Goal: Transaction & Acquisition: Purchase product/service

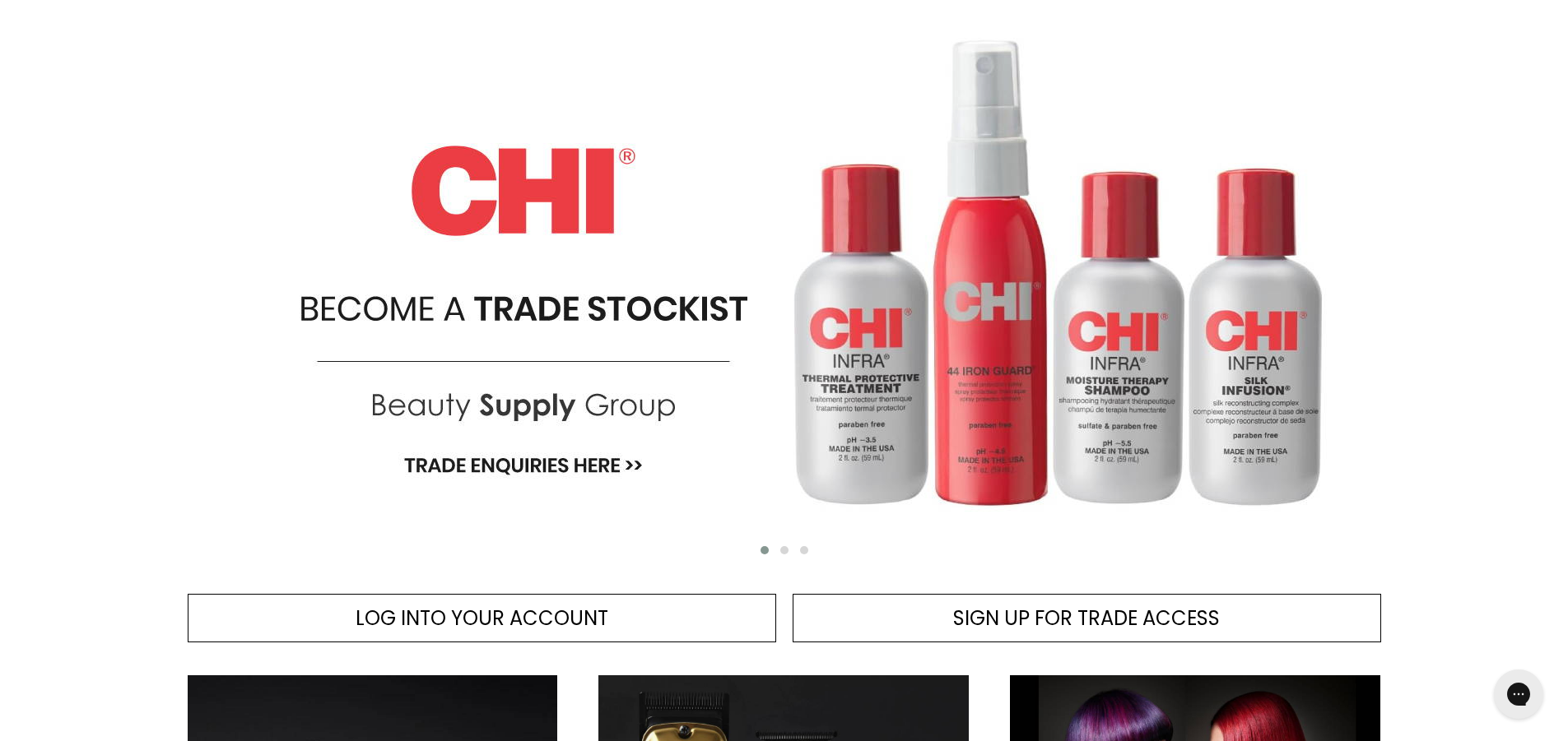
scroll to position [740, 0]
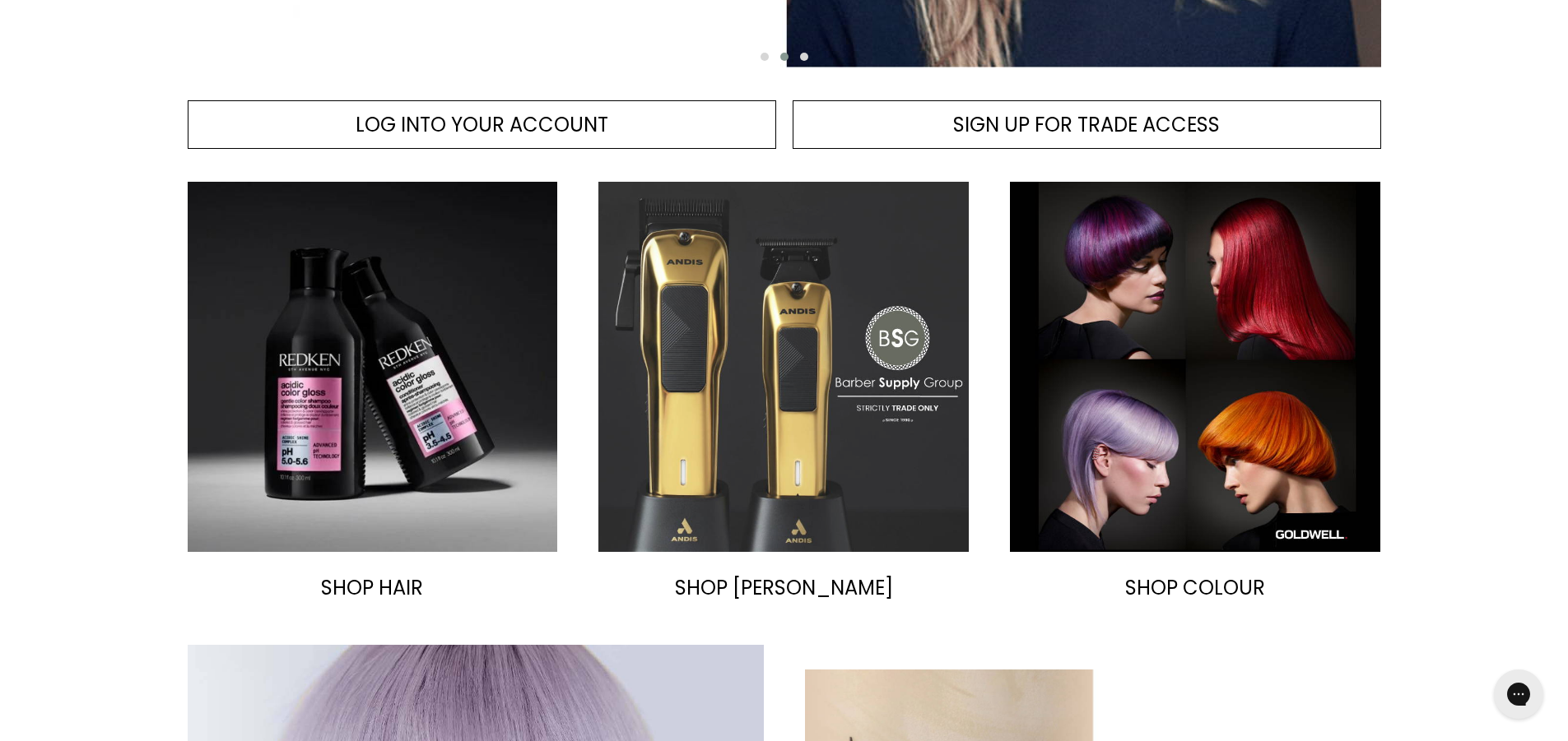
click at [796, 372] on img "Main content" at bounding box center [784, 367] width 371 height 370
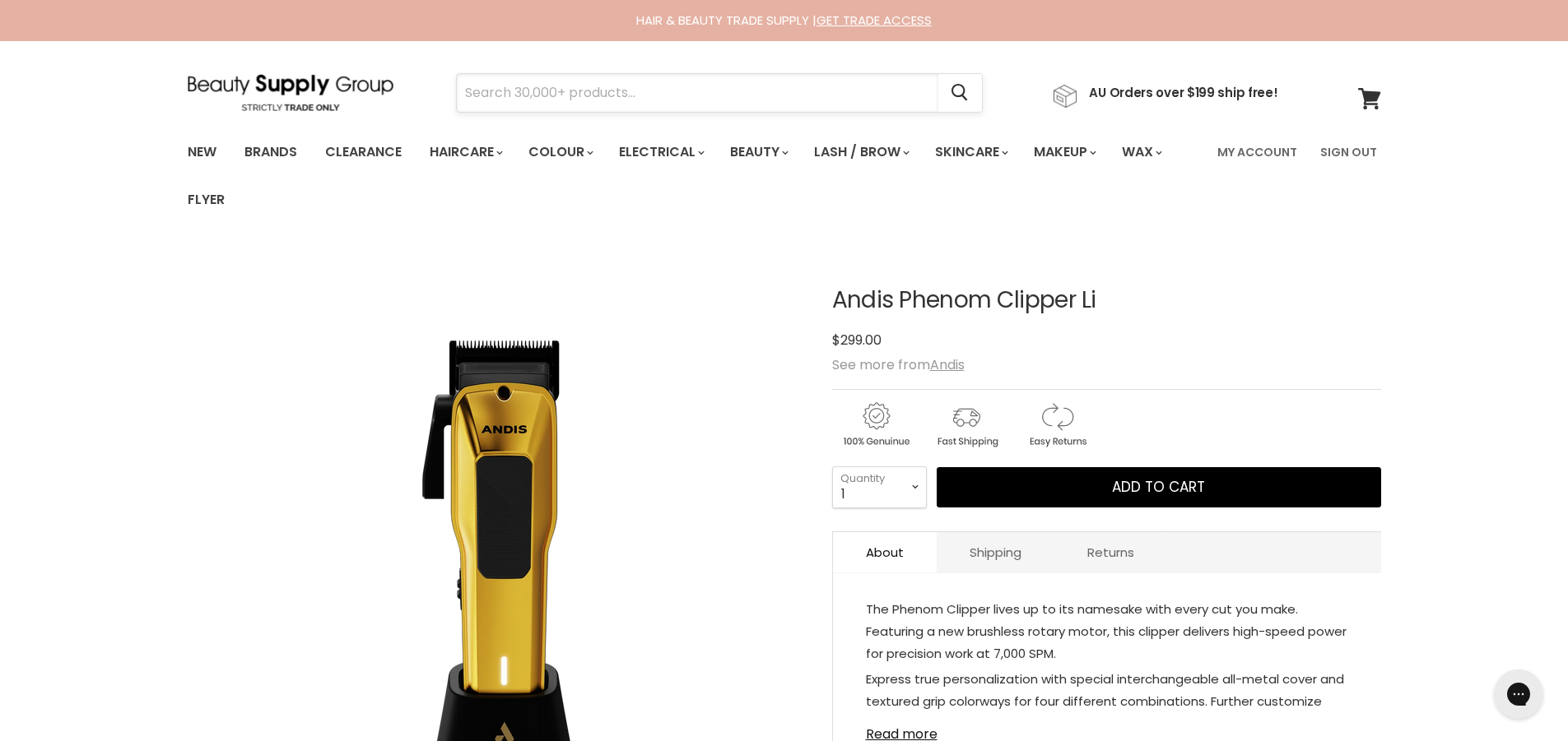
click at [636, 97] on input "Search" at bounding box center [697, 93] width 482 height 38
type input "black [PERSON_NAME]"
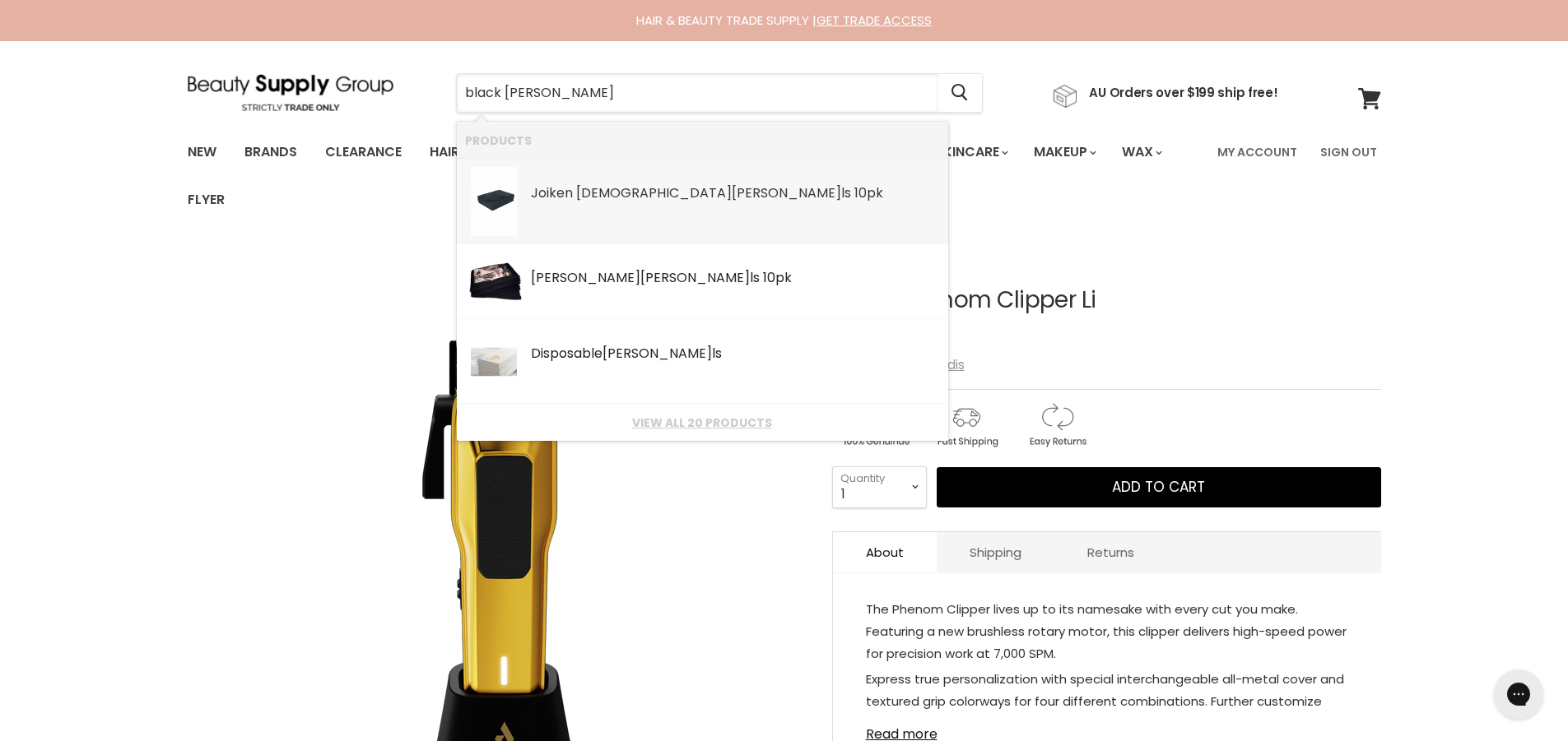
click at [738, 192] on div "Joiken Joifast Towe ls 10pk" at bounding box center [735, 195] width 409 height 17
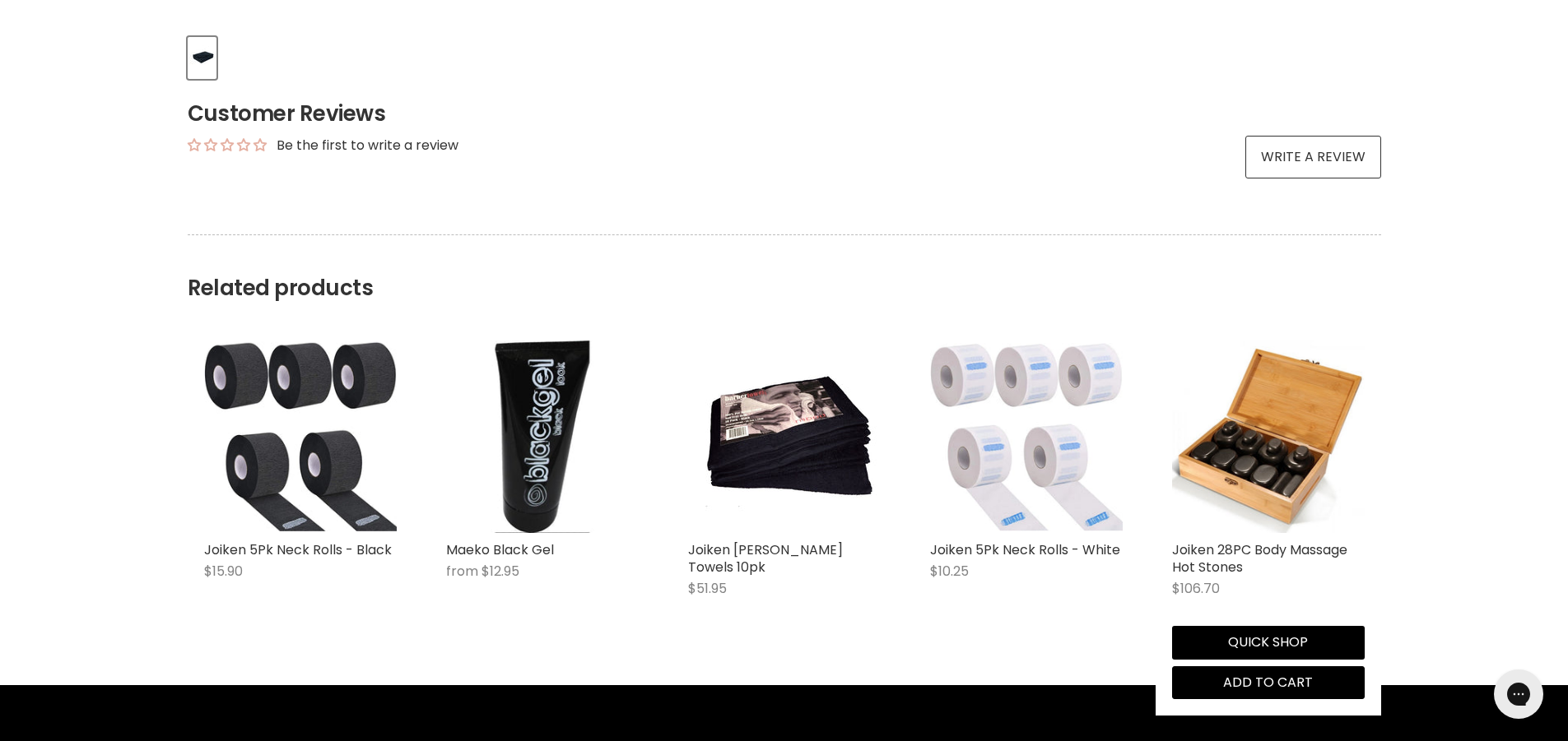
scroll to position [1069, 0]
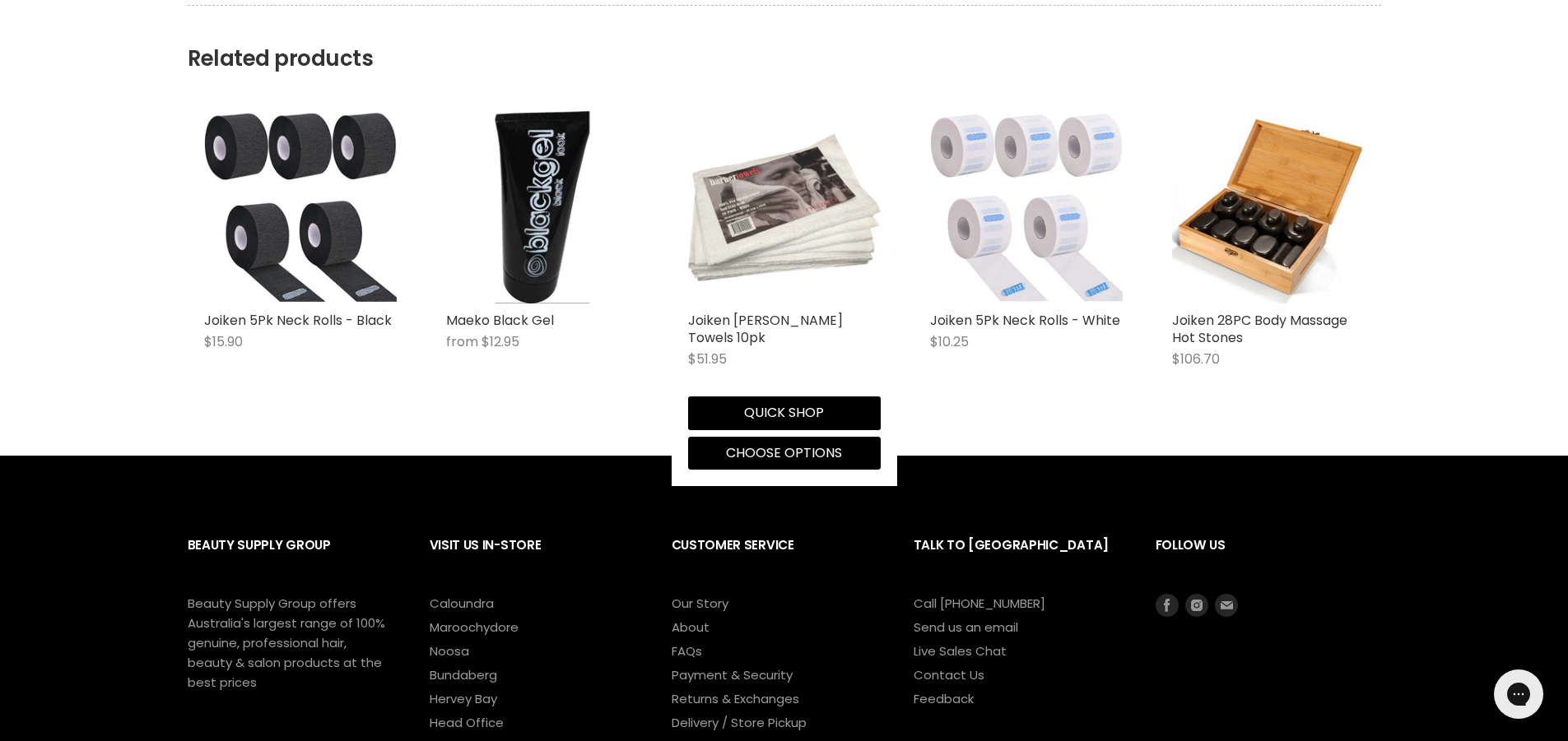
click at [803, 233] on img "Main content" at bounding box center [784, 207] width 192 height 147
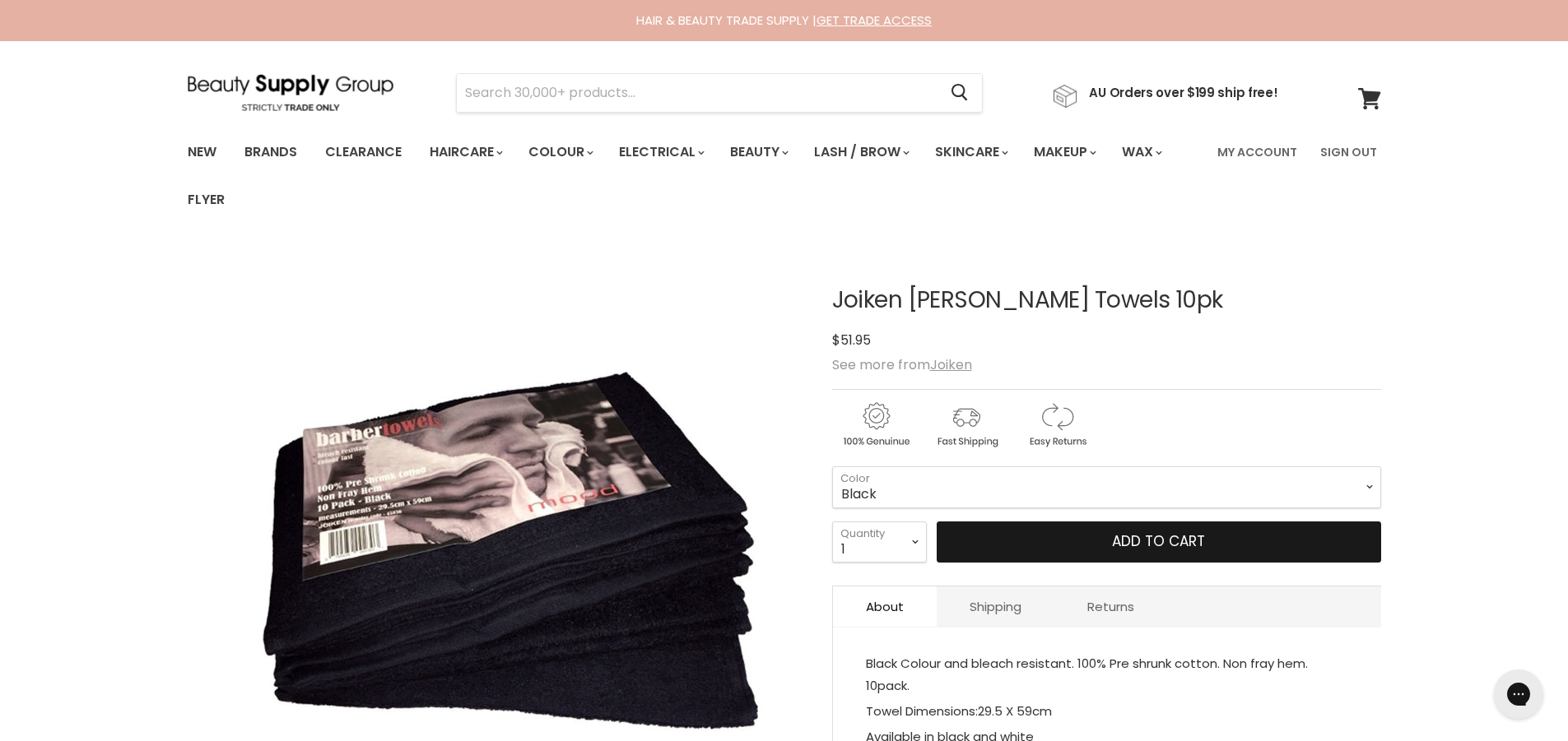
click at [1248, 536] on button "Add to cart" at bounding box center [1159, 542] width 445 height 41
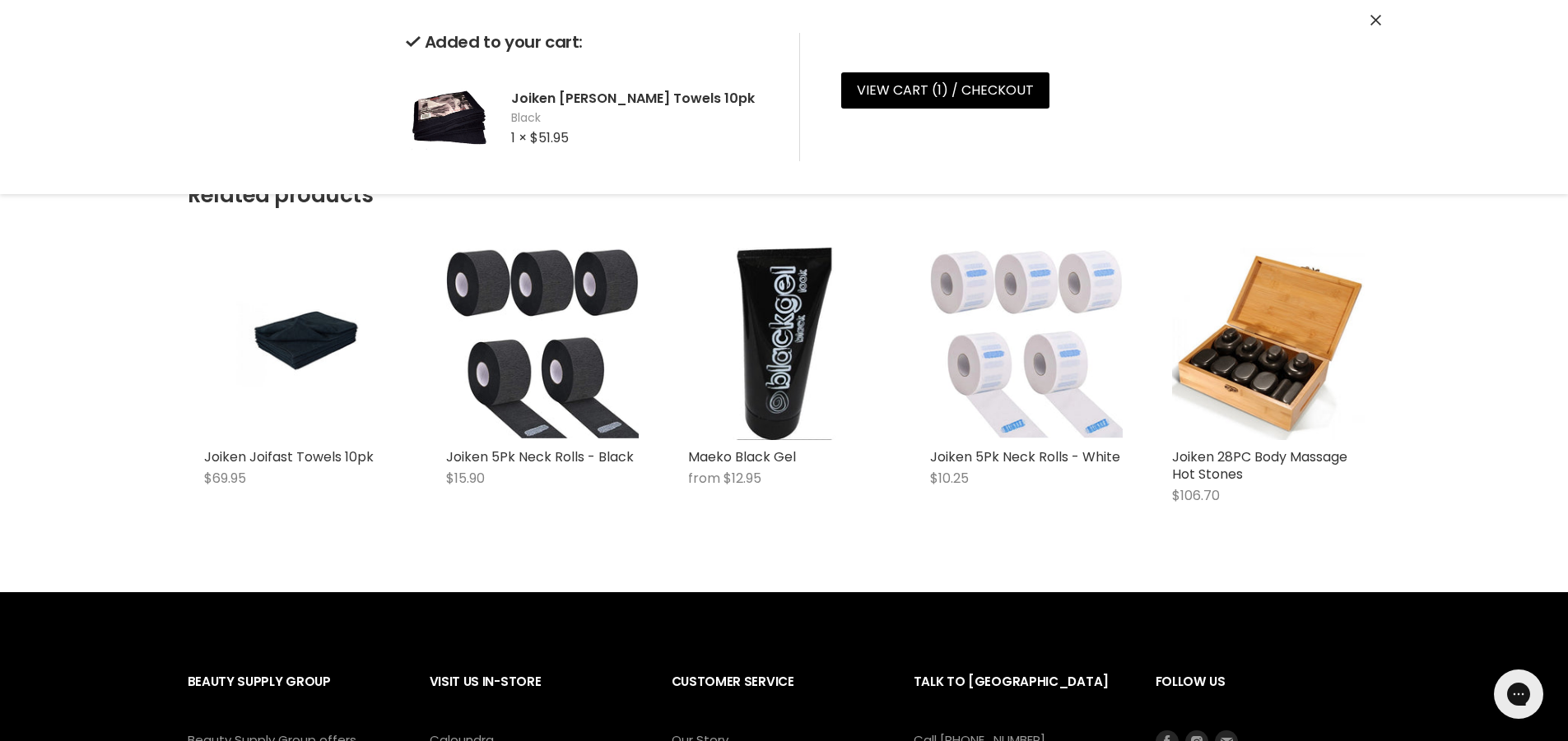
scroll to position [905, 0]
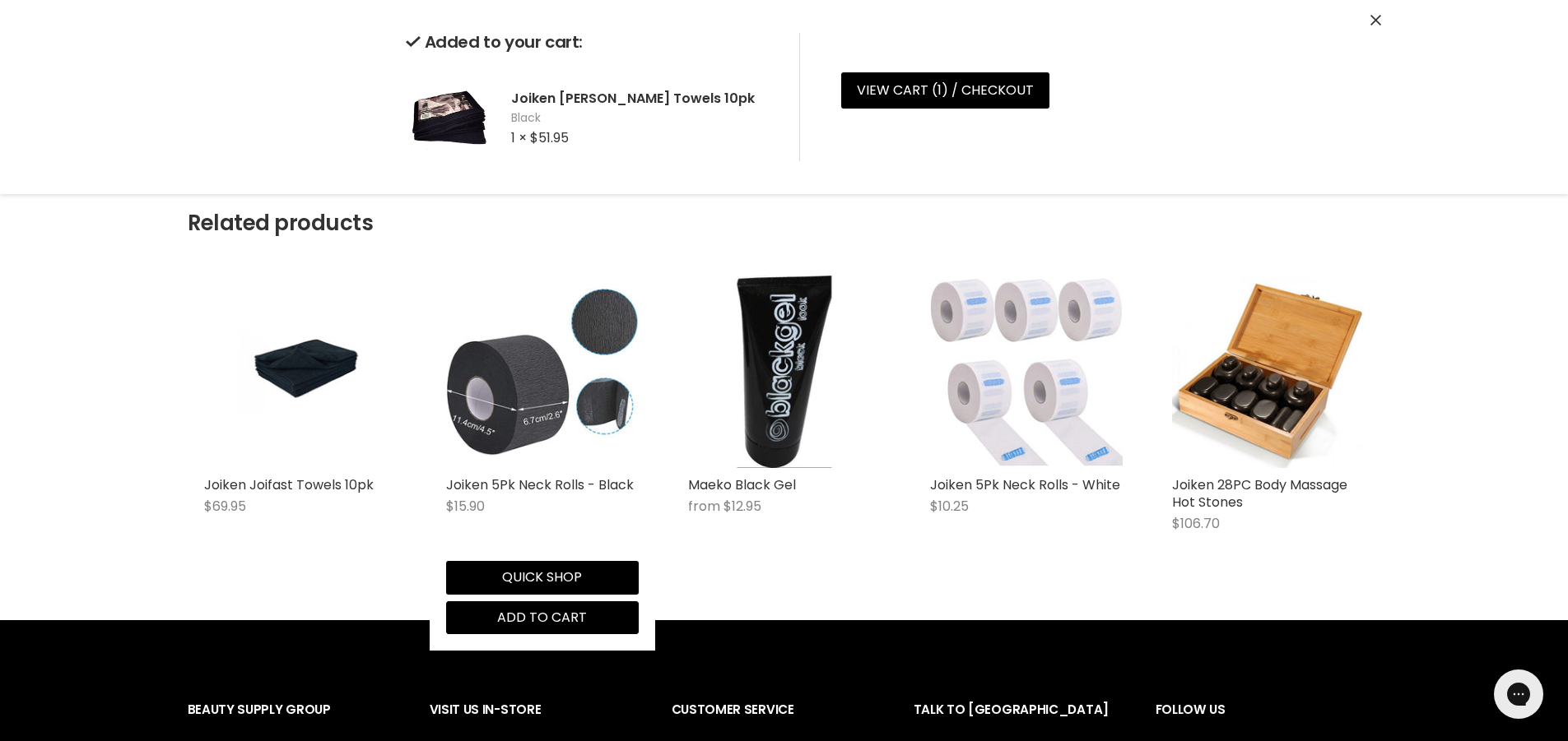
click at [553, 413] on img "Main content" at bounding box center [542, 371] width 192 height 168
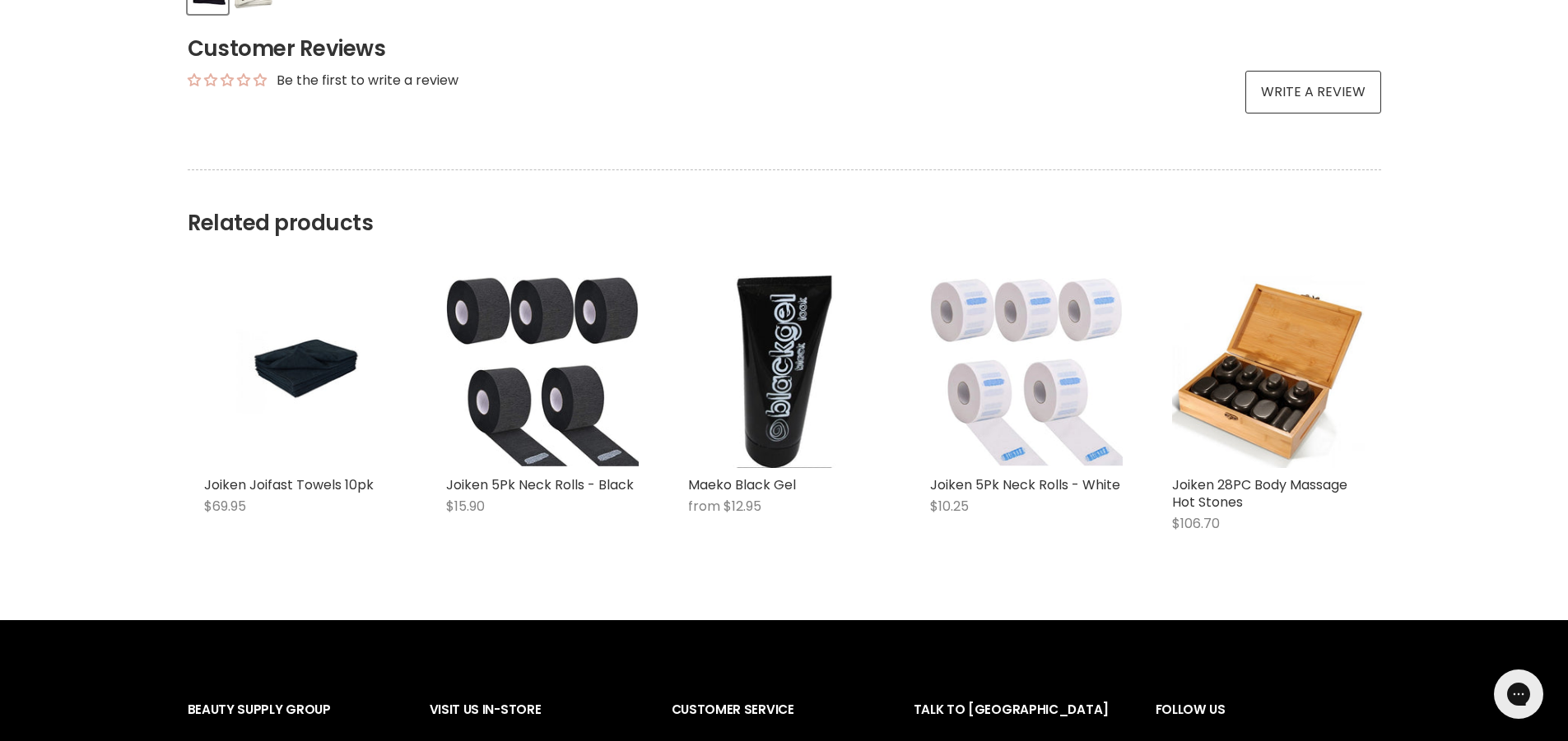
scroll to position [171, 0]
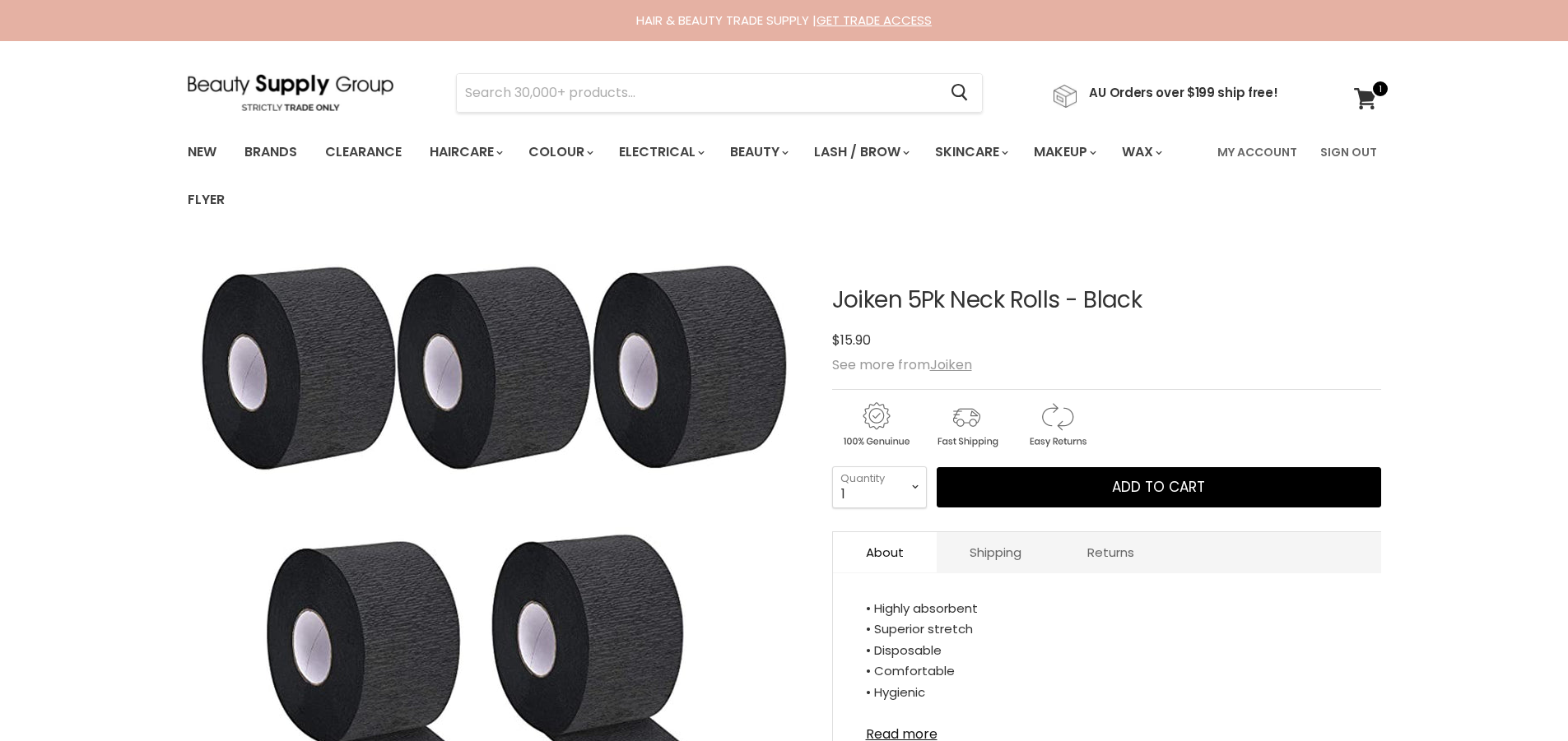
scroll to position [165, 0]
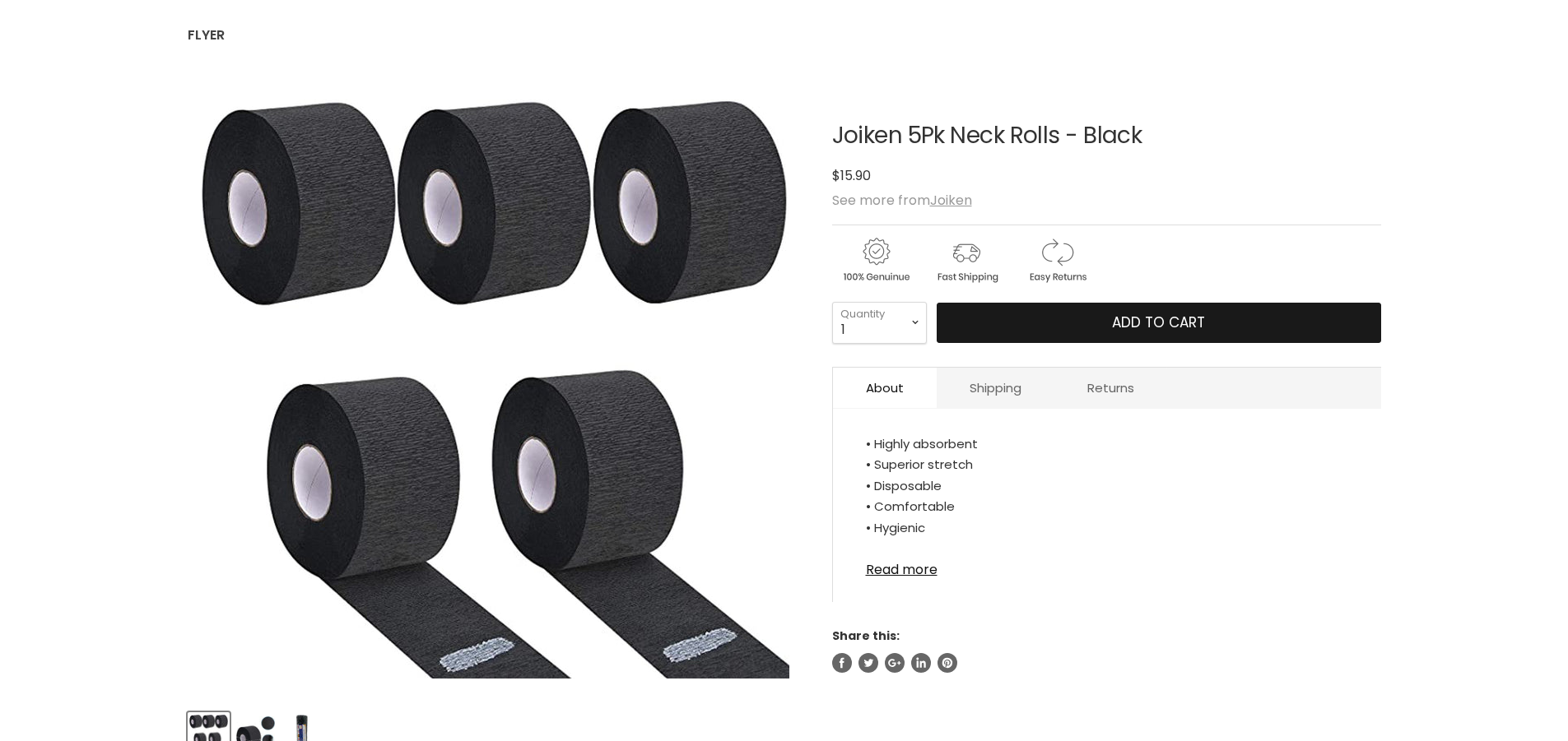
click at [1162, 321] on span "Add to cart" at bounding box center [1159, 322] width 93 height 20
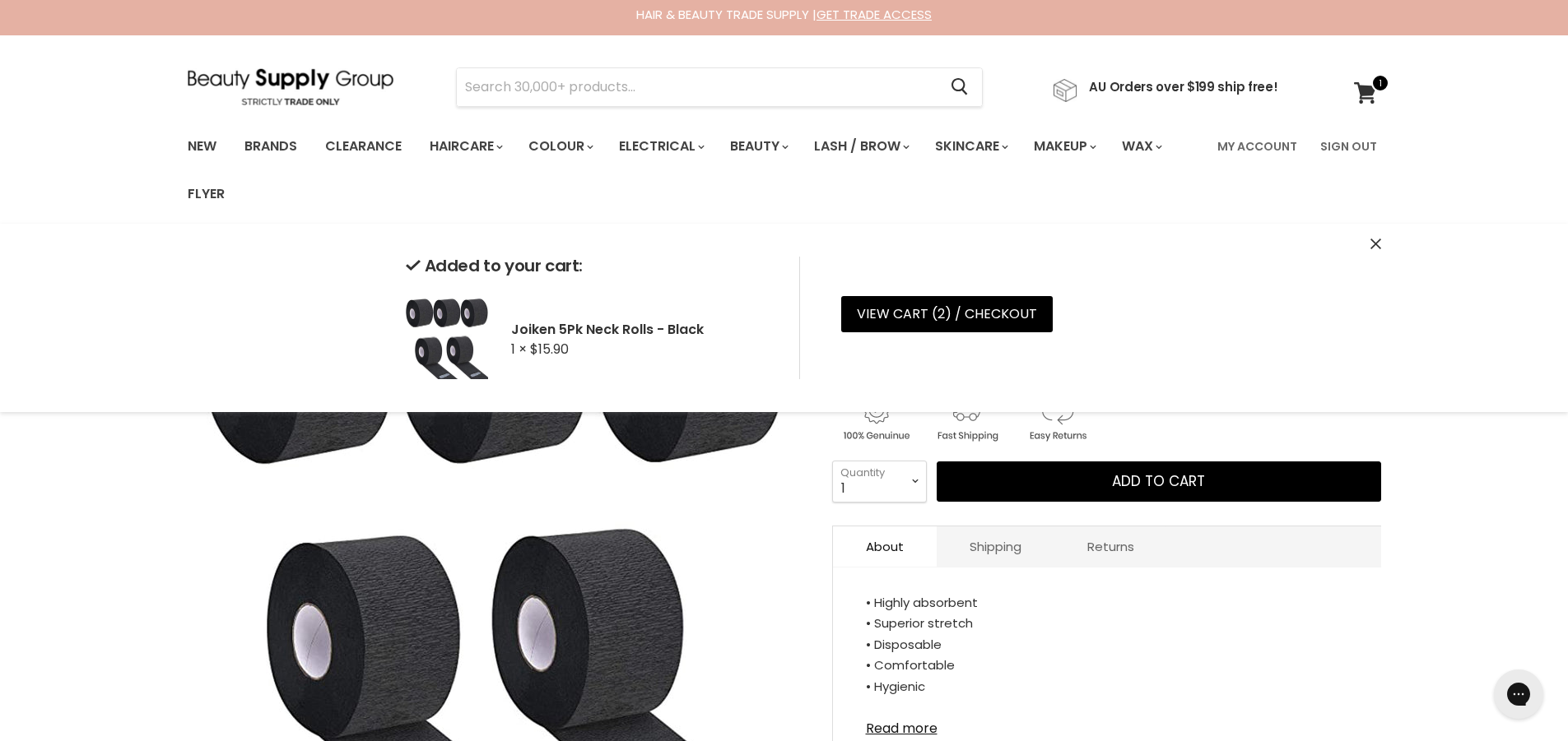
scroll to position [0, 0]
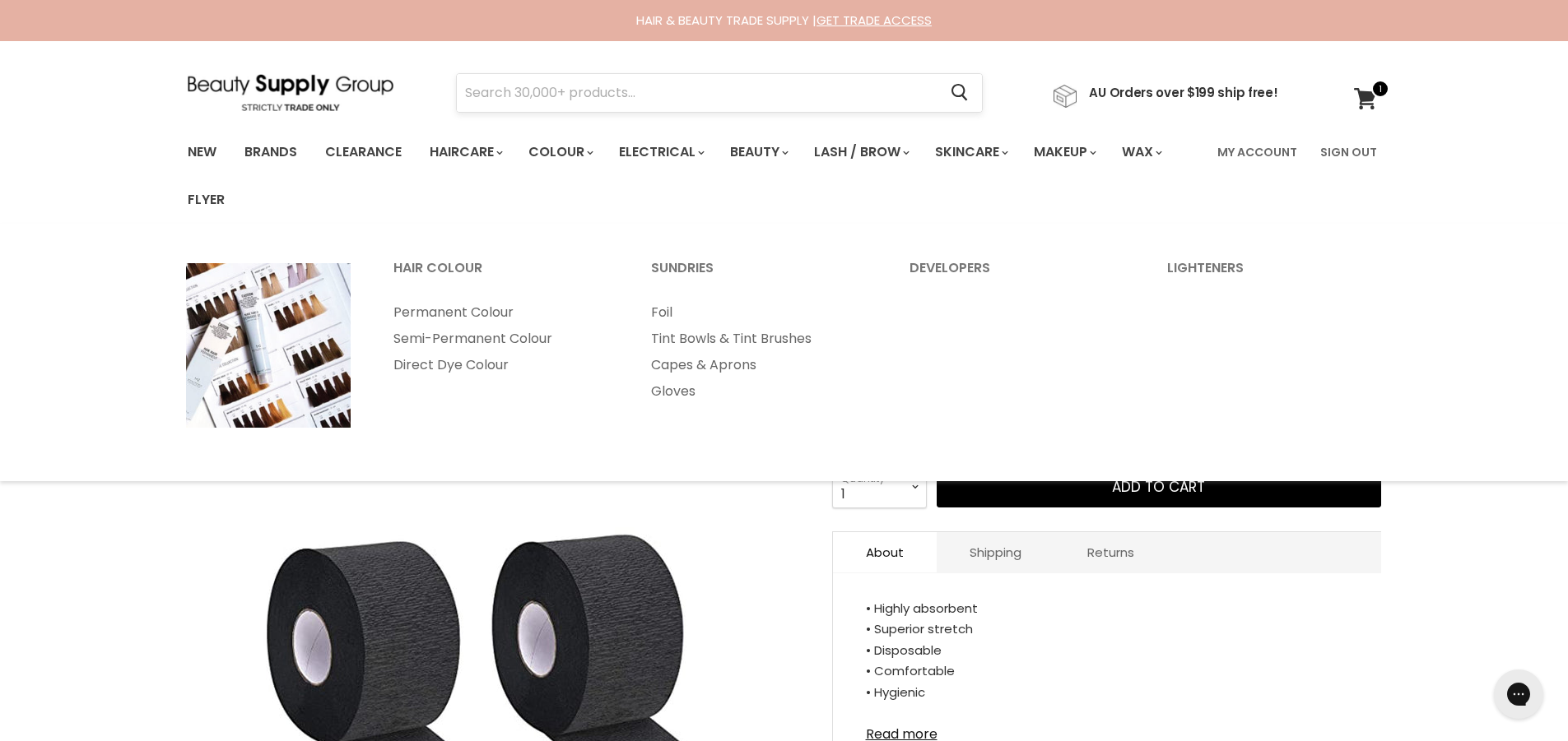
click at [588, 97] on input "Search" at bounding box center [697, 93] width 482 height 38
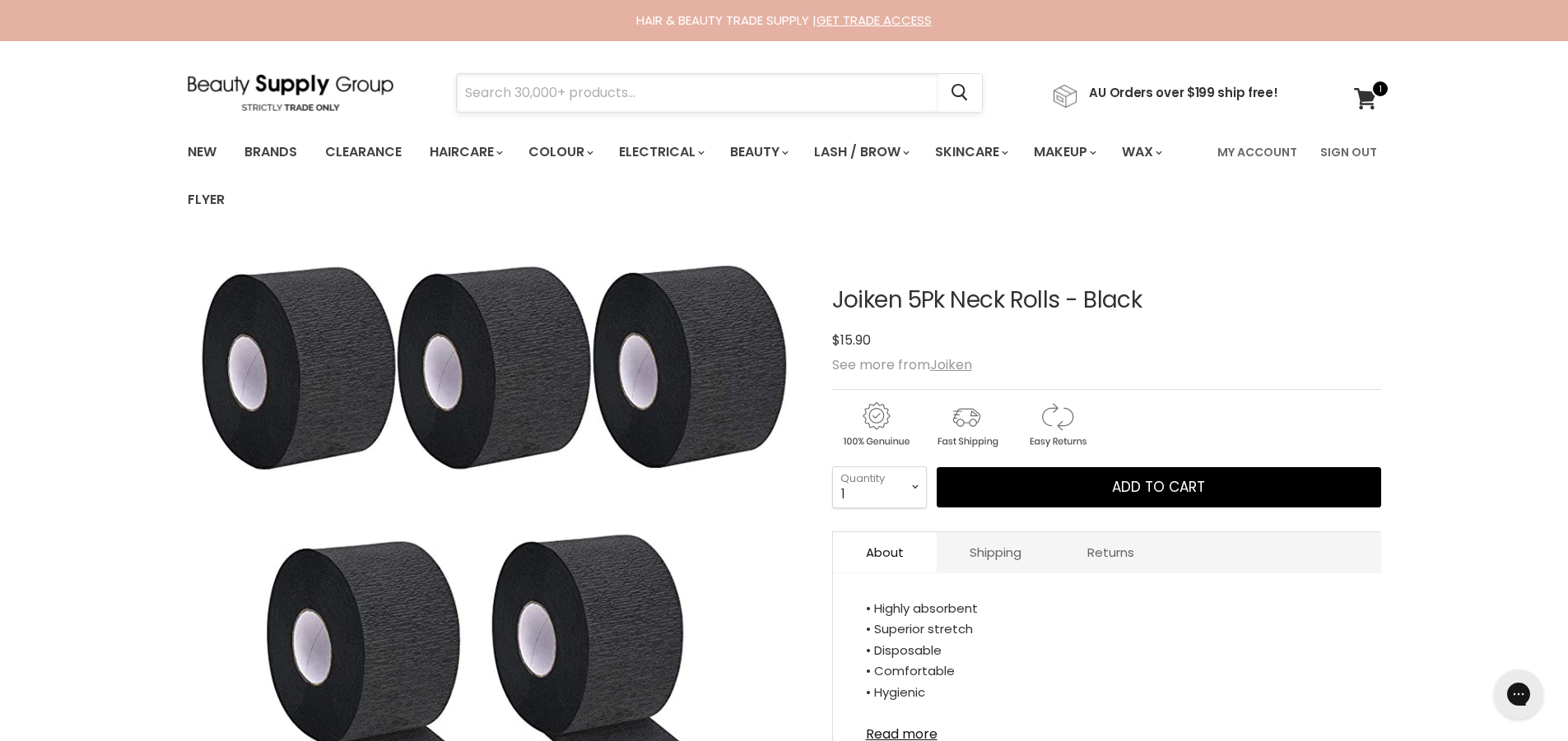
click at [591, 86] on input "Search" at bounding box center [697, 93] width 482 height 38
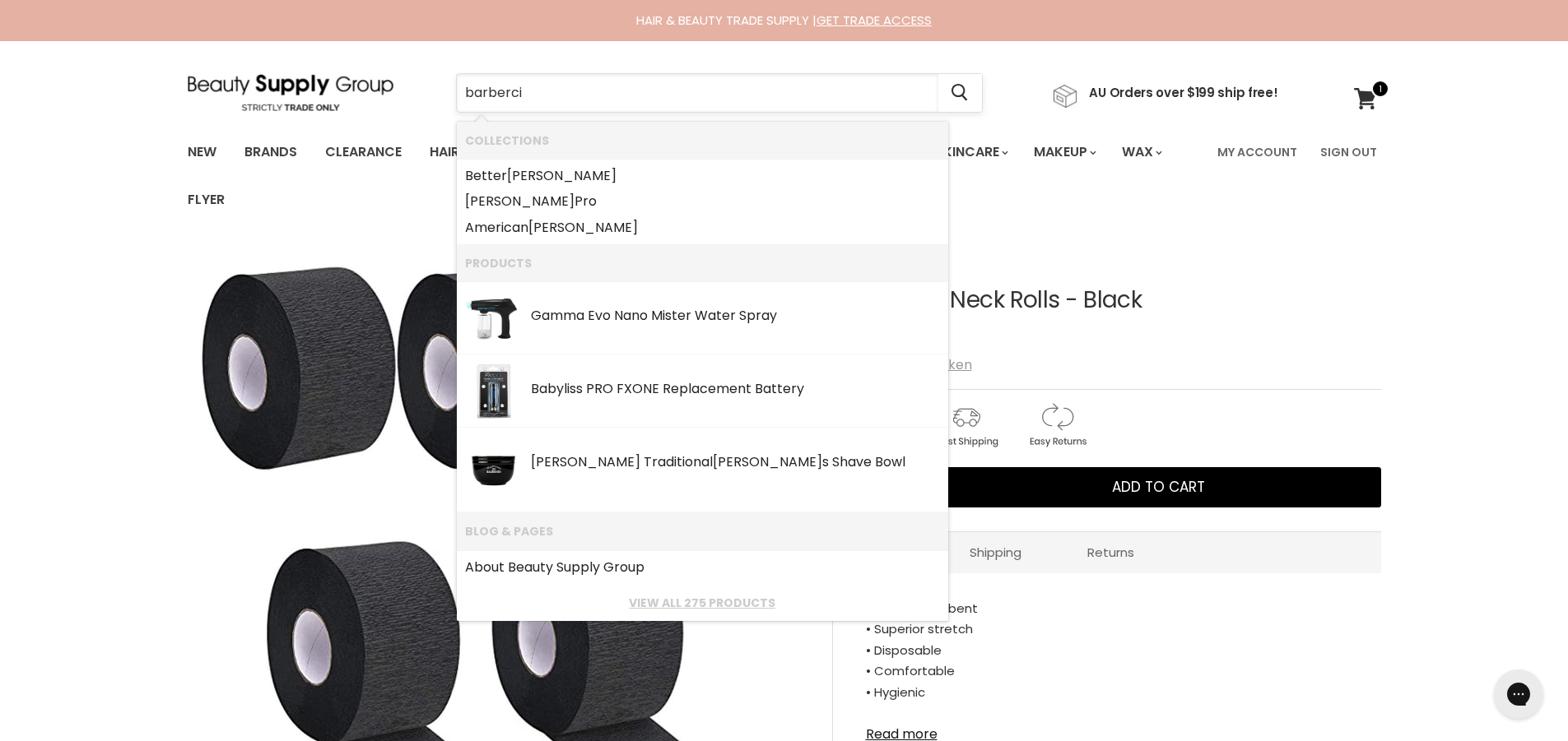
type input "barbercid"
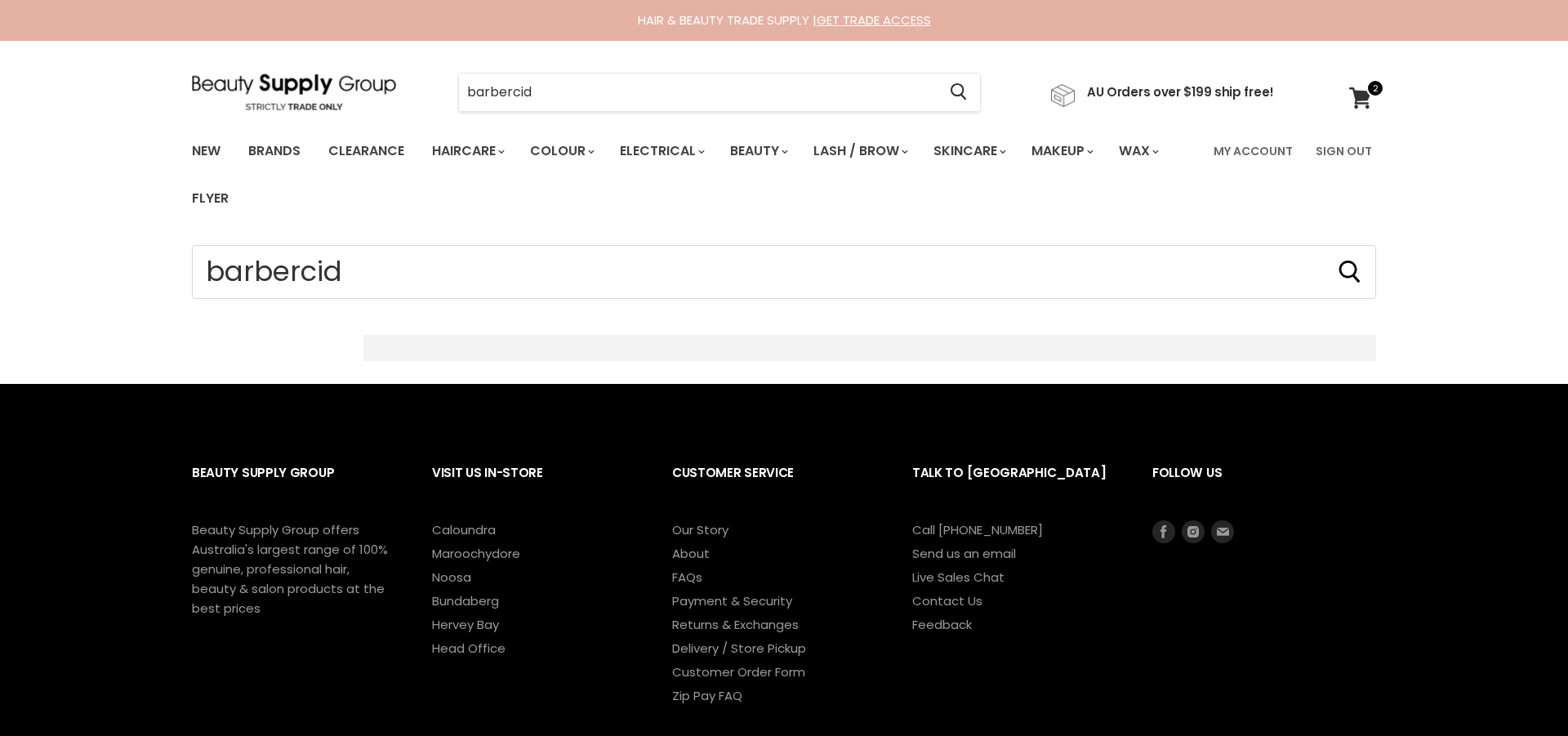
click at [584, 87] on input "barbercid" at bounding box center [698, 92] width 478 height 38
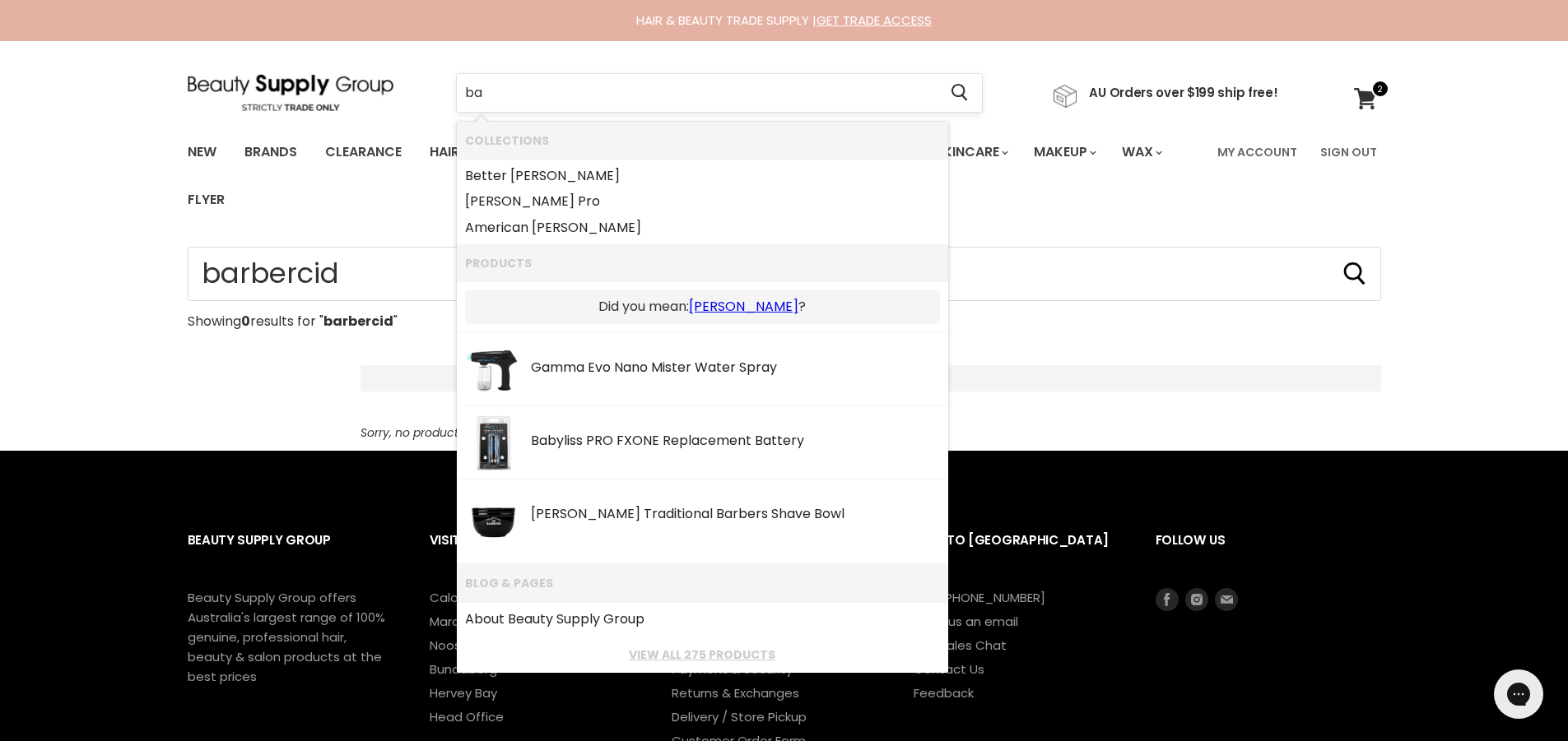
type input "b"
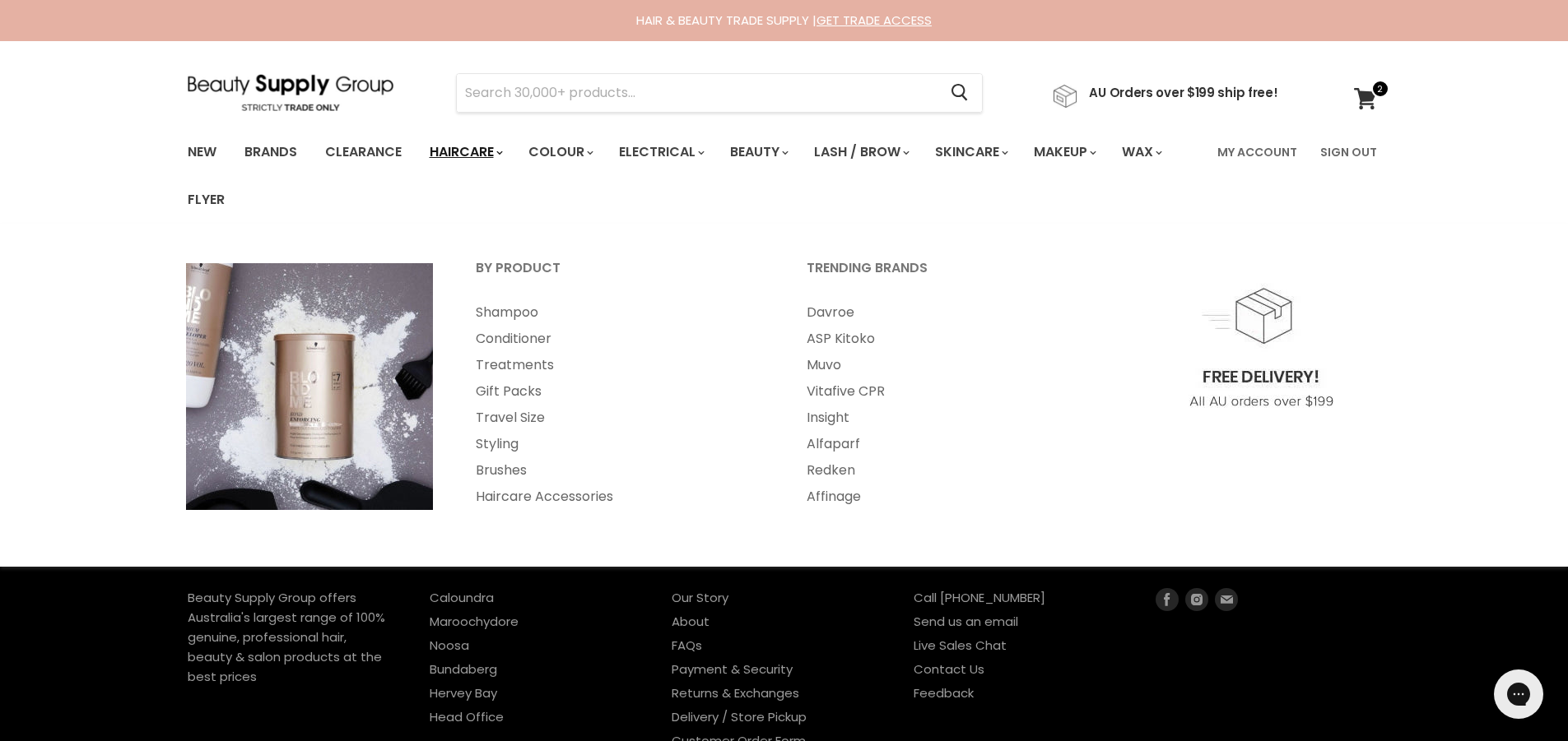
click at [502, 150] on span "Main menu" at bounding box center [500, 153] width 5 height 7
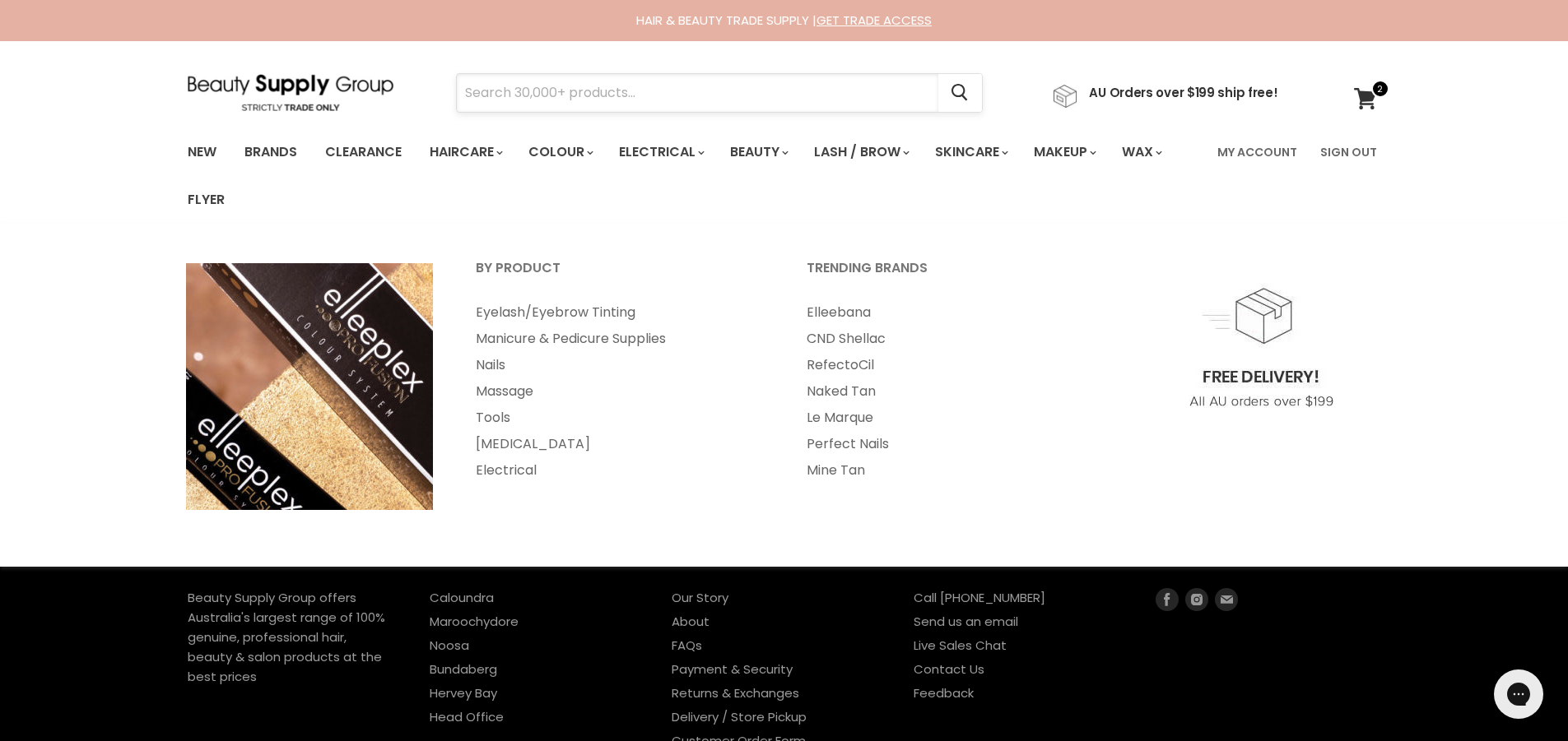
click at [693, 93] on input "Search" at bounding box center [697, 93] width 482 height 38
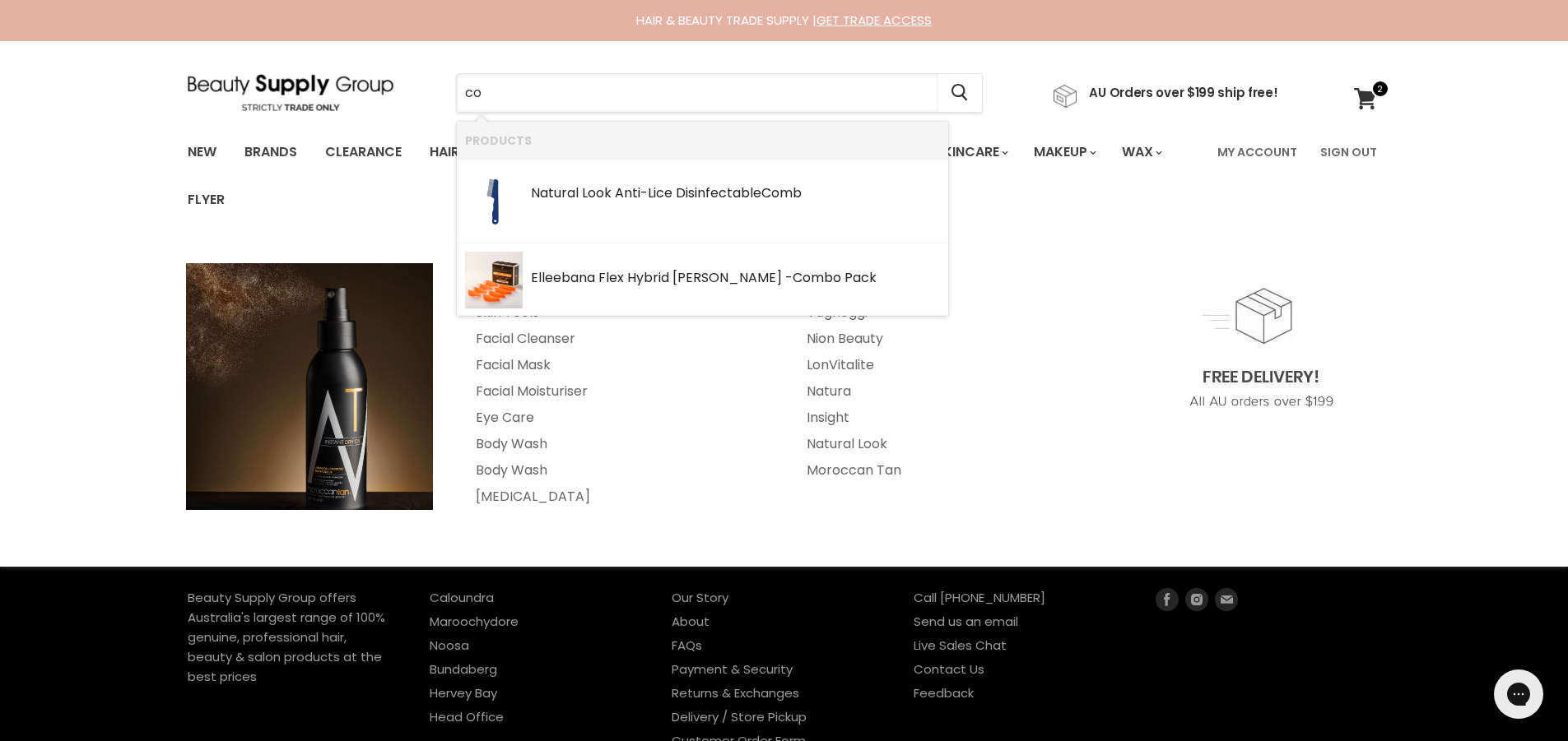
type input "c"
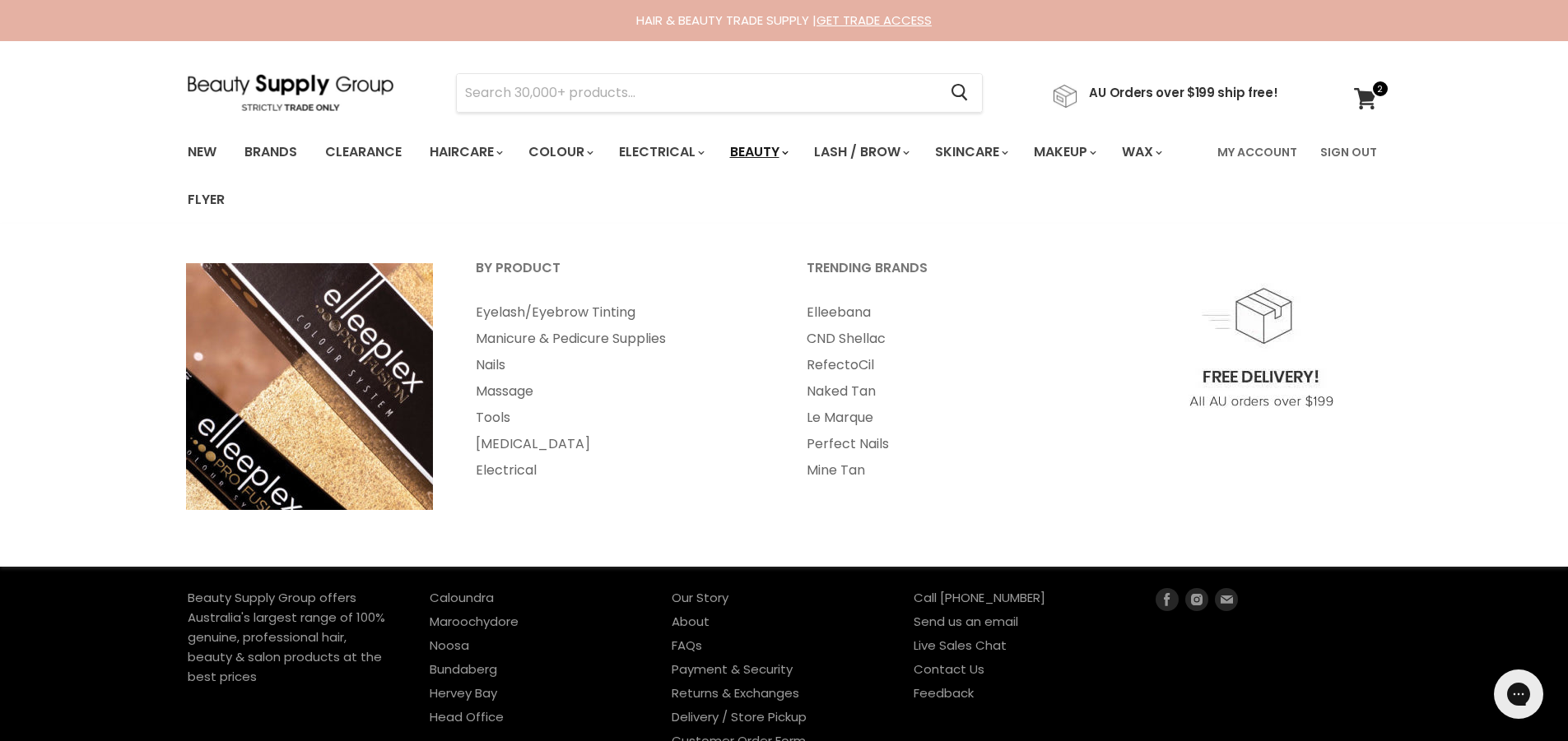
click at [798, 150] on link "Beauty" at bounding box center [759, 153] width 81 height 34
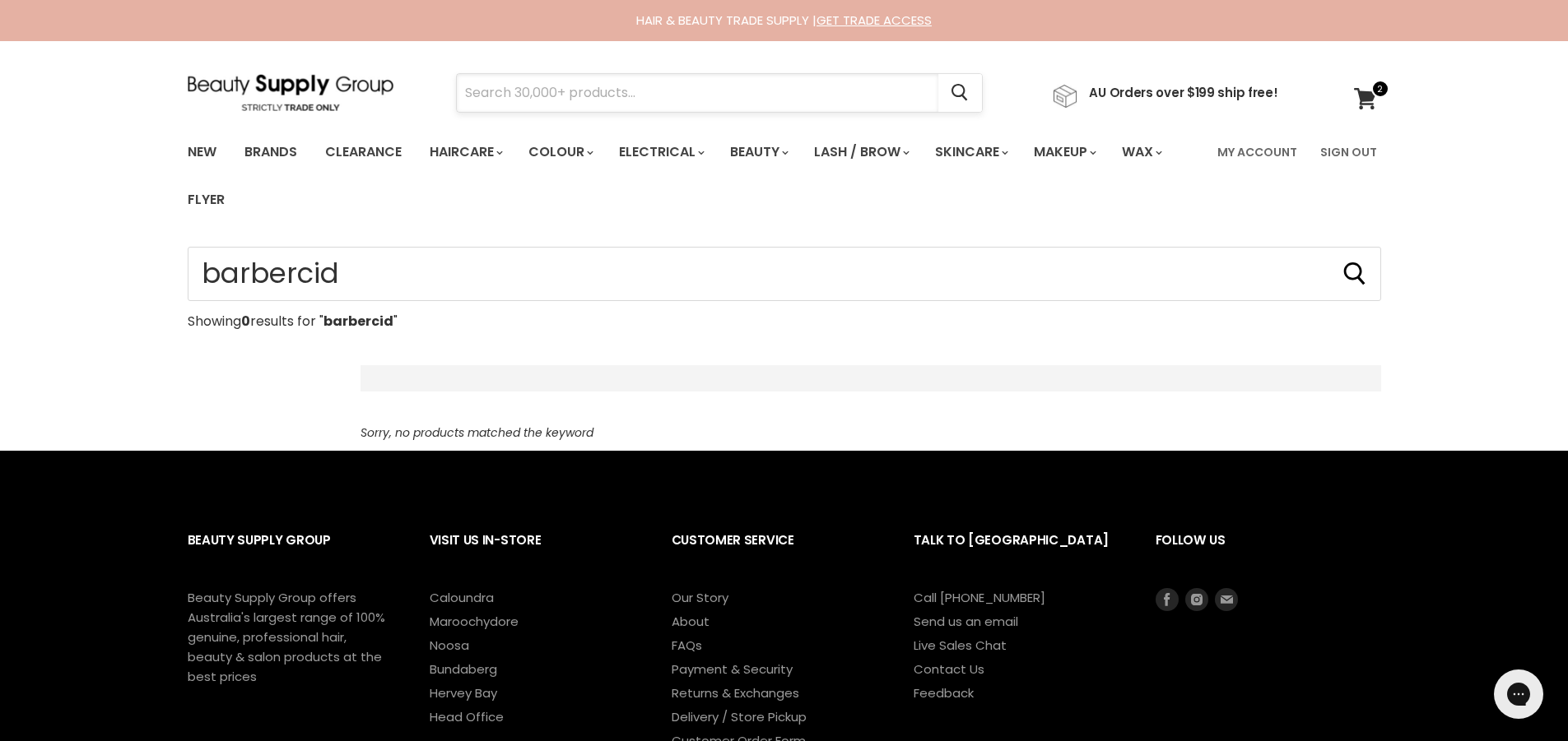
click at [547, 93] on input "Search" at bounding box center [697, 93] width 482 height 38
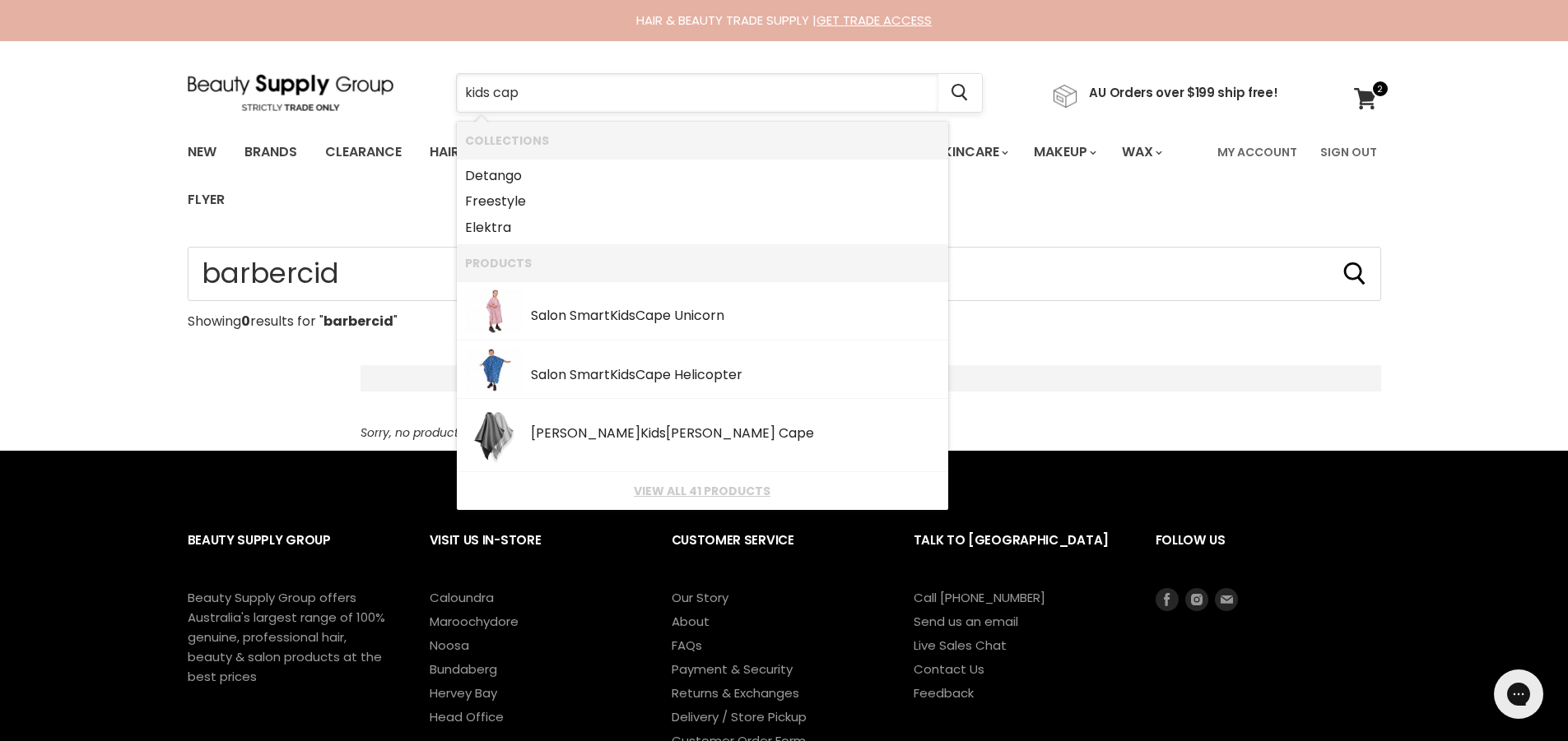
type input "kids cape"
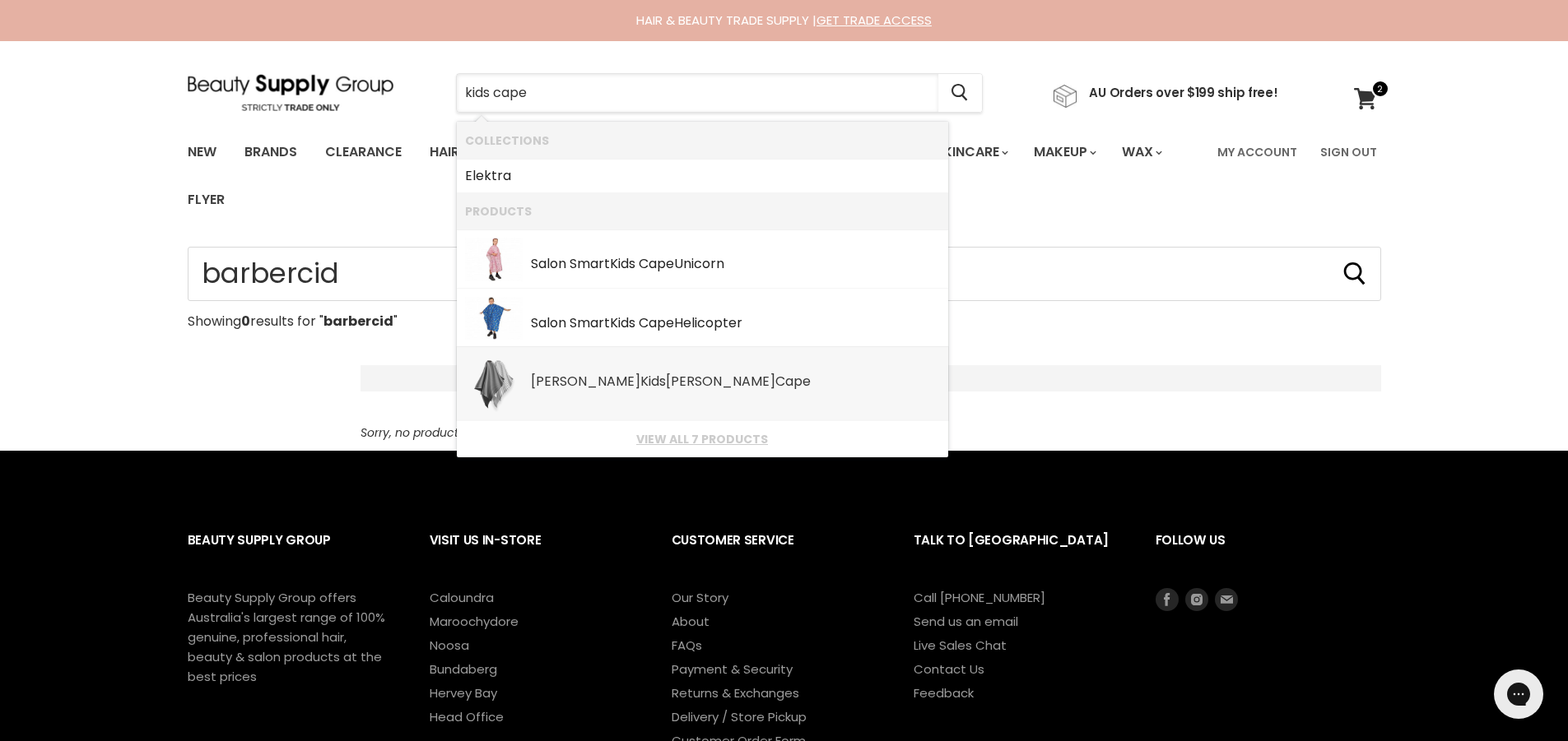
click at [607, 377] on div "Wahl Kids Barber Cape" at bounding box center [735, 383] width 409 height 17
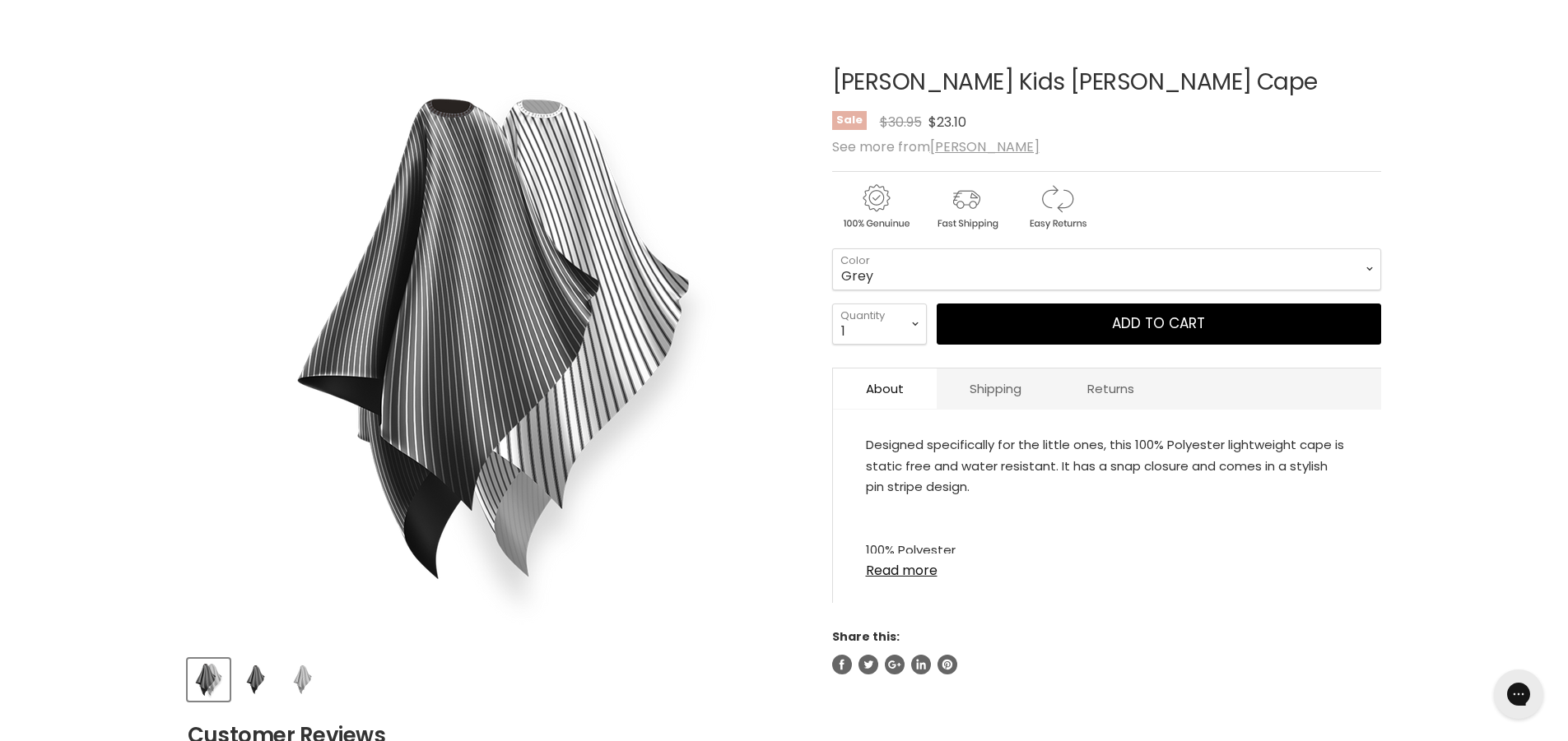
scroll to position [246, 0]
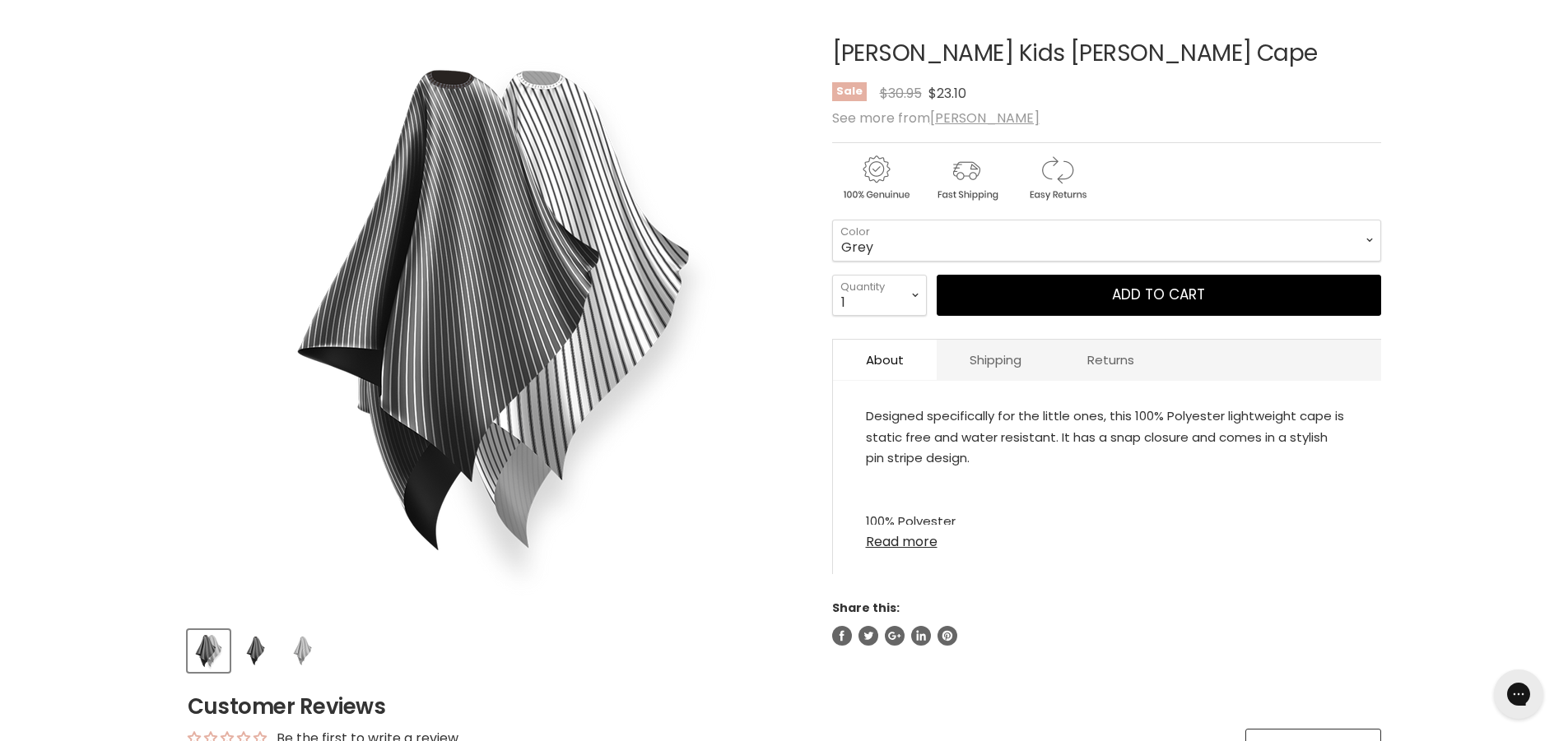
click at [921, 542] on link "Read more" at bounding box center [1108, 537] width 483 height 25
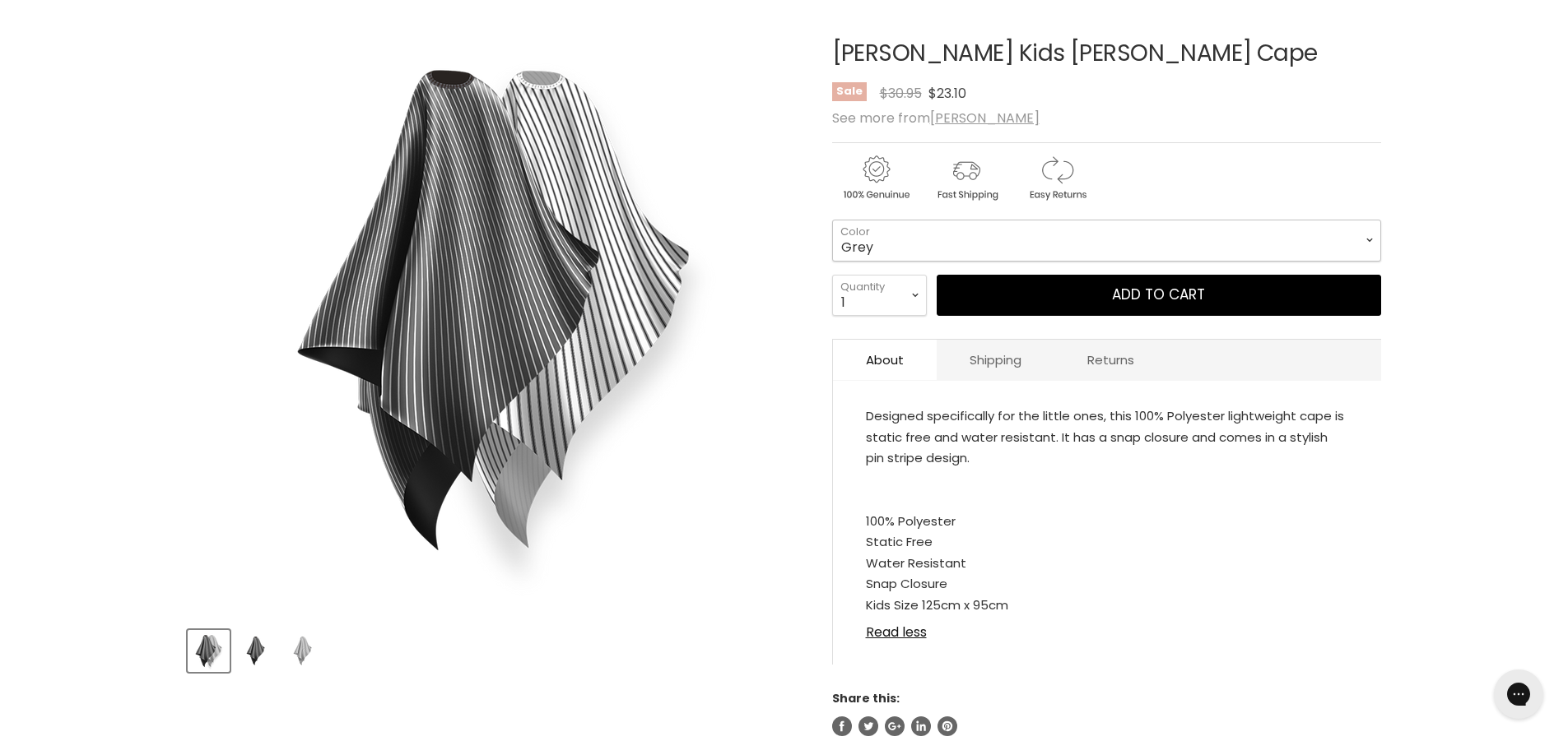
click at [1363, 236] on select "Grey White" at bounding box center [1106, 240] width 549 height 41
click at [1423, 228] on div "Home Wahl Kids Barber Cape Click or scroll to zoom Tap or pinch to zoom" at bounding box center [784, 671] width 1568 height 1342
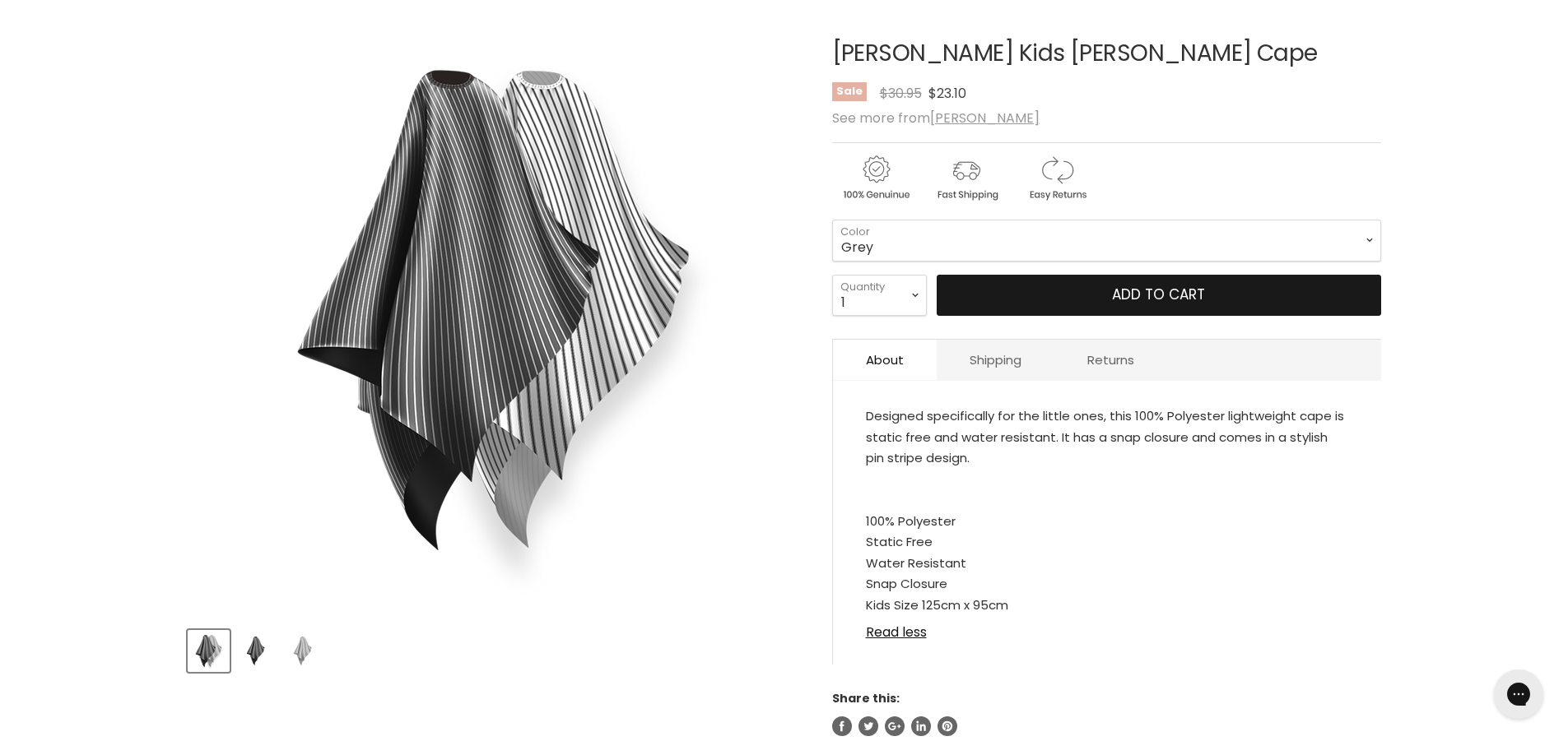
click at [1175, 300] on span "Add to cart" at bounding box center [1159, 294] width 93 height 20
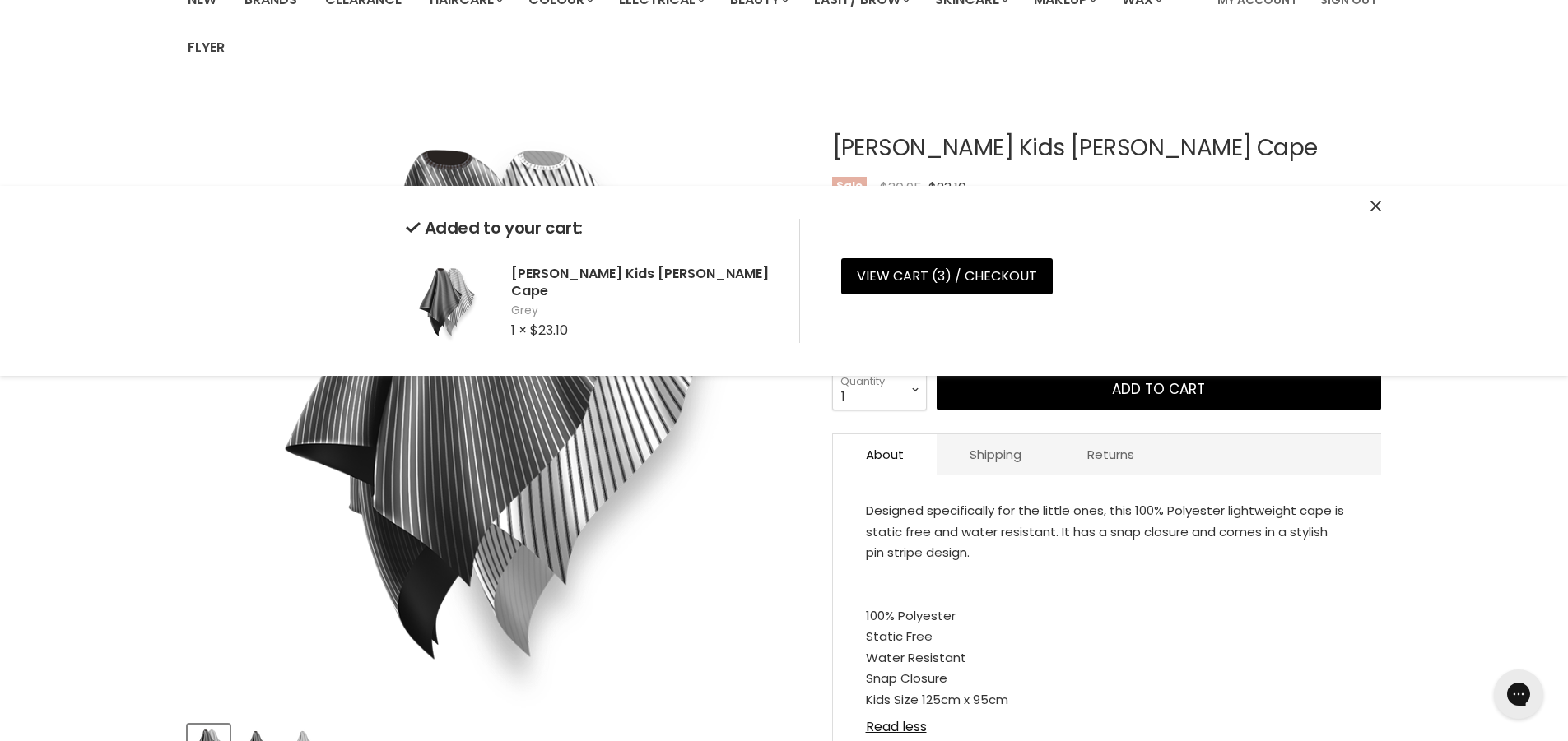
scroll to position [0, 0]
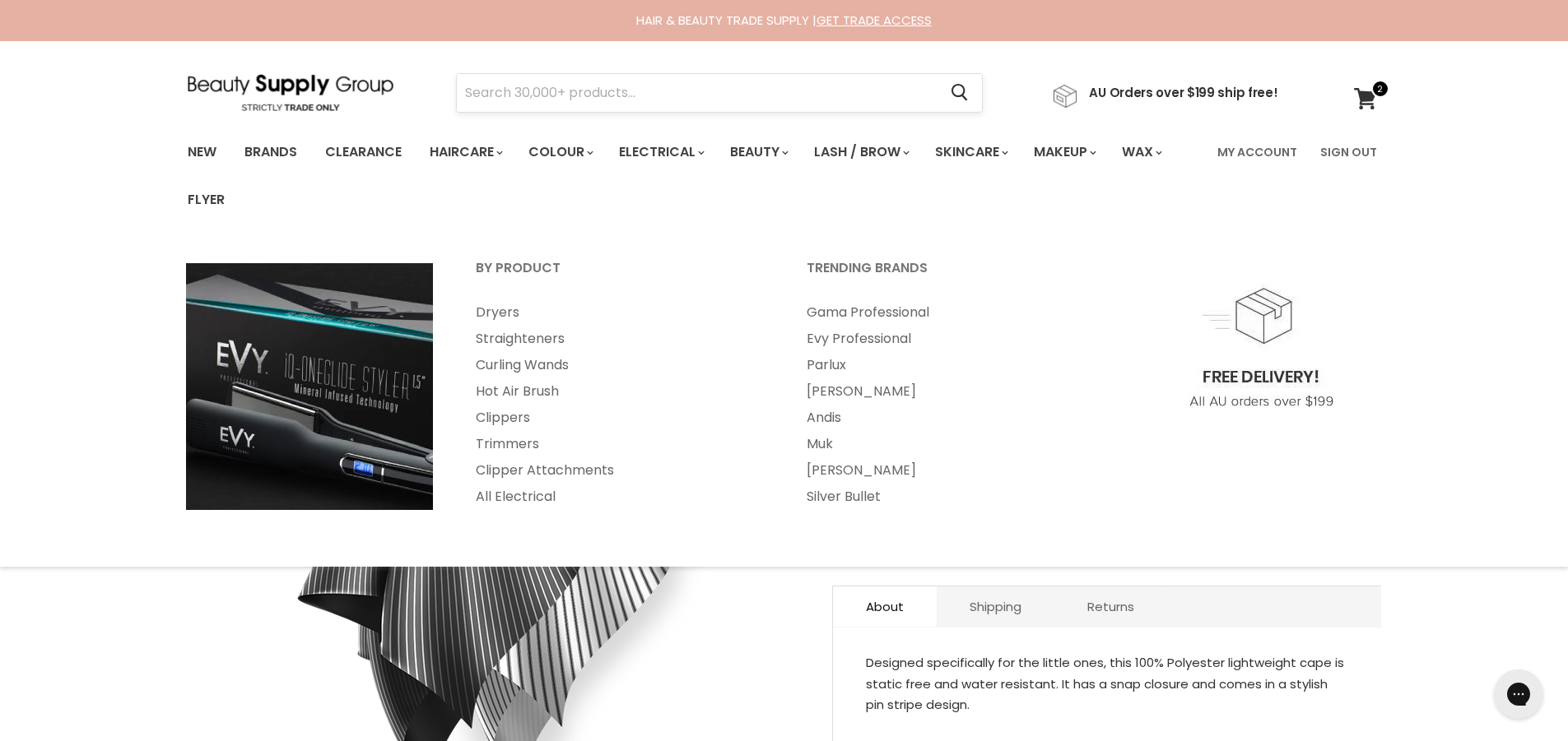
click at [647, 98] on input "Search" at bounding box center [697, 93] width 482 height 38
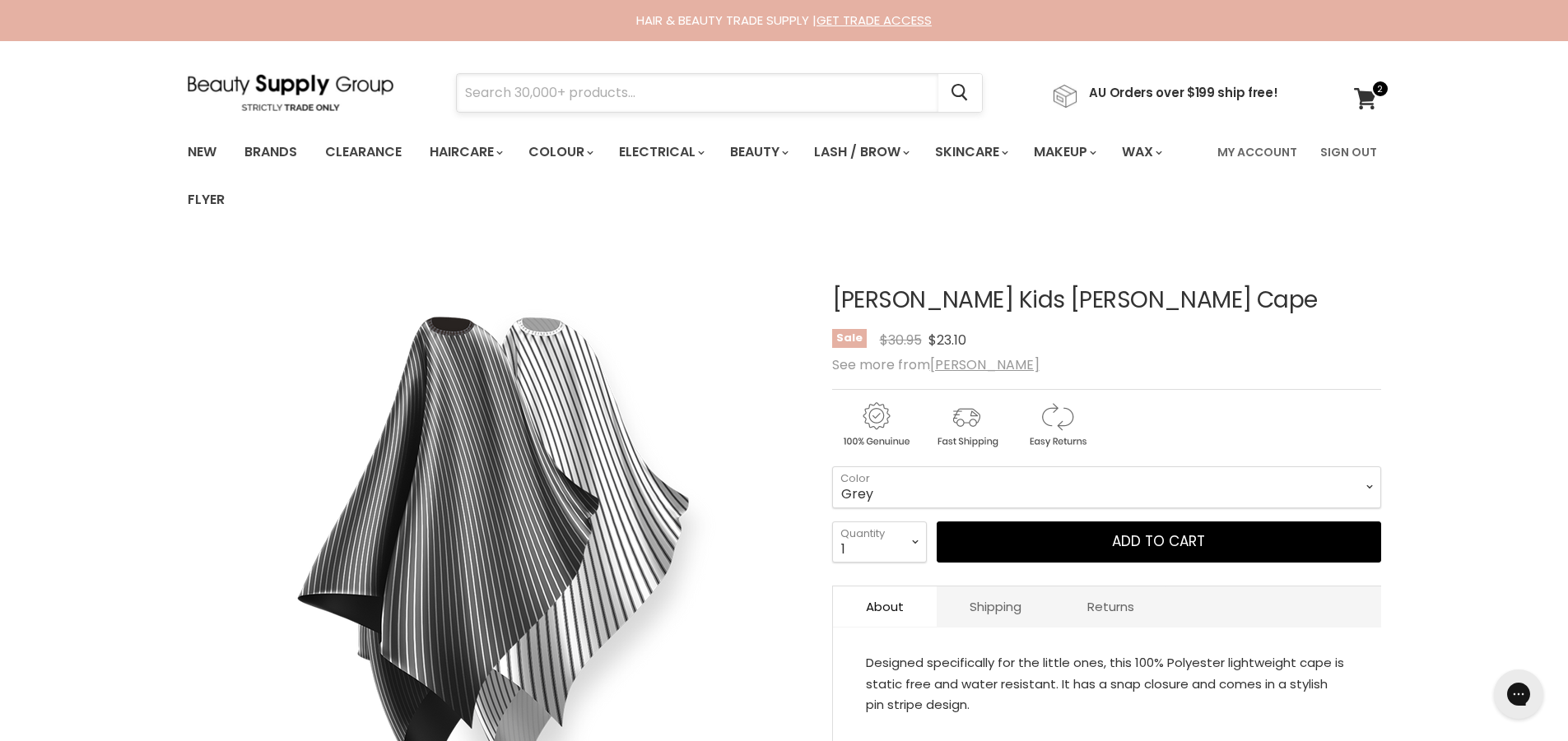
click at [662, 87] on input "Search" at bounding box center [697, 93] width 482 height 38
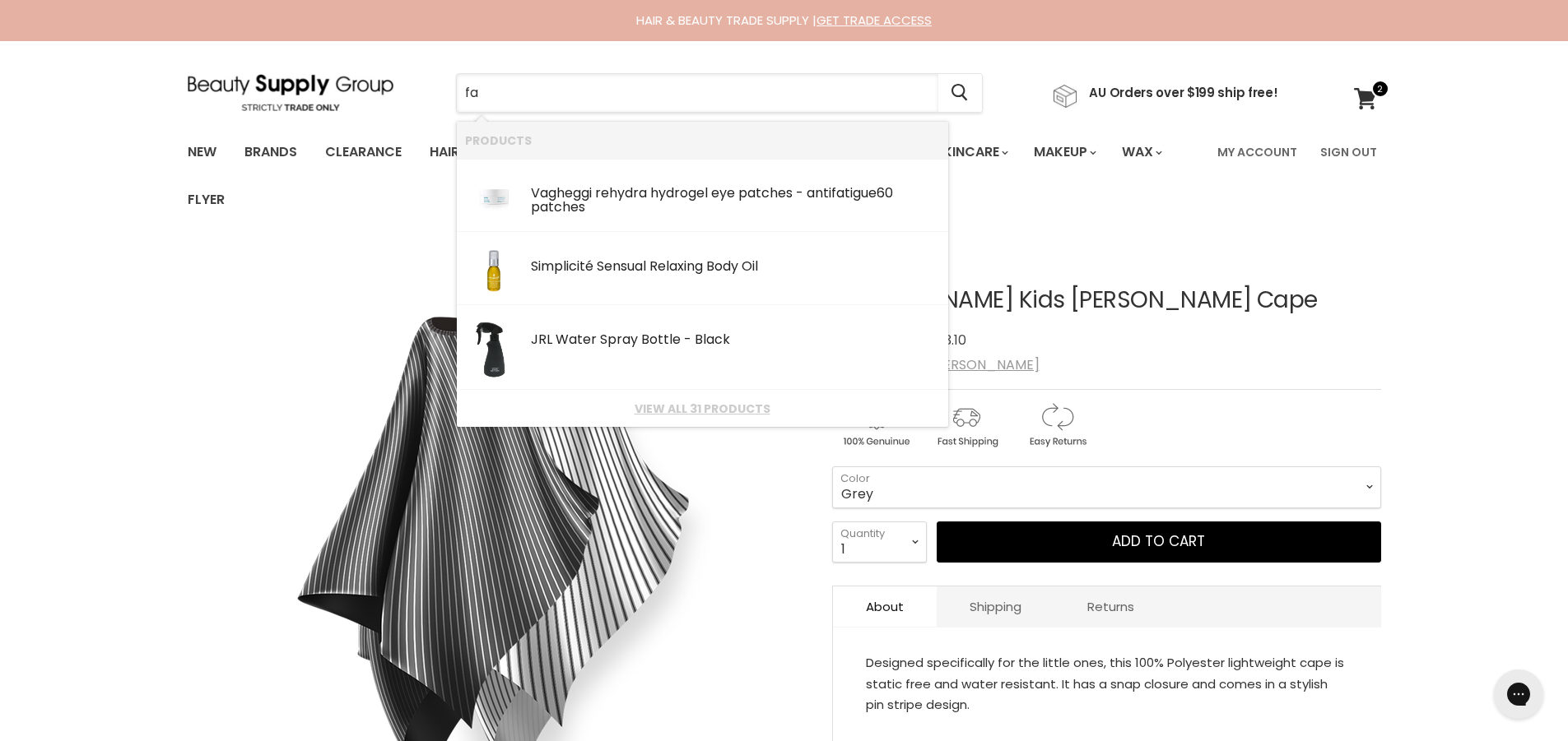
type input "f"
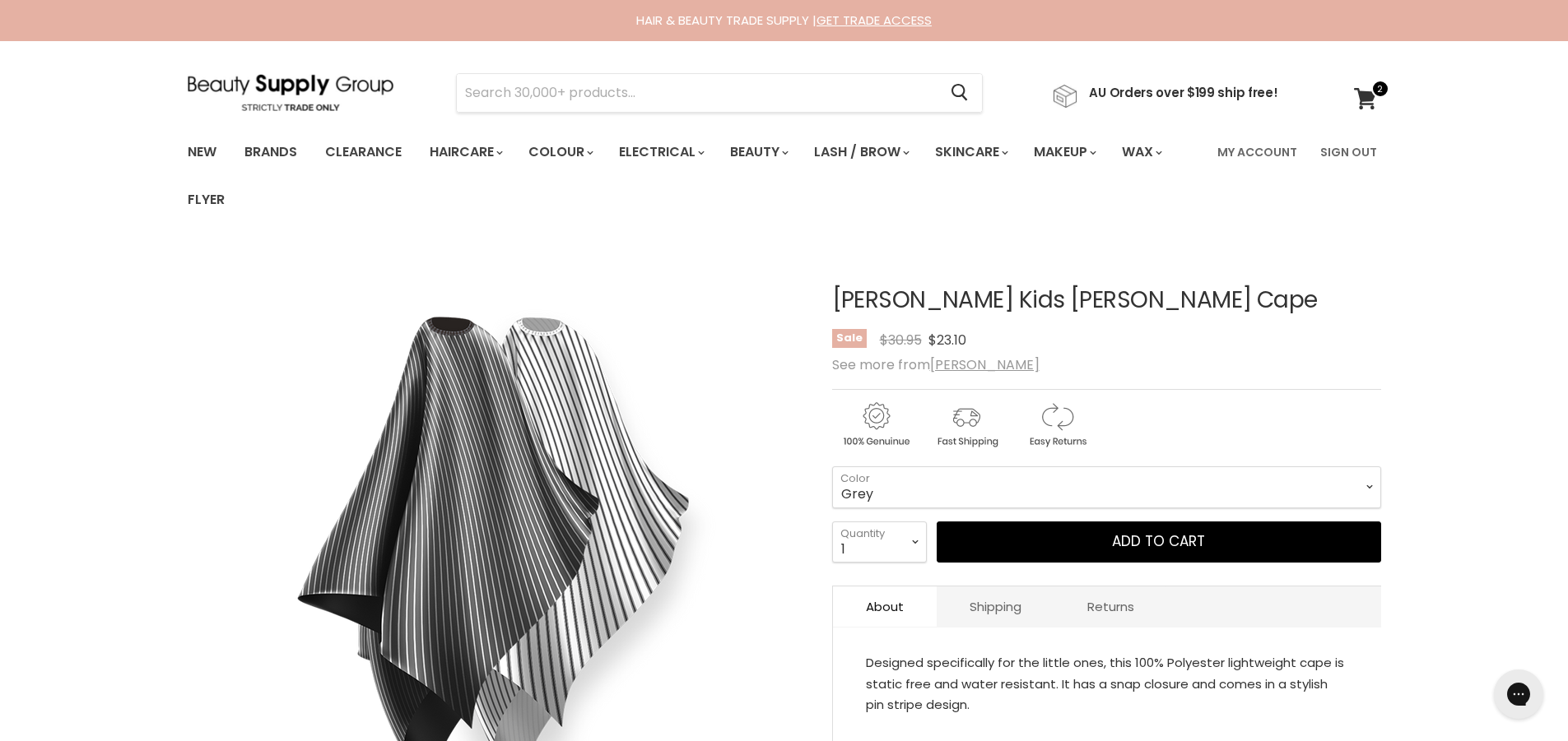
click at [856, 97] on input "Search" at bounding box center [697, 93] width 482 height 38
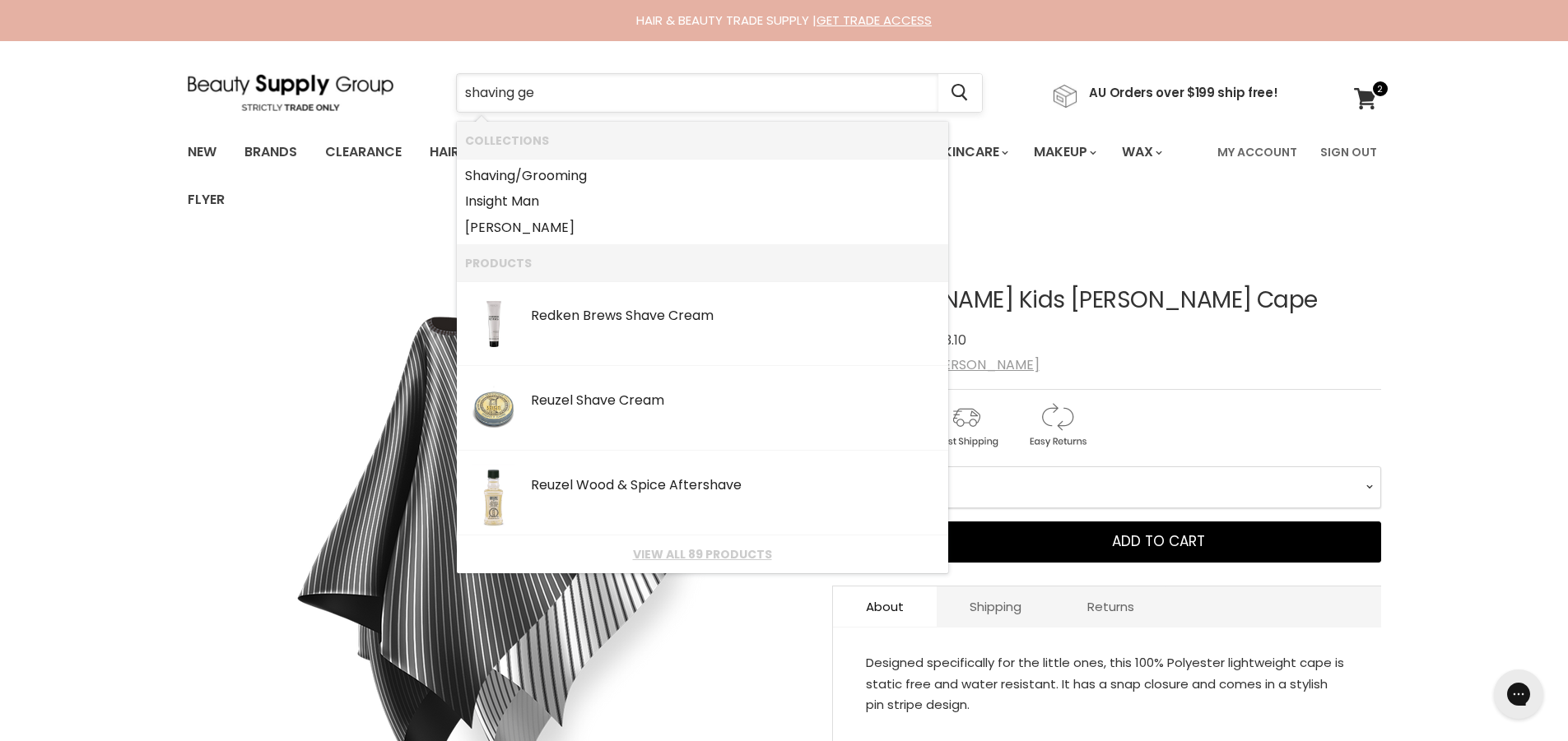
type input "shaving gel"
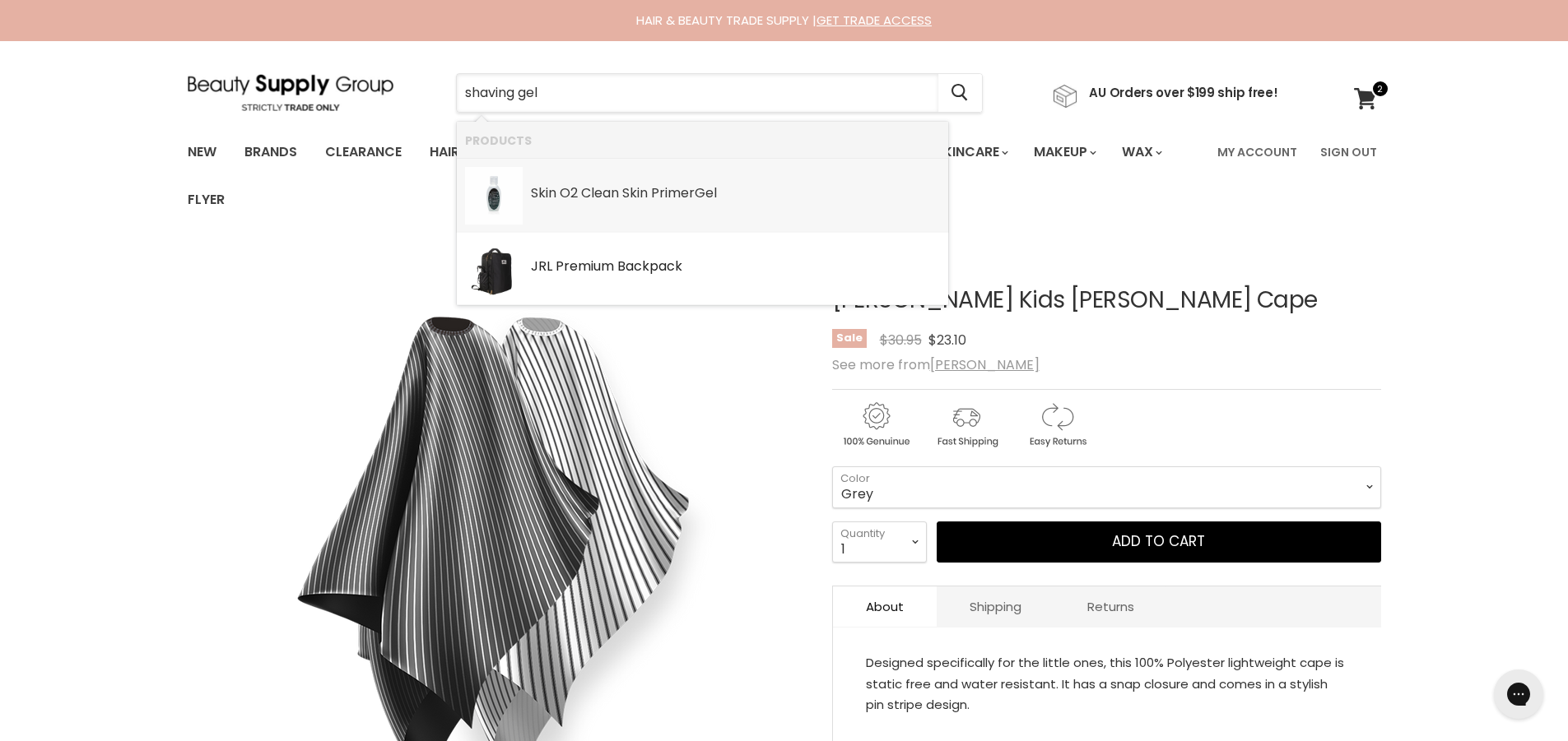
click at [788, 184] on div "Skin O2 Clean Skin Primer Gel SKU: 9342119002805 Skin O2" at bounding box center [735, 185] width 409 height 36
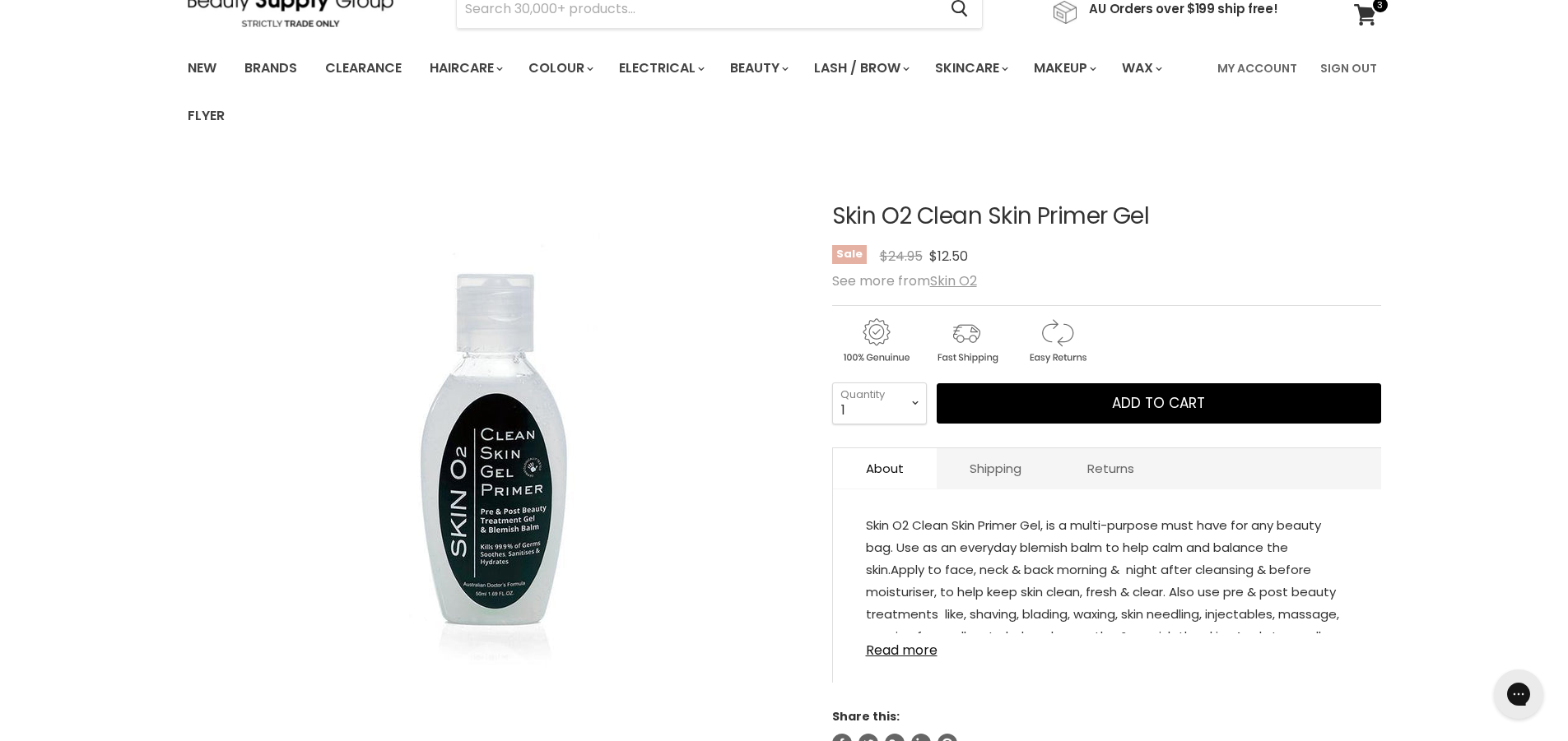
scroll to position [165, 0]
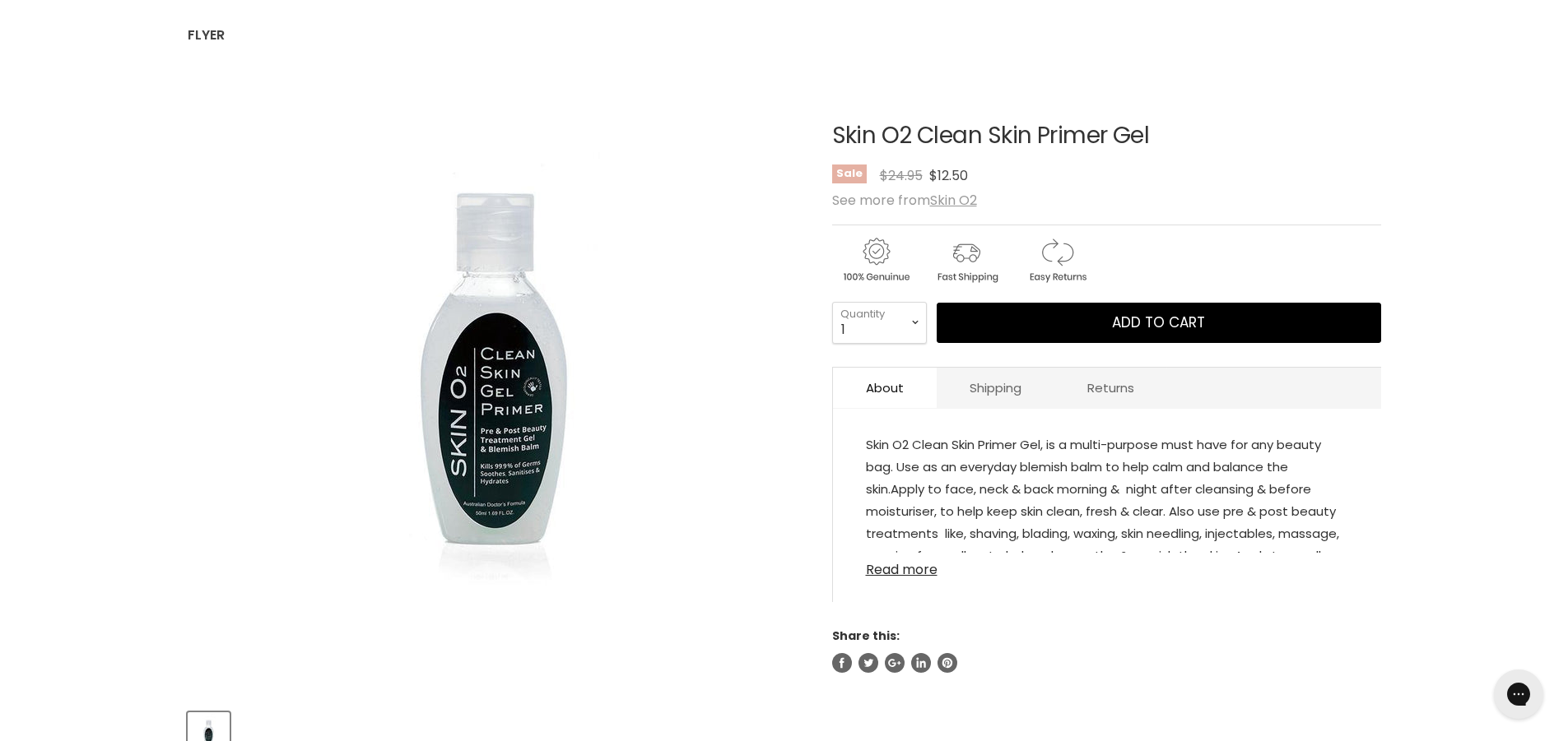
click at [928, 571] on link "Read more" at bounding box center [1108, 565] width 483 height 25
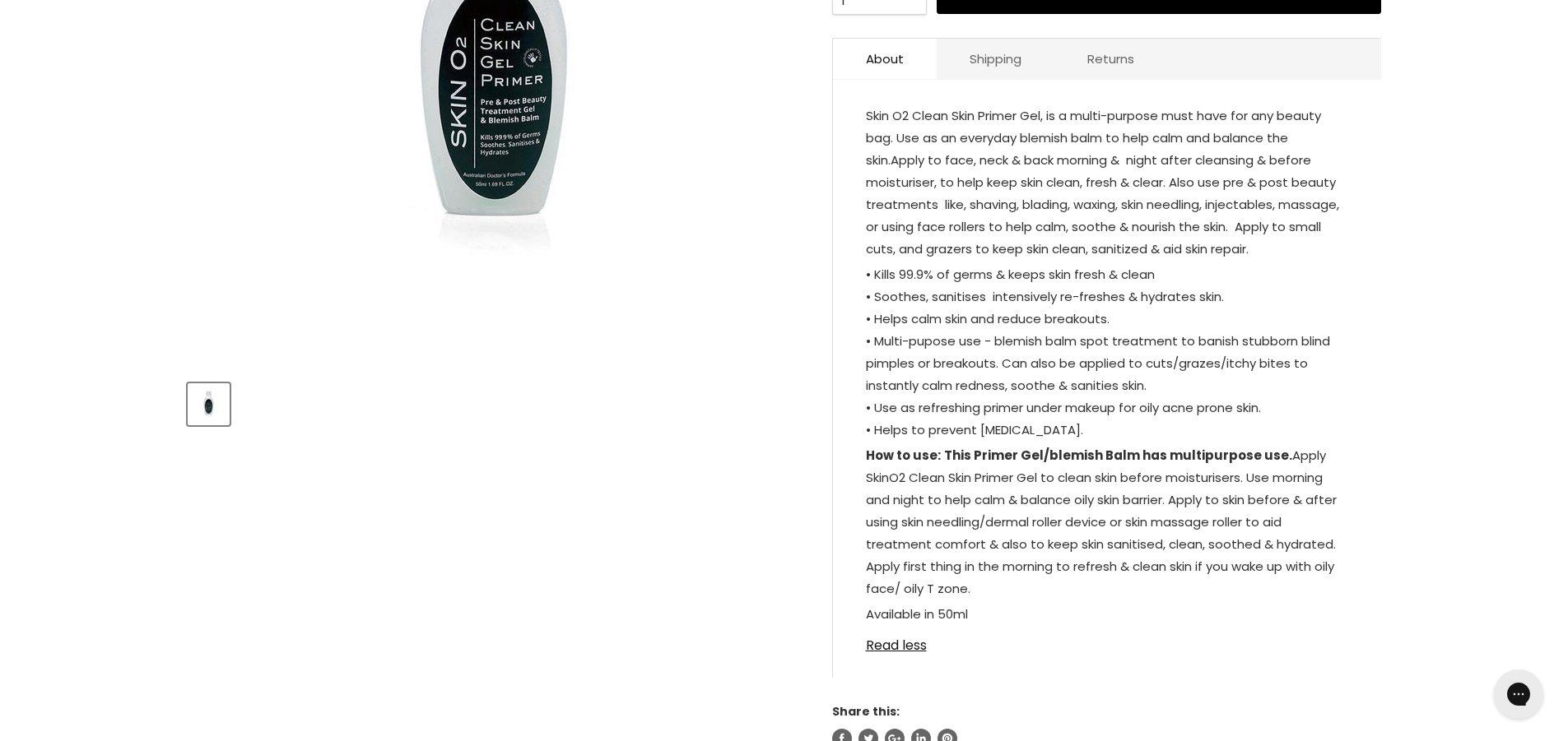
scroll to position [0, 0]
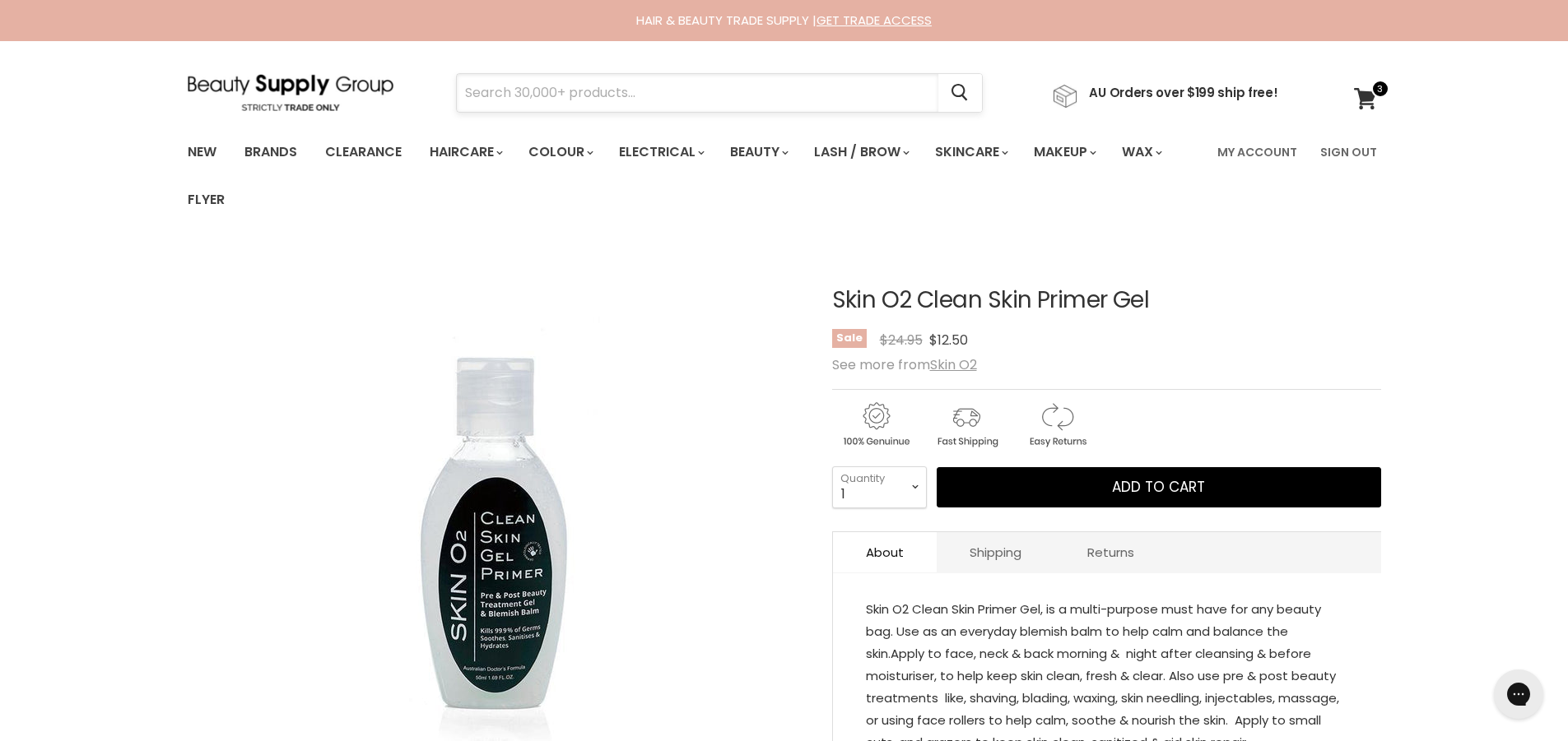
click at [674, 77] on input "Search" at bounding box center [697, 93] width 482 height 38
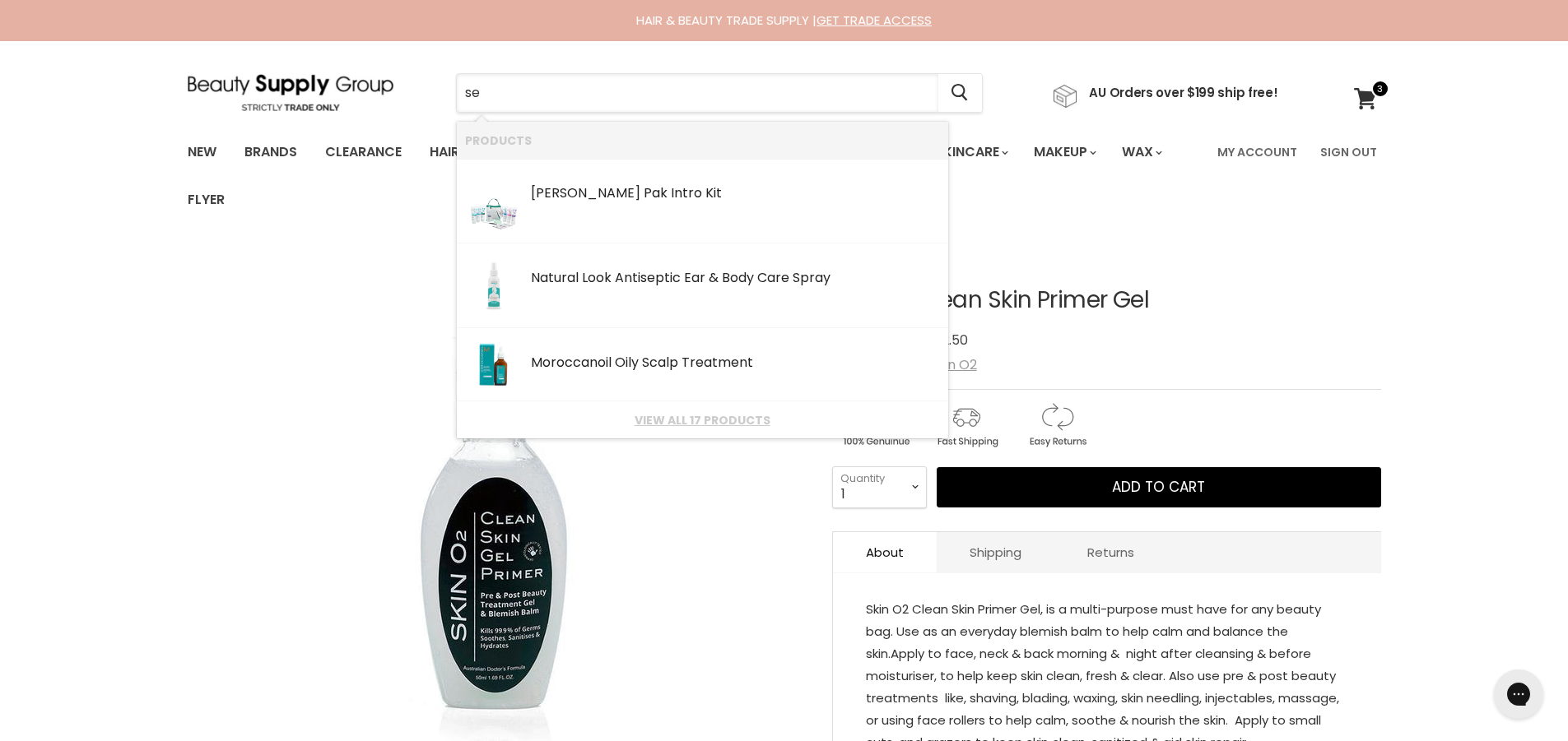
type input "s"
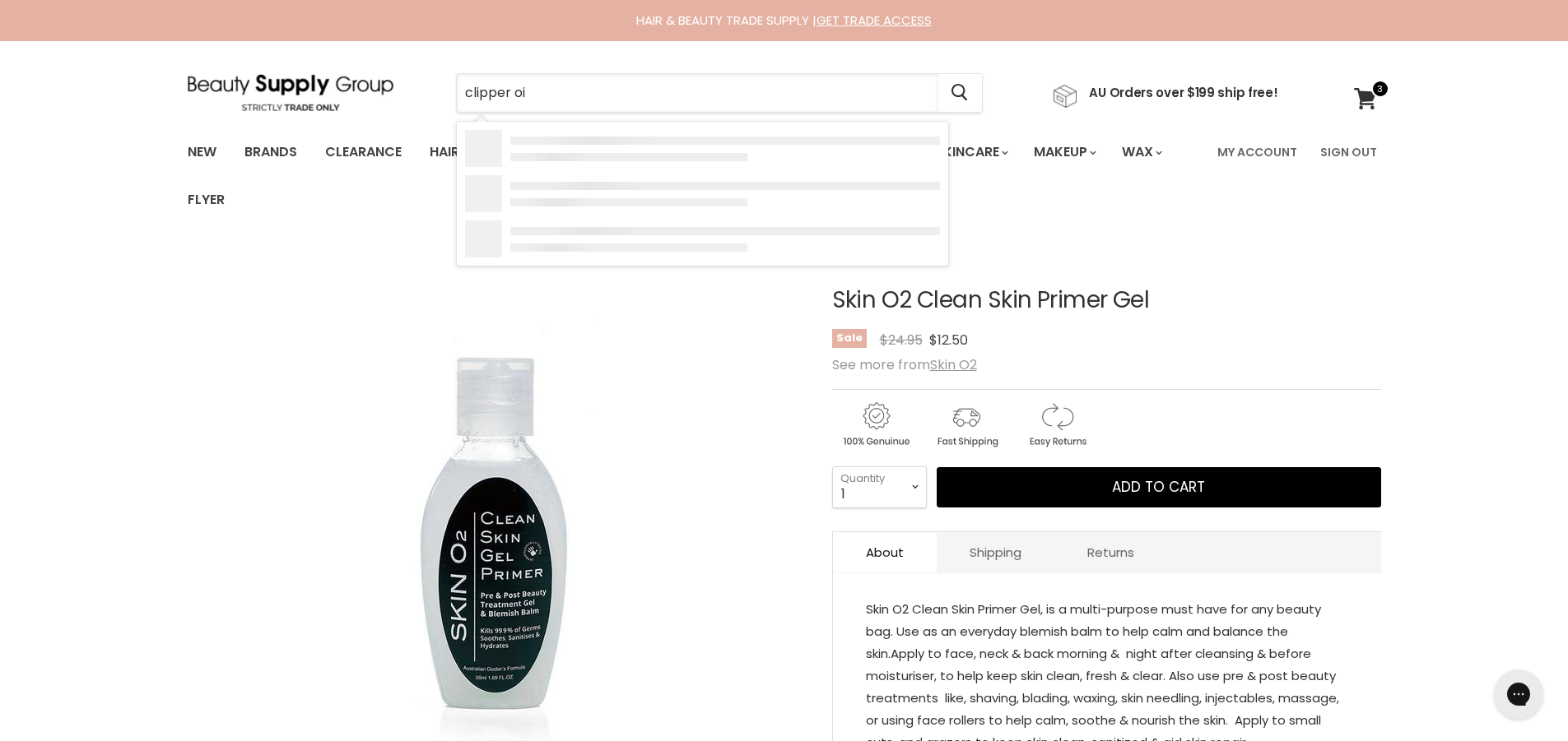
type input "clipper oil"
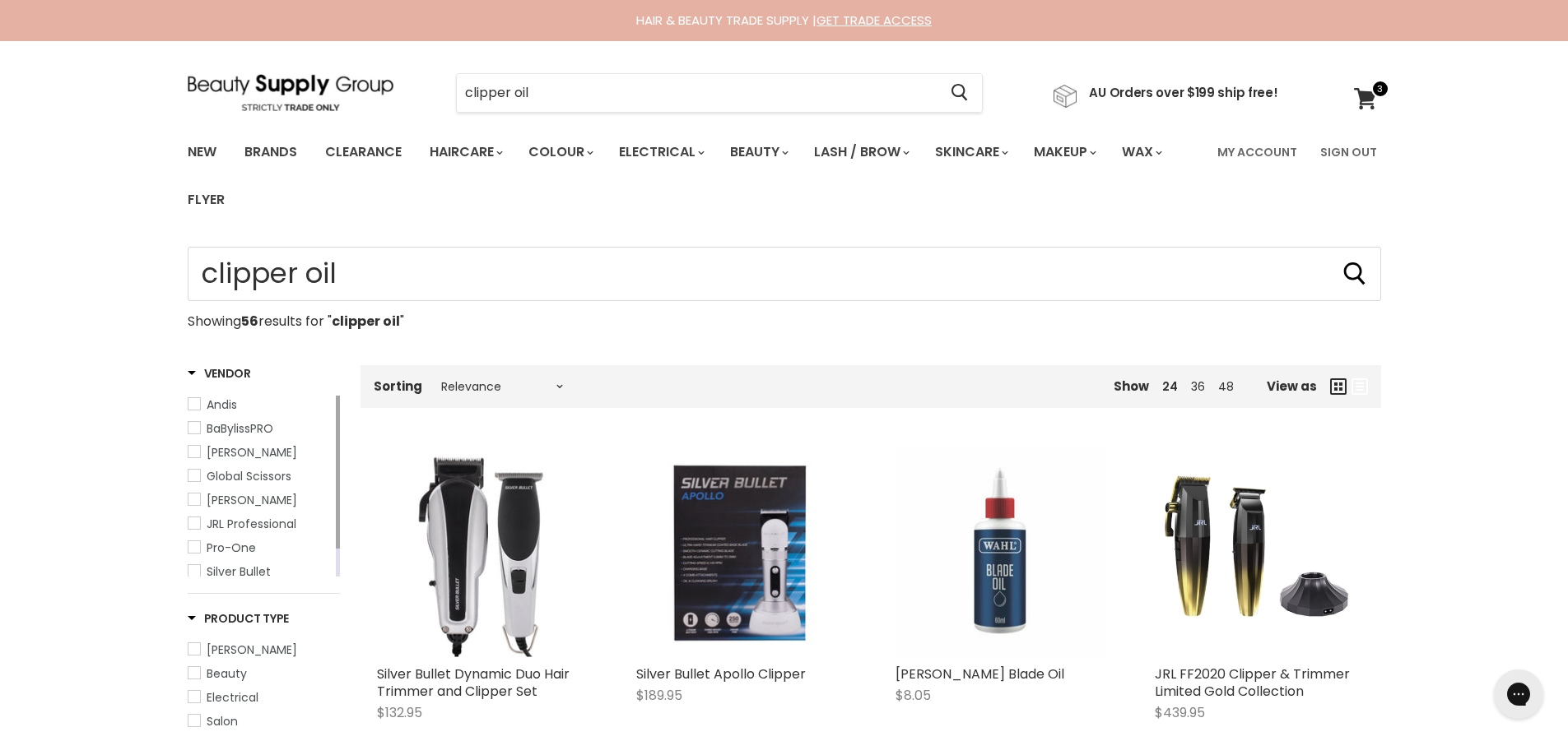
click at [1039, 559] on img "Main content" at bounding box center [1000, 551] width 209 height 209
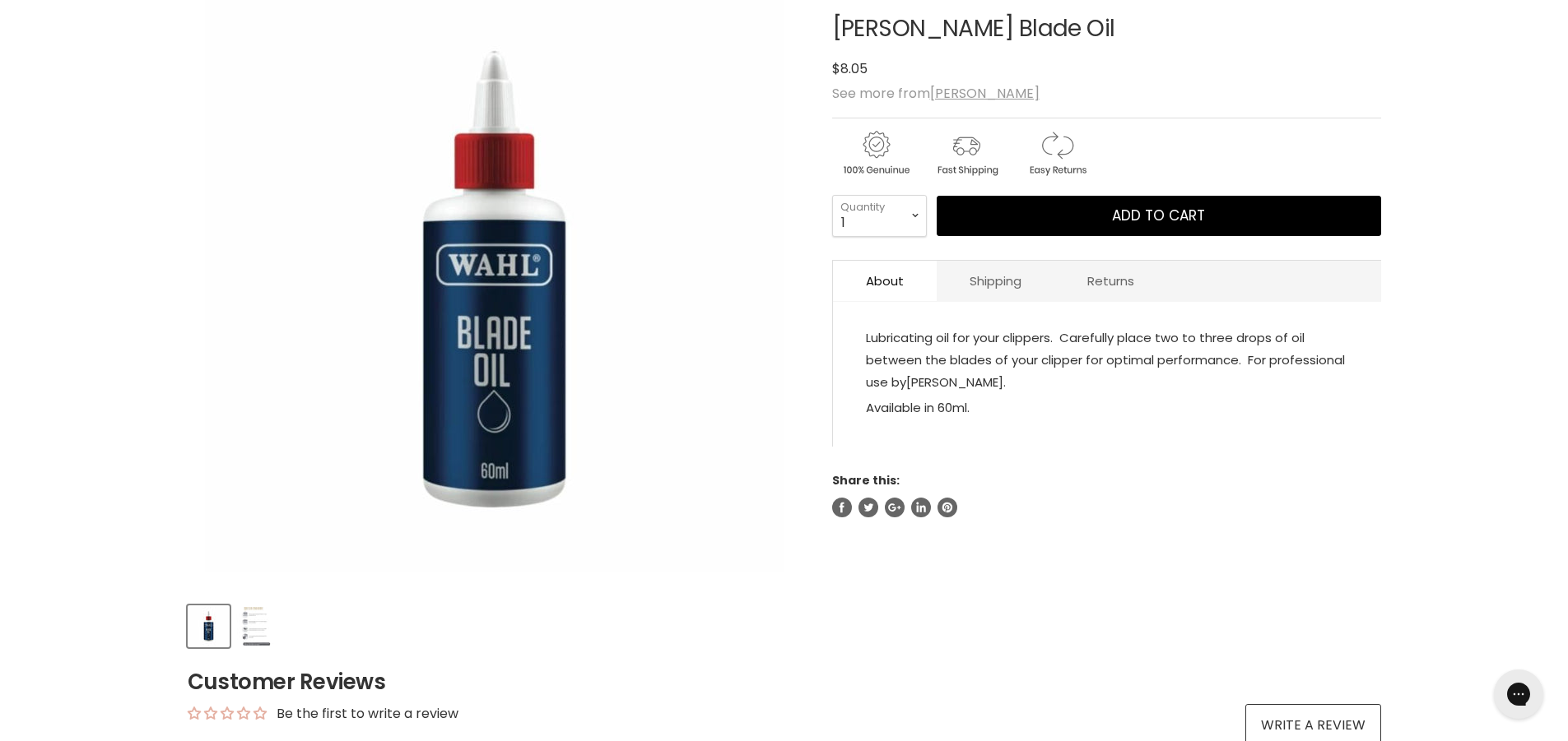
scroll to position [165, 0]
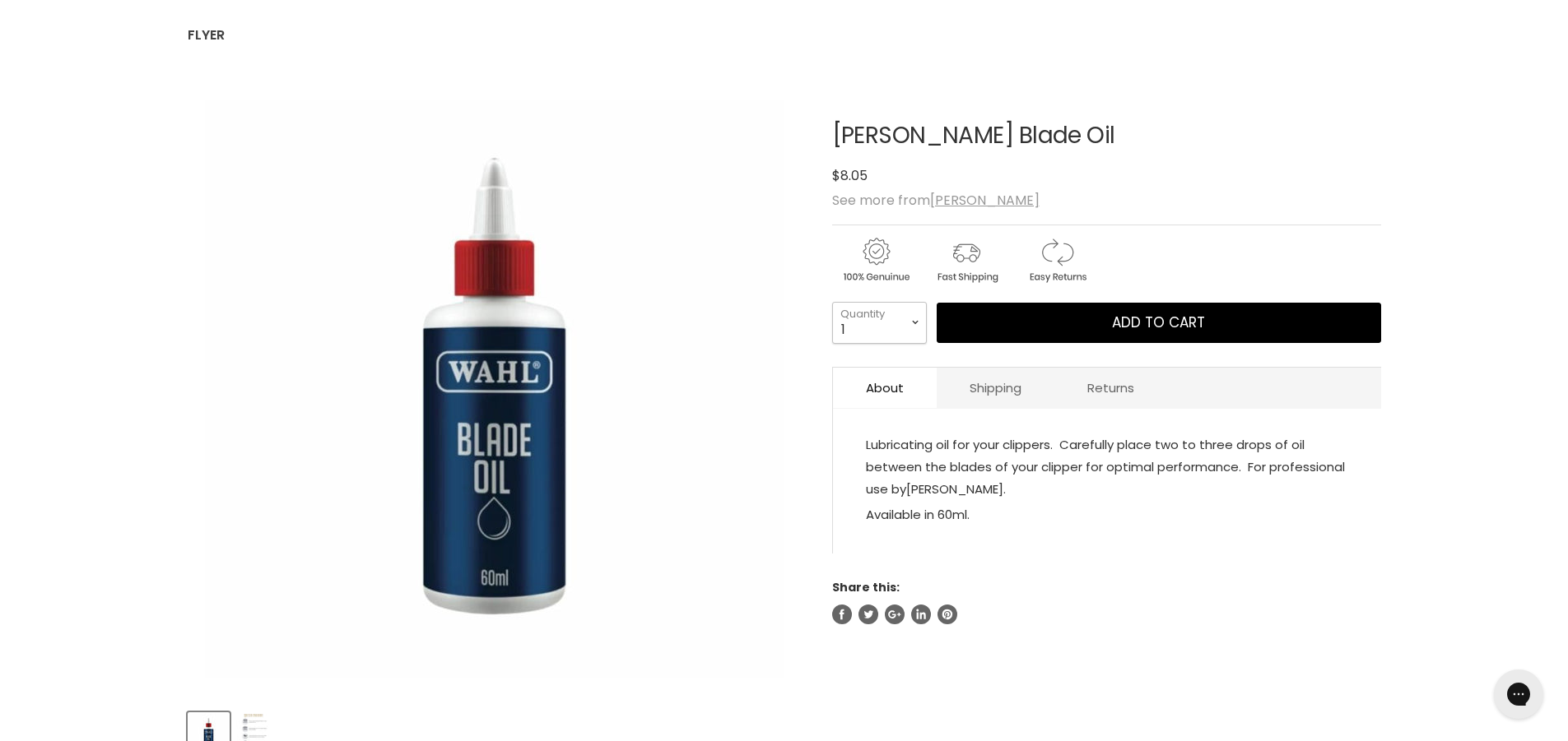
click at [924, 332] on select "1 2 3 4 5 6 7 8 9 10+" at bounding box center [879, 322] width 95 height 41
click at [1476, 398] on div "Home Wahl Blade Oil Click or scroll to zoom Tap or pinch to zoom" at bounding box center [784, 721] width 1568 height 1280
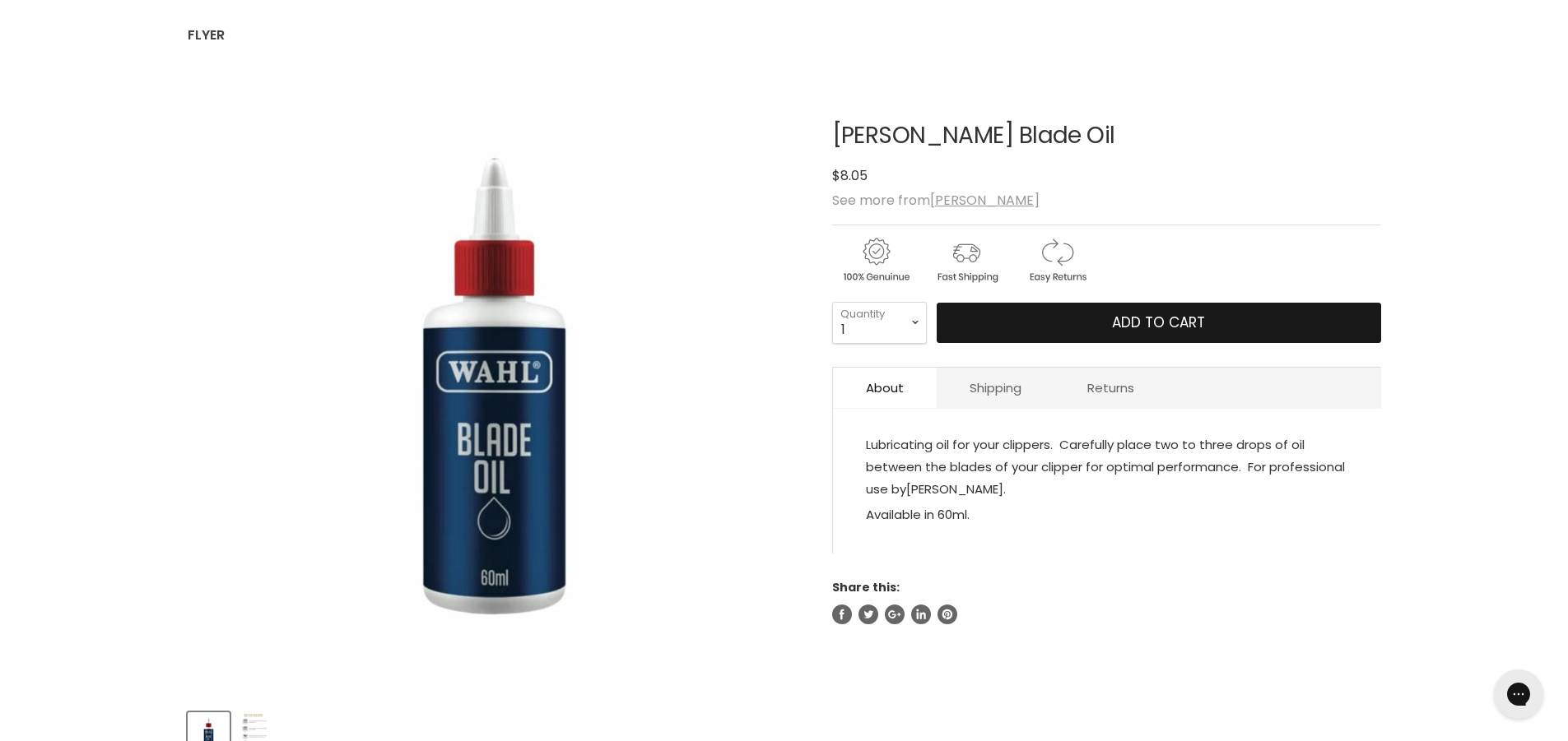
click at [1222, 326] on button "Add to cart" at bounding box center [1159, 323] width 445 height 41
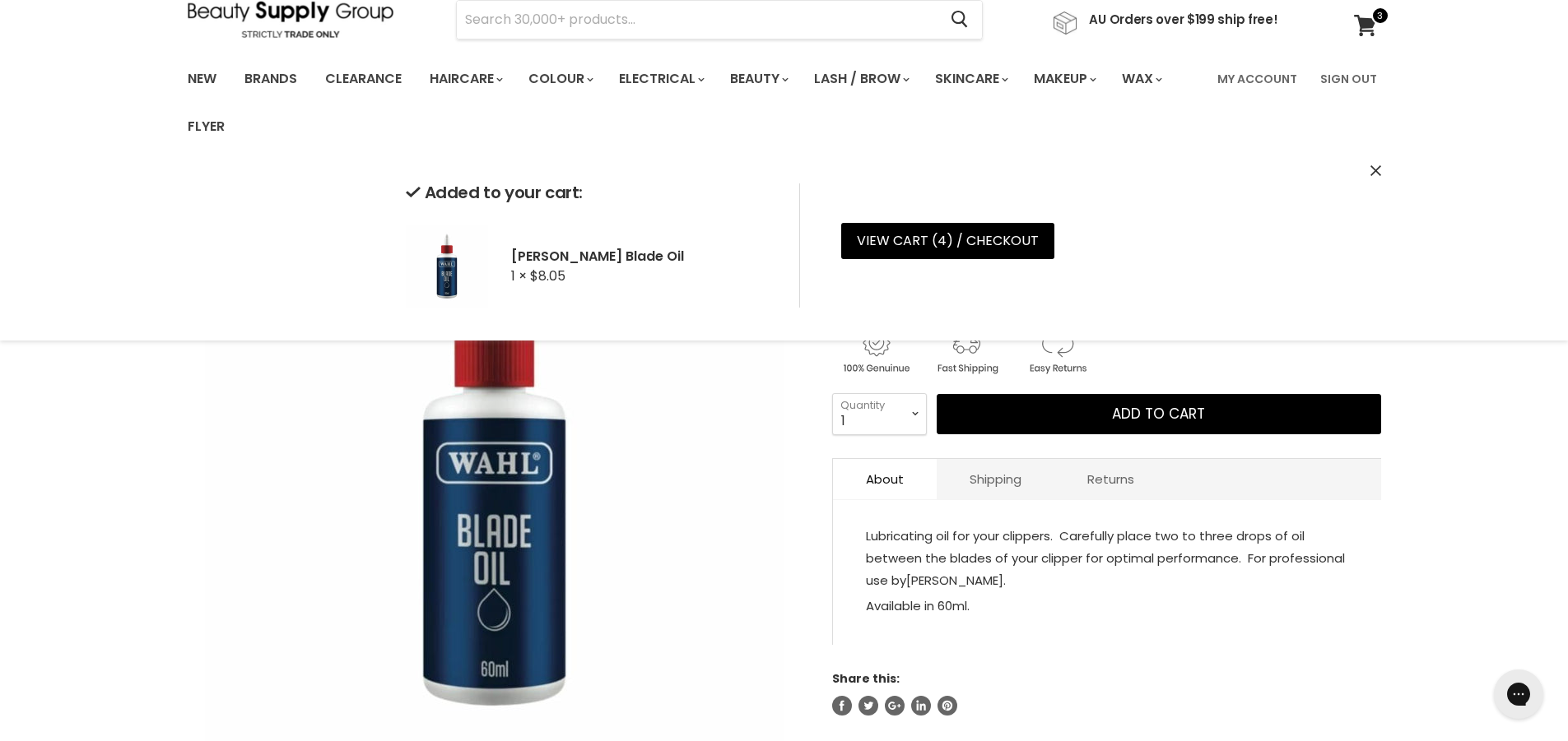
scroll to position [0, 0]
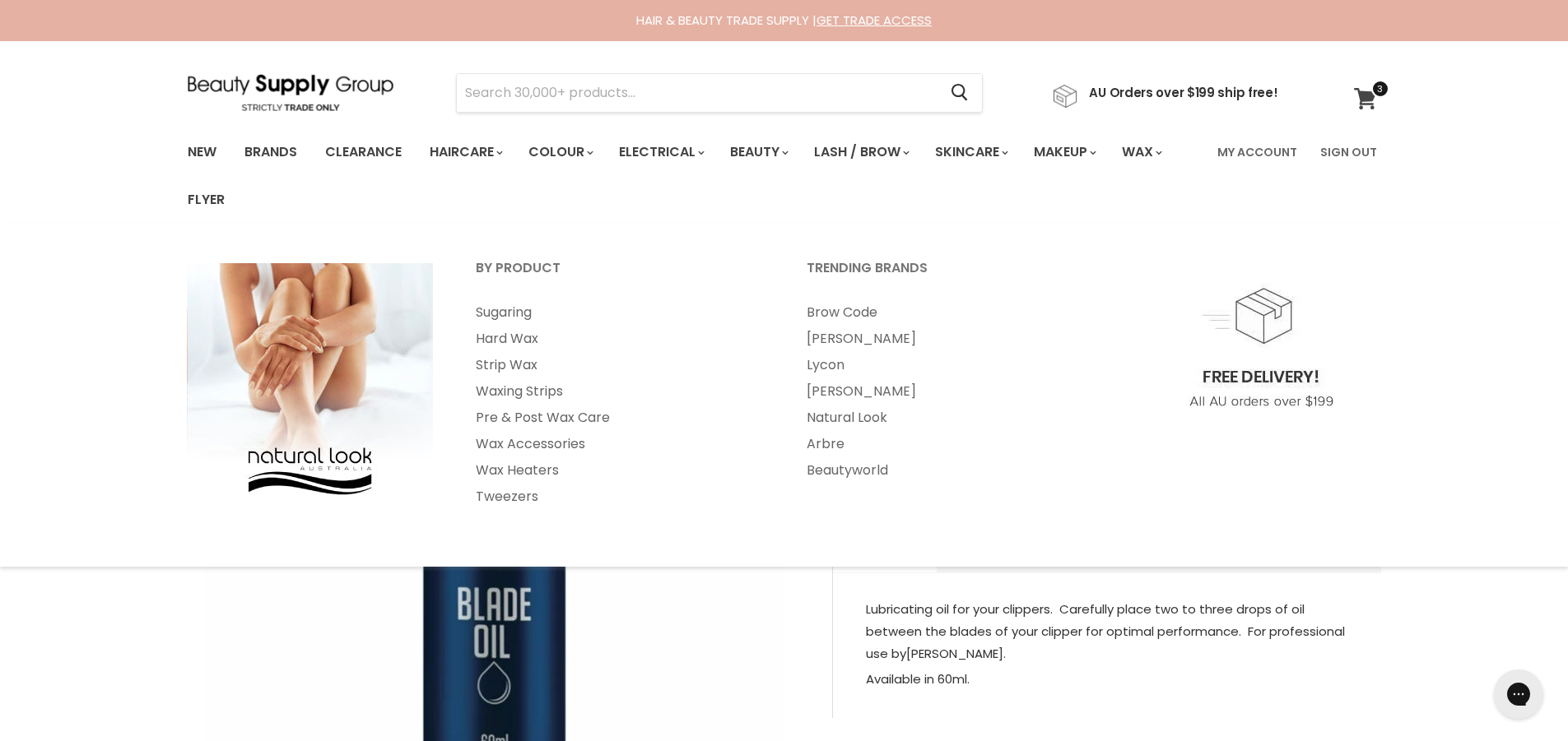
click at [1365, 96] on icon at bounding box center [1365, 98] width 22 height 22
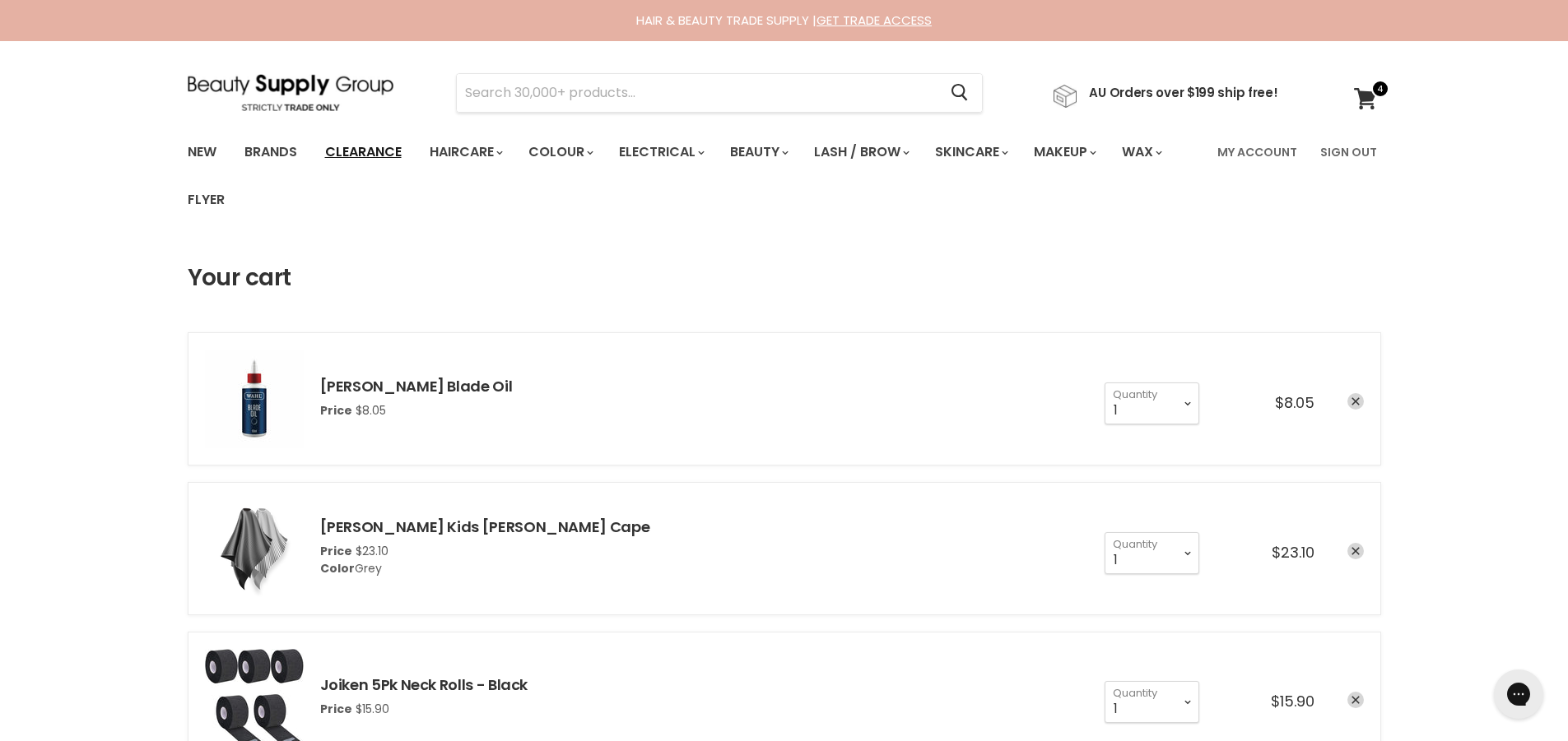
click at [374, 147] on link "Clearance" at bounding box center [363, 153] width 101 height 34
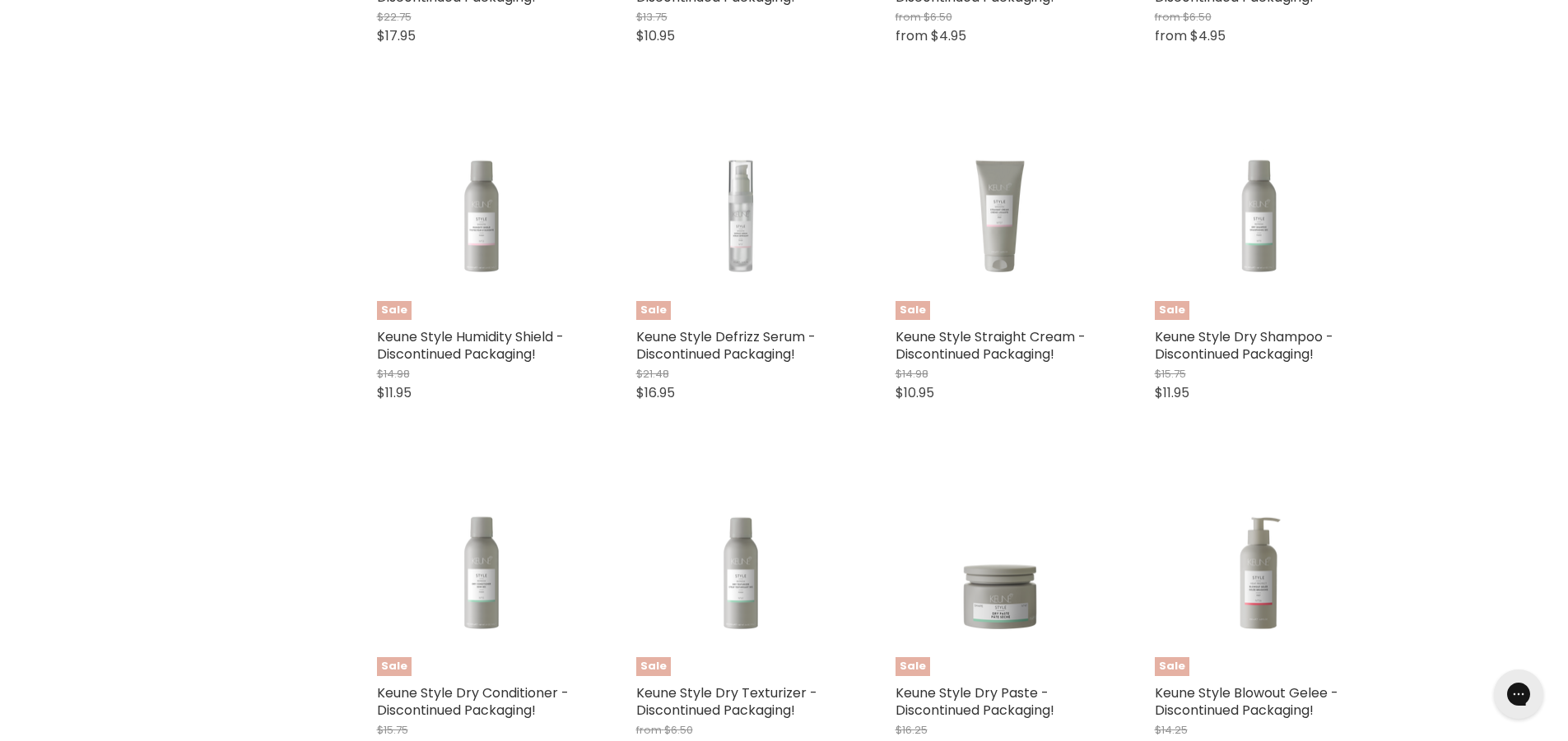
scroll to position [1892, 0]
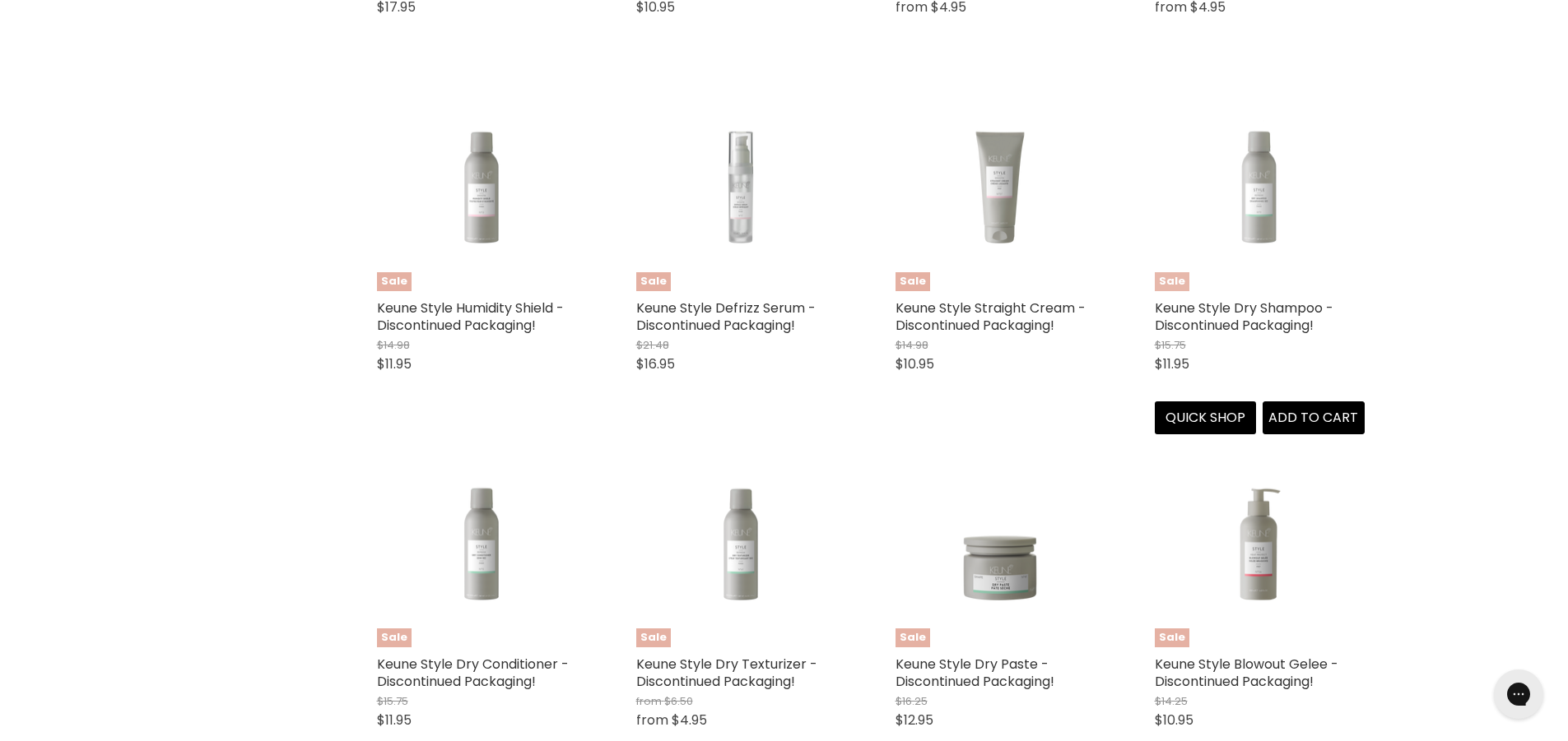
click at [1284, 226] on img "Main content" at bounding box center [1259, 186] width 209 height 155
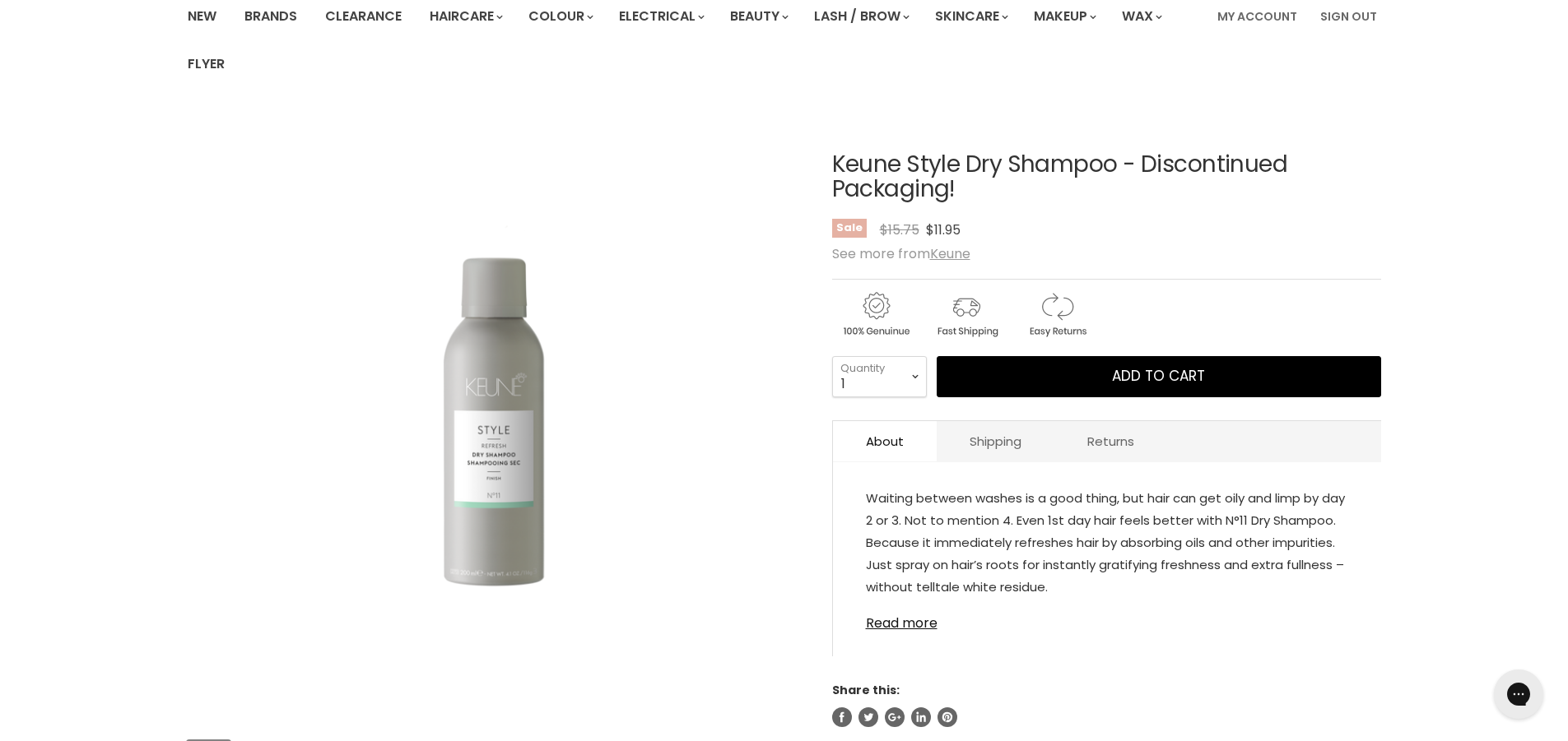
scroll to position [165, 0]
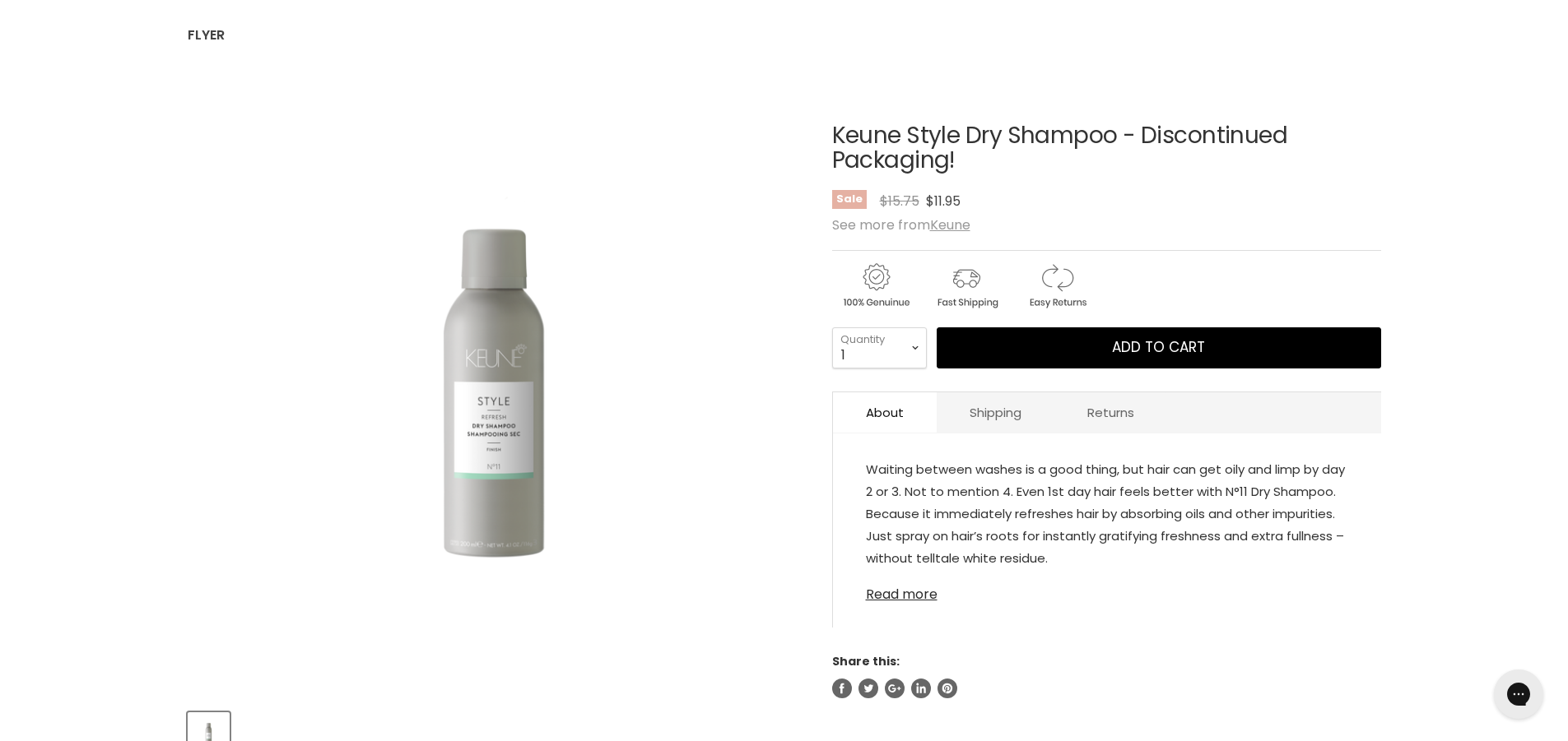
click at [895, 598] on link "Read more" at bounding box center [1108, 589] width 483 height 25
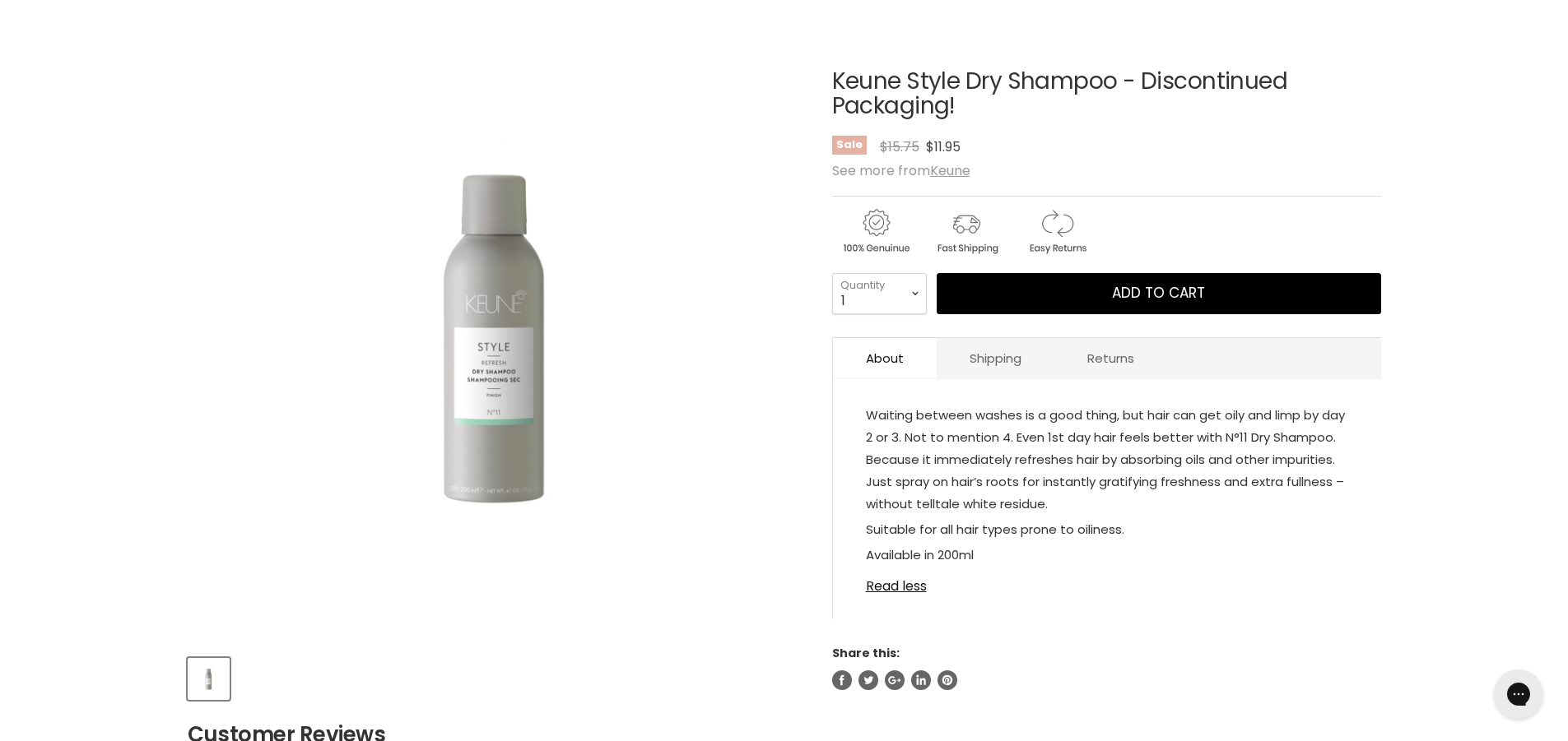
scroll to position [246, 0]
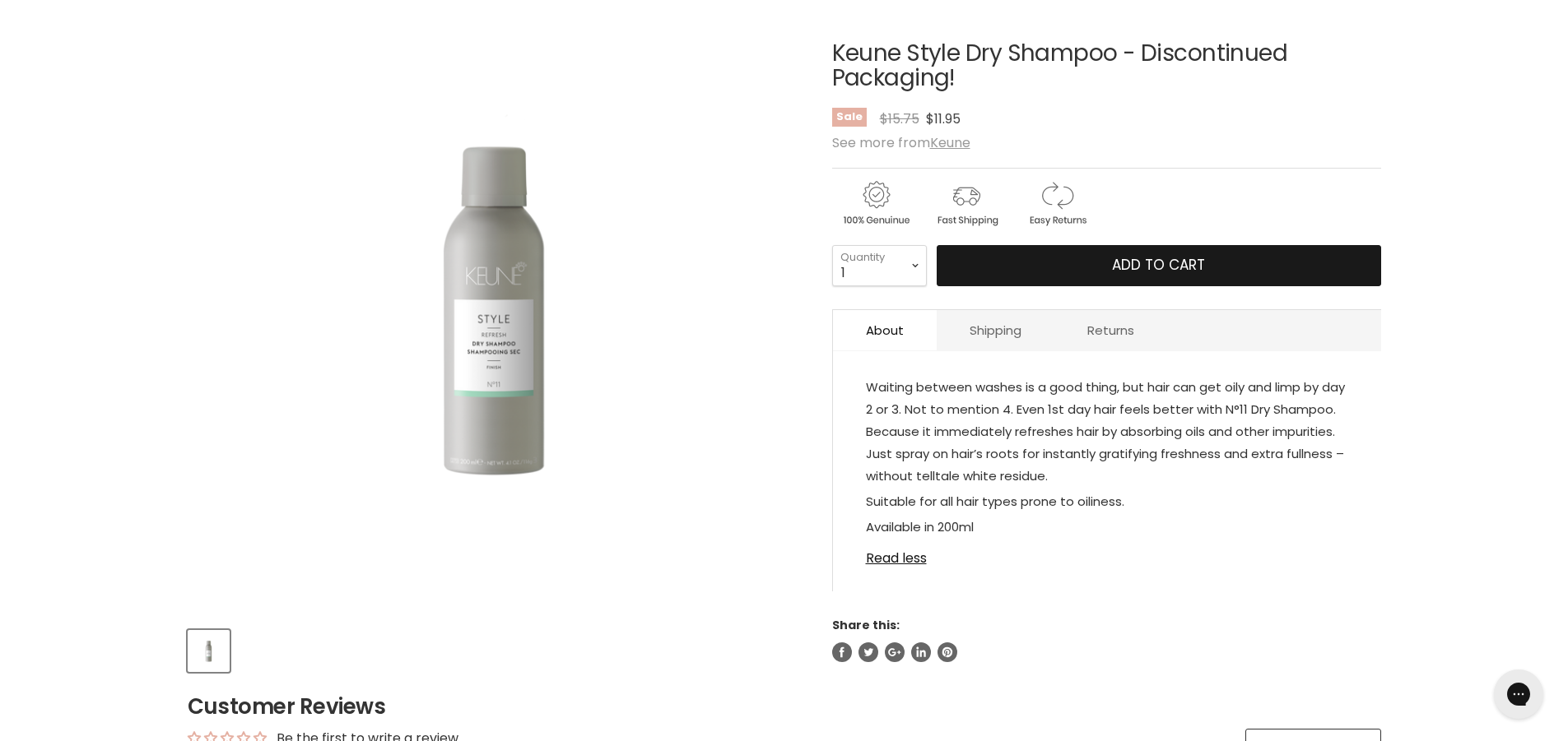
click at [1200, 260] on span "Add to cart" at bounding box center [1159, 265] width 93 height 20
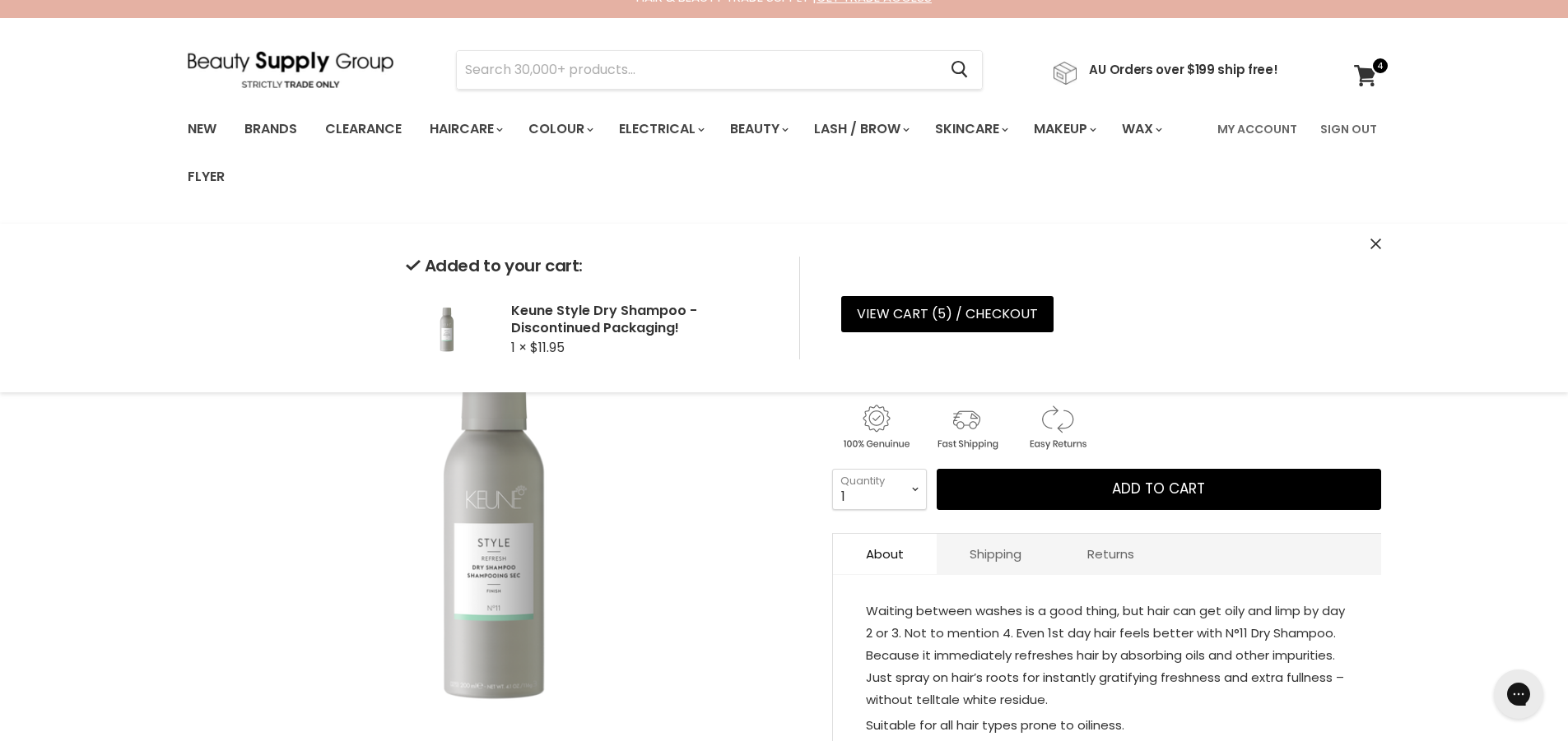
scroll to position [0, 0]
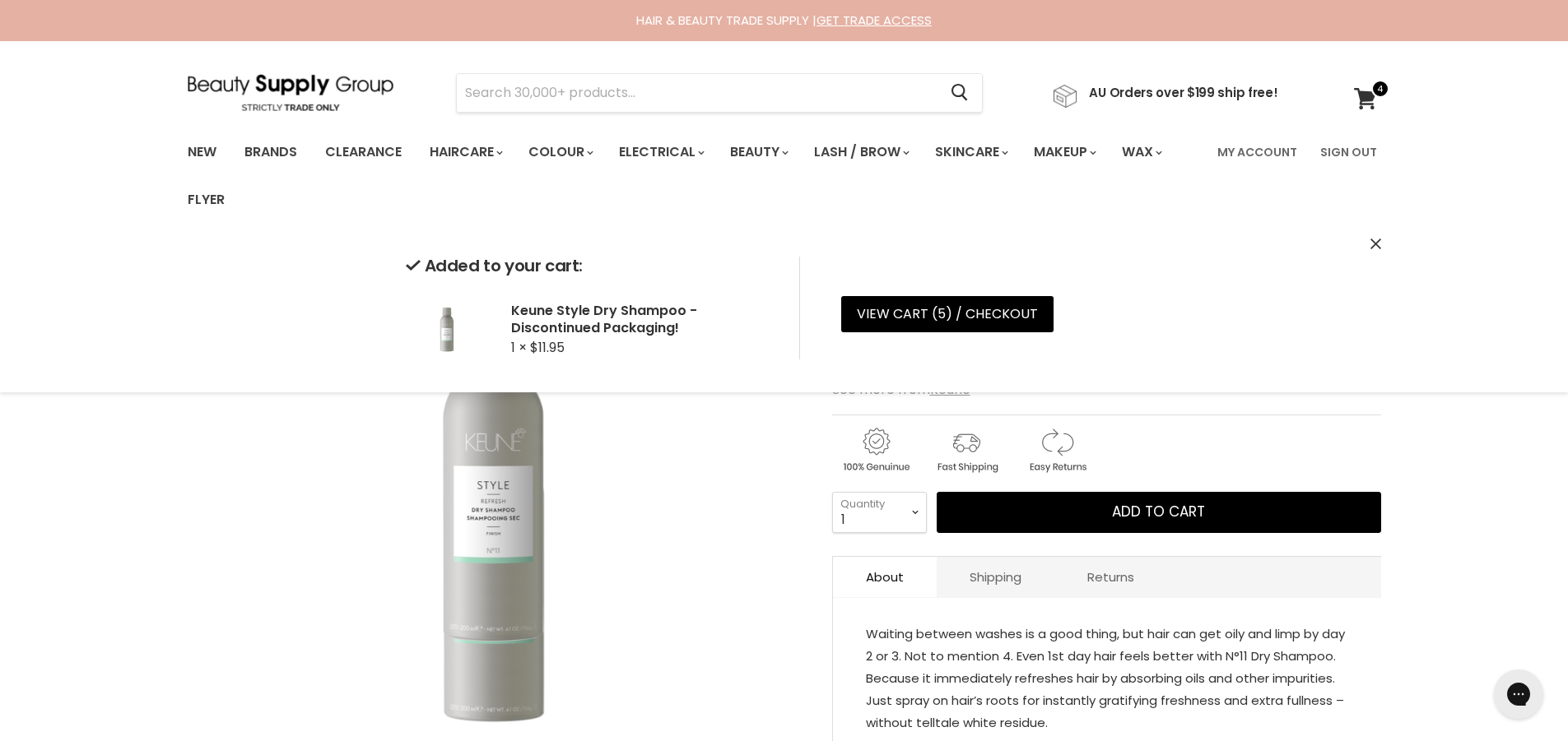
click at [332, 561] on img "Keune Style Dry Shampoo - Discontinued Packaging! image. Click or Scroll to Zoo…" at bounding box center [494, 473] width 615 height 454
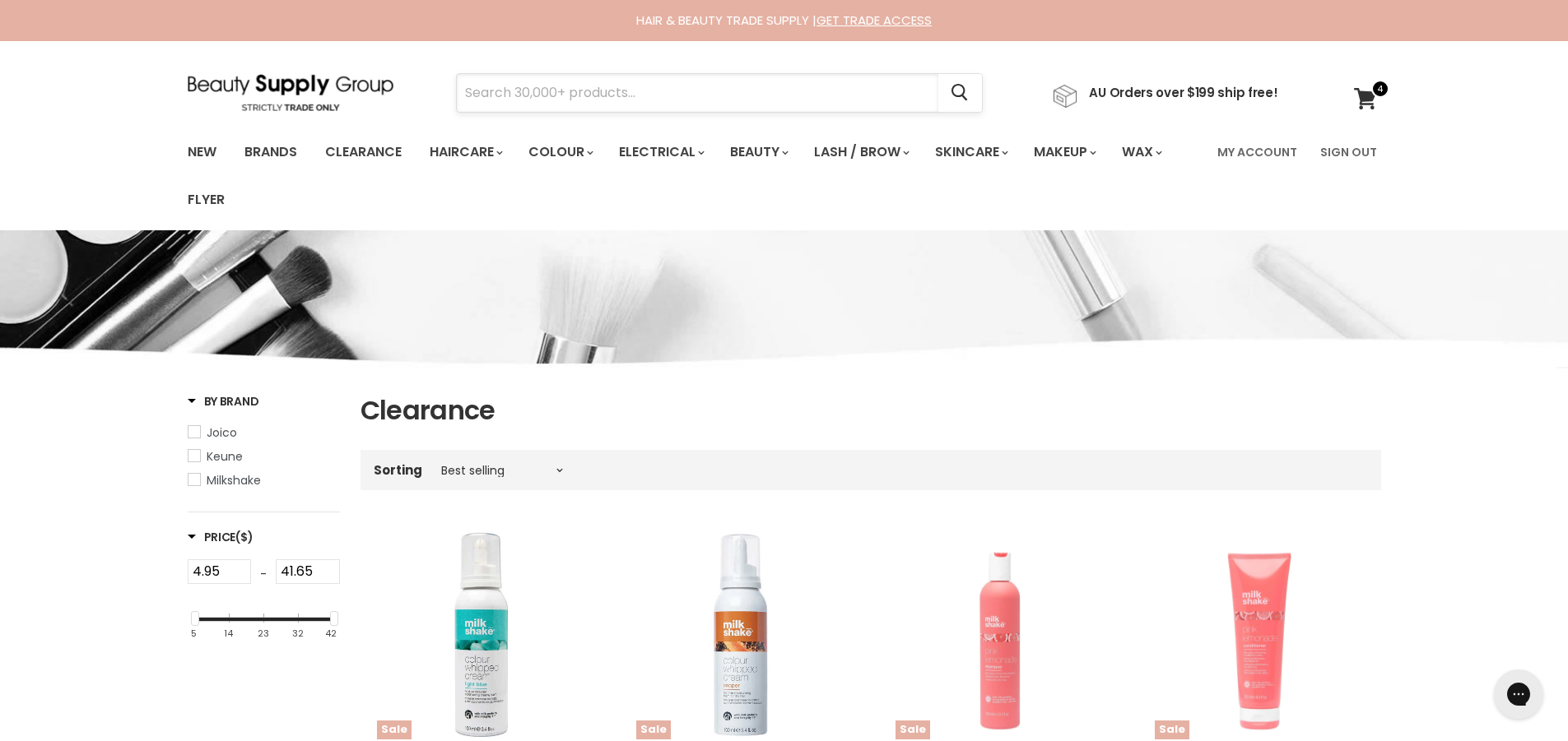
click at [691, 96] on input "Search" at bounding box center [697, 93] width 482 height 38
type input "cleaner"
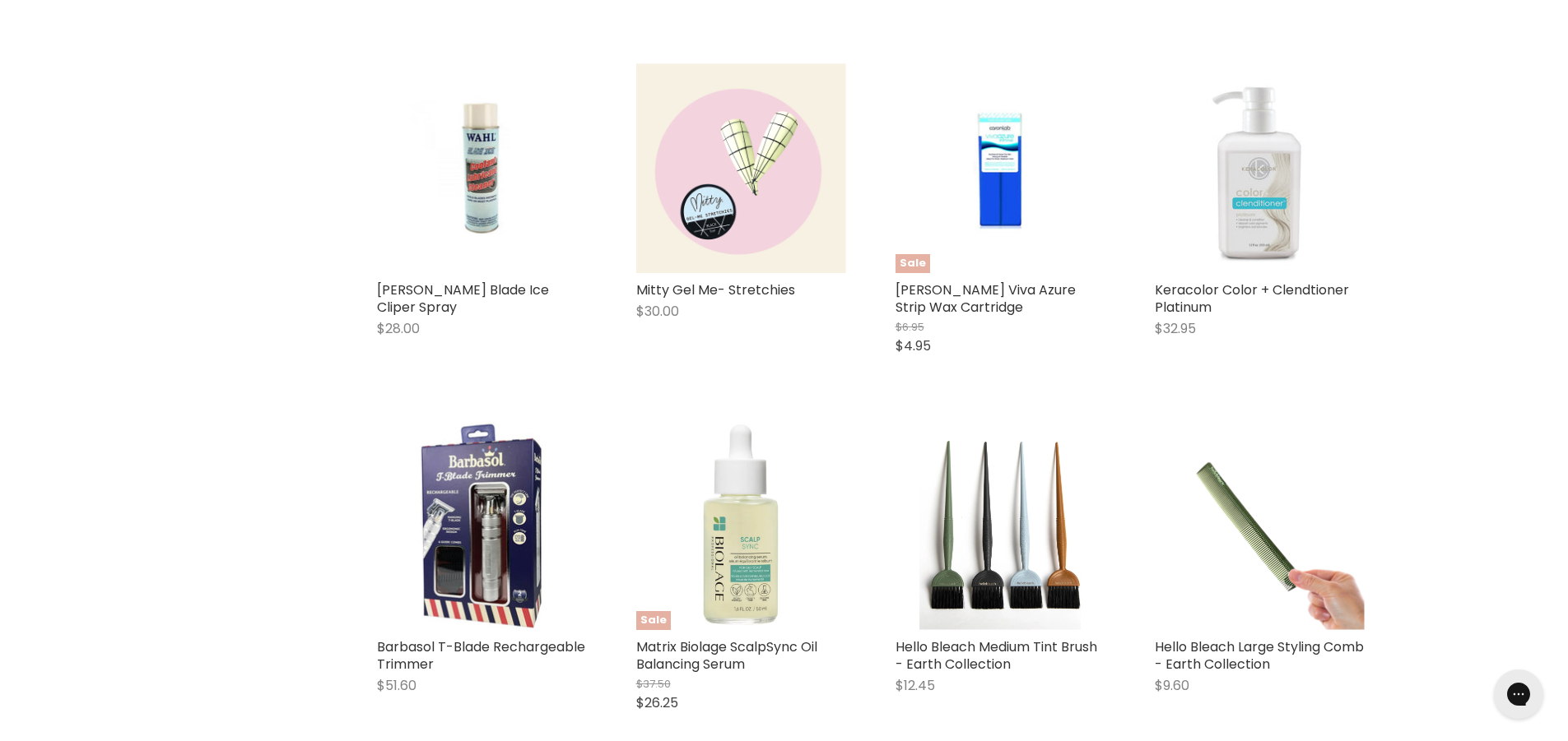
scroll to position [1975, 0]
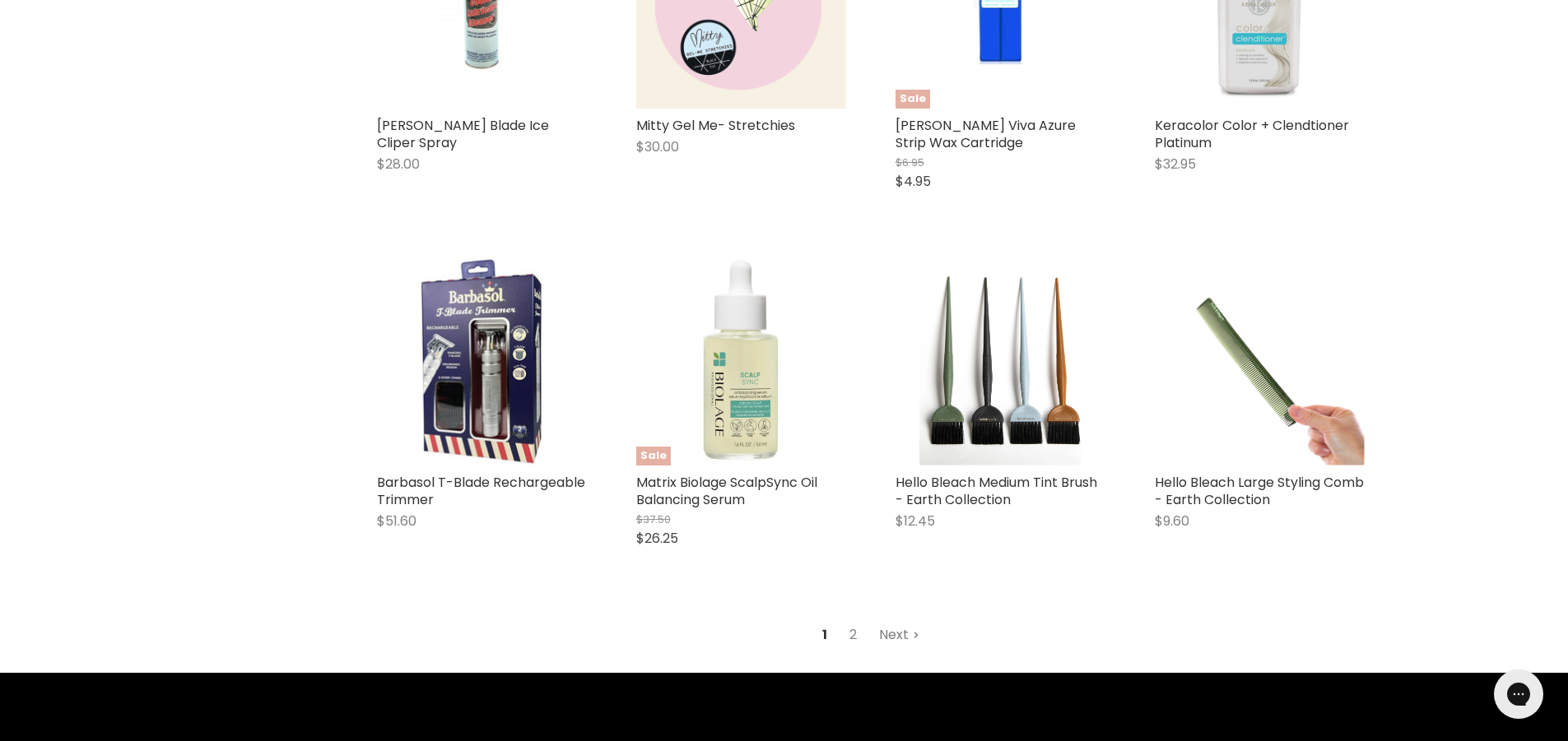
click at [885, 621] on link "Next" at bounding box center [899, 635] width 59 height 29
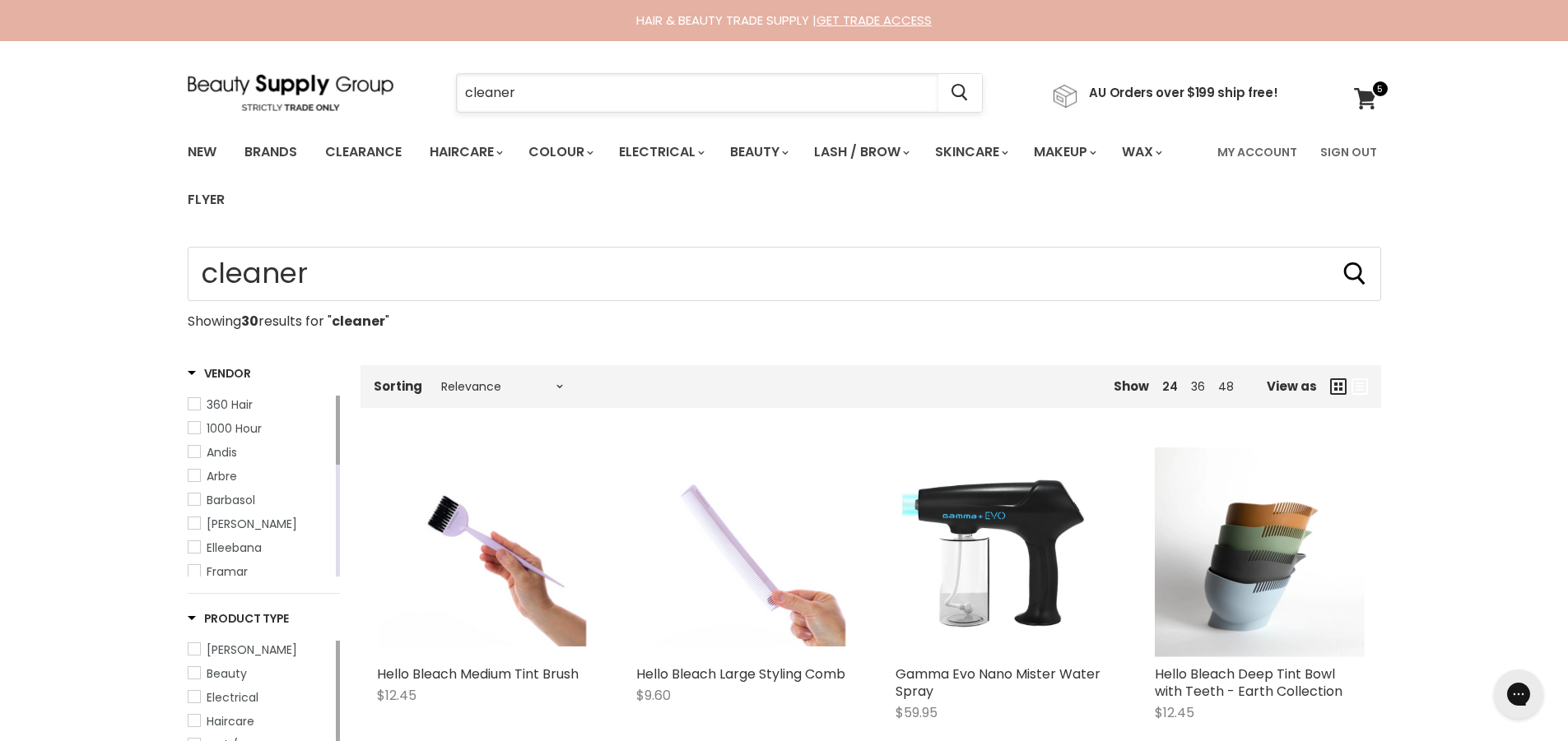
click at [575, 101] on input "cleaner" at bounding box center [697, 93] width 482 height 38
type input "c"
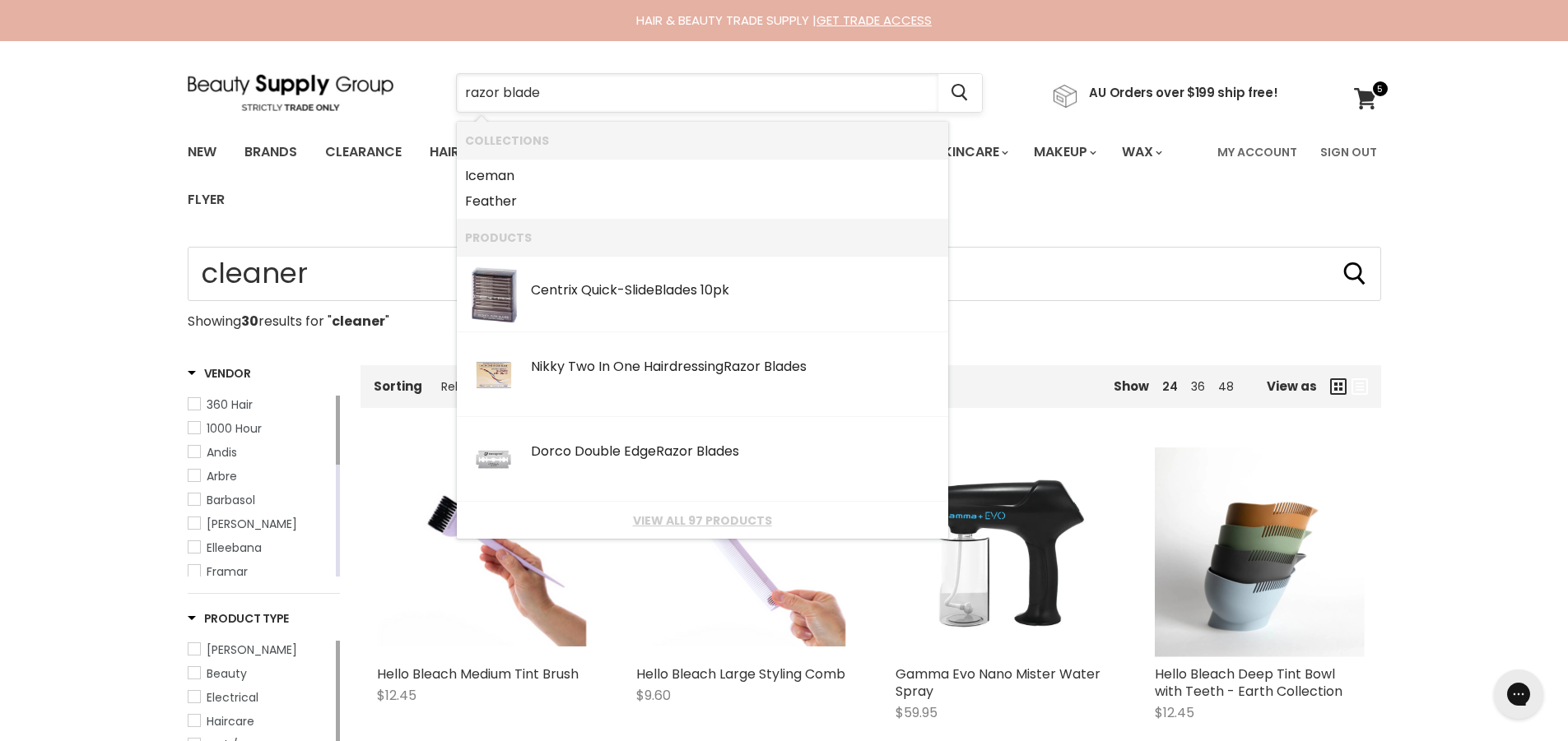
type input "razor blades"
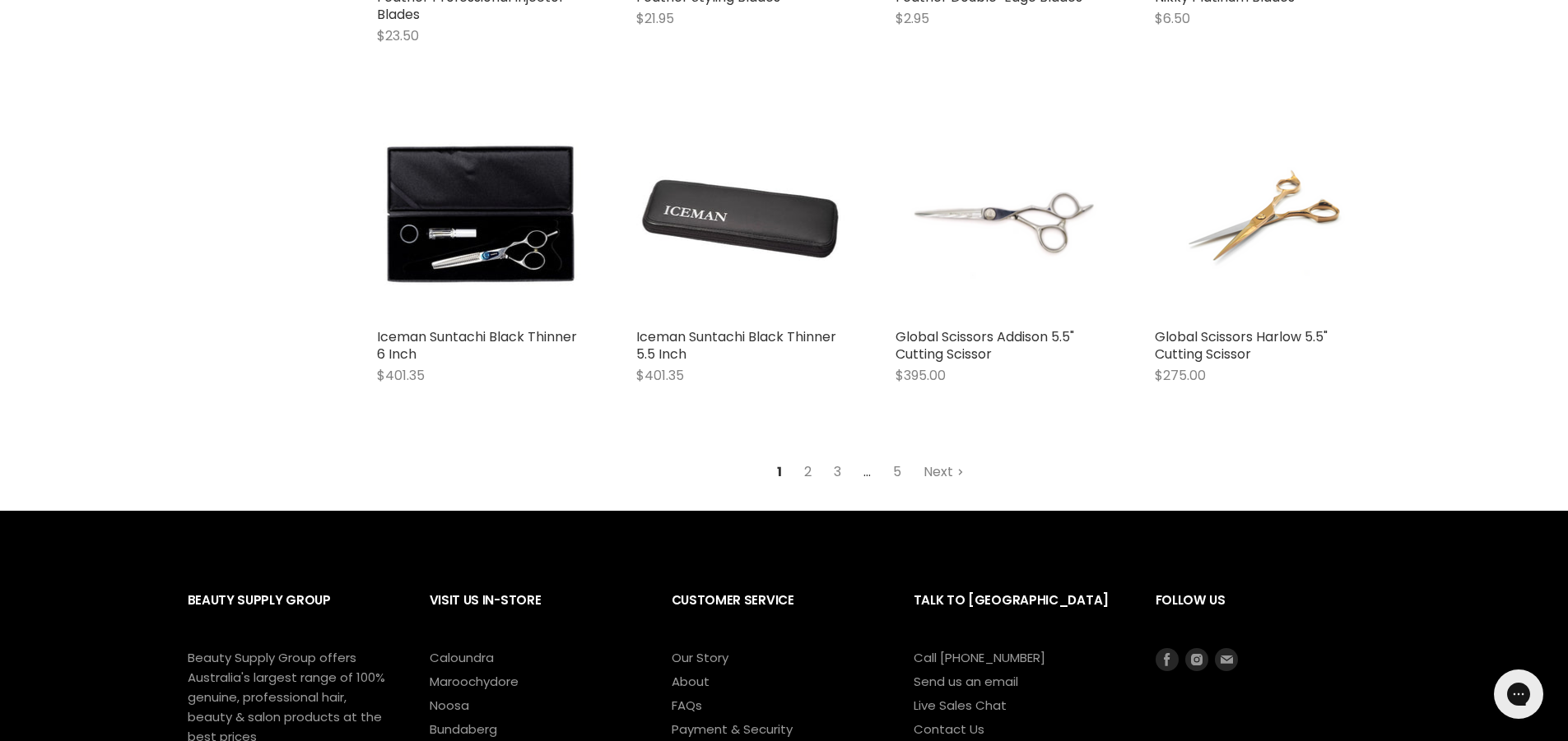
scroll to position [2057, 0]
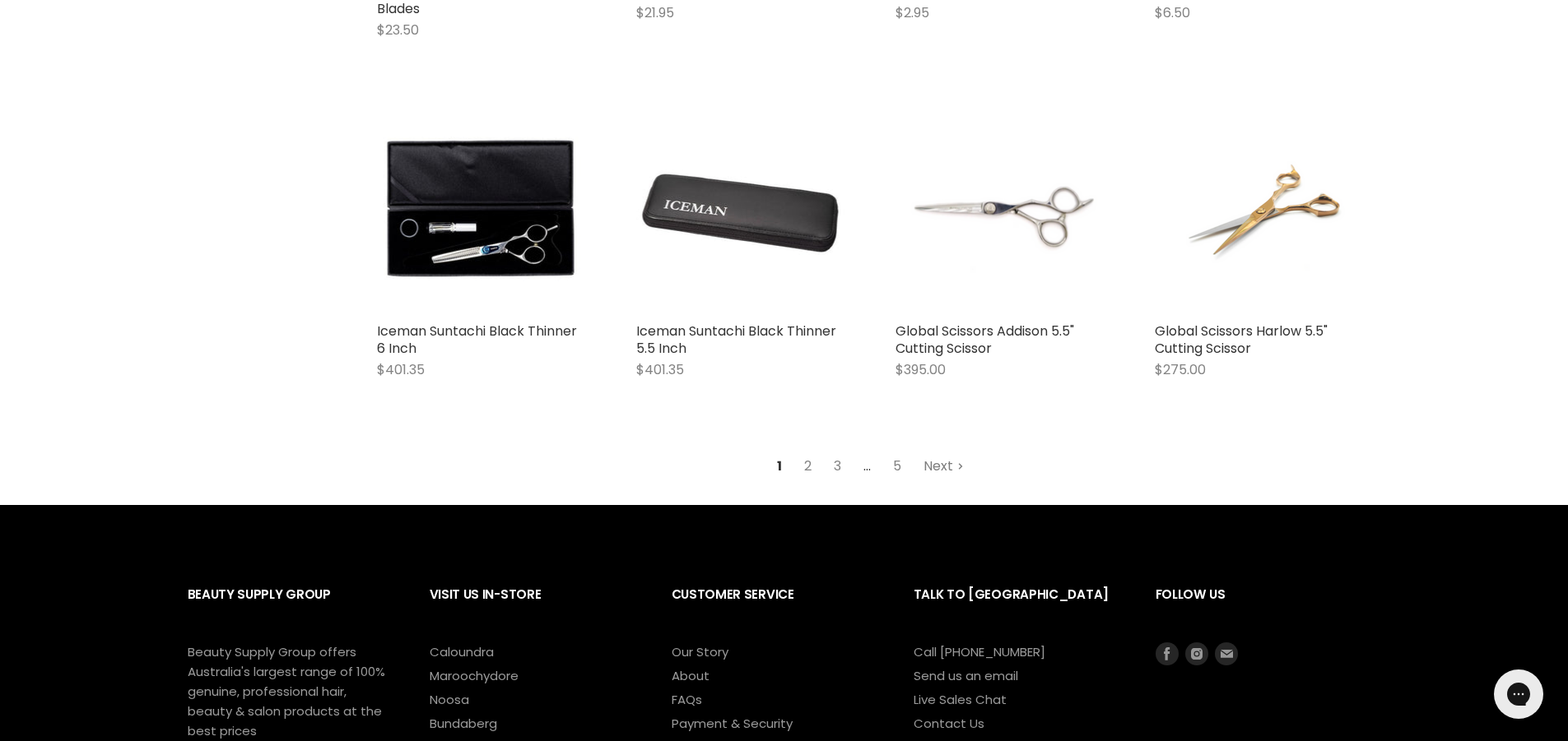
click at [959, 468] on polygon "Main content" at bounding box center [960, 468] width 4 height 3
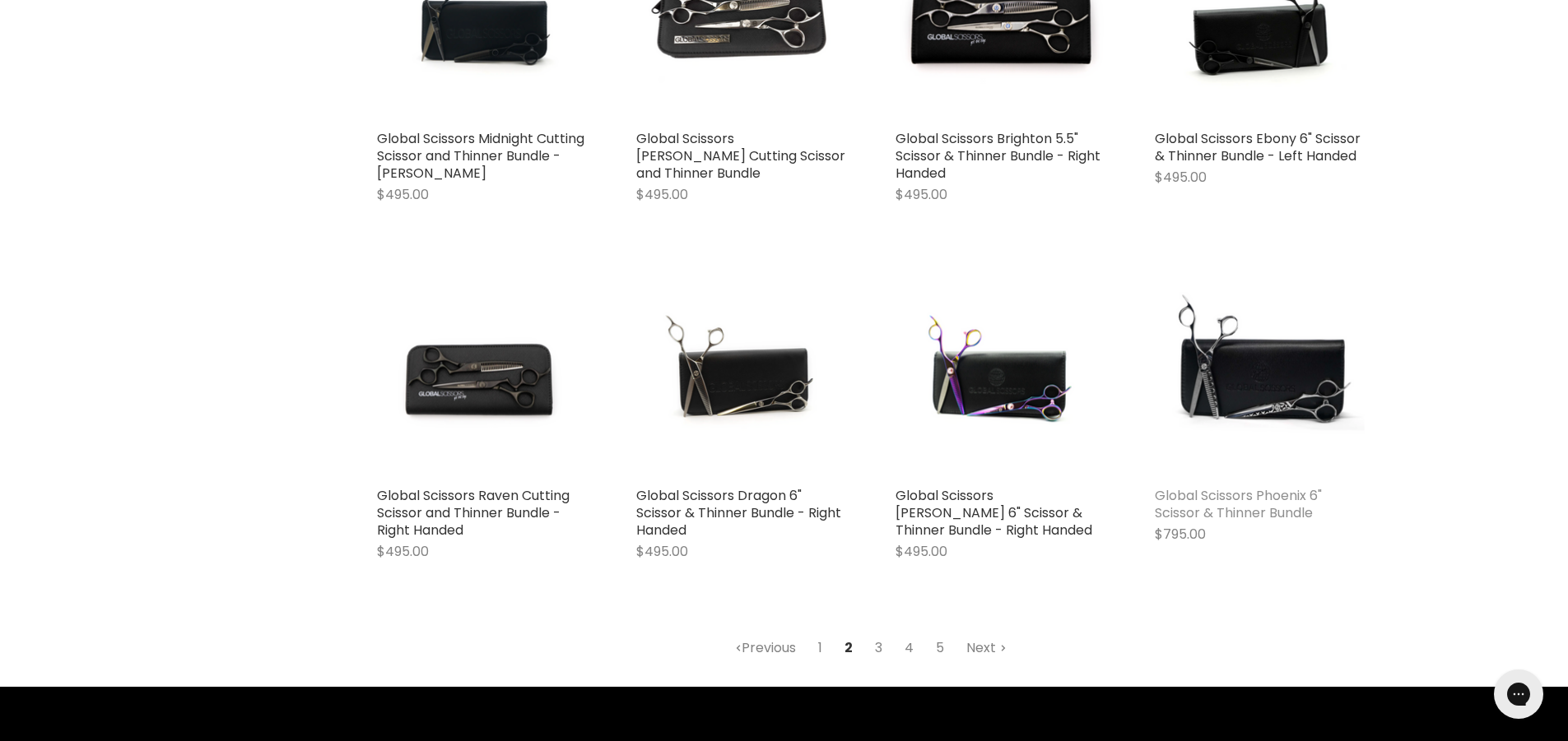
scroll to position [1953, 0]
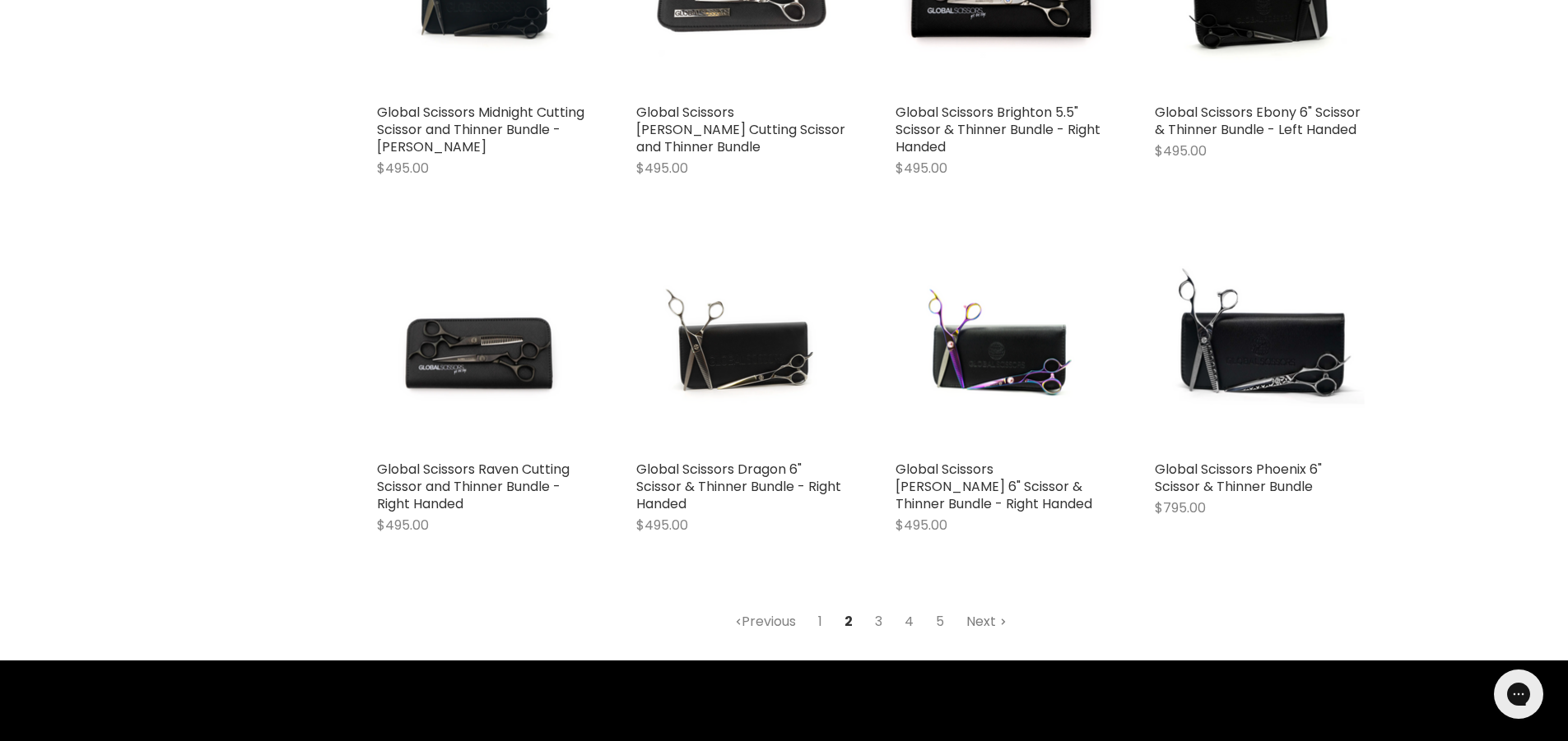
click at [984, 607] on link "Next" at bounding box center [987, 622] width 59 height 29
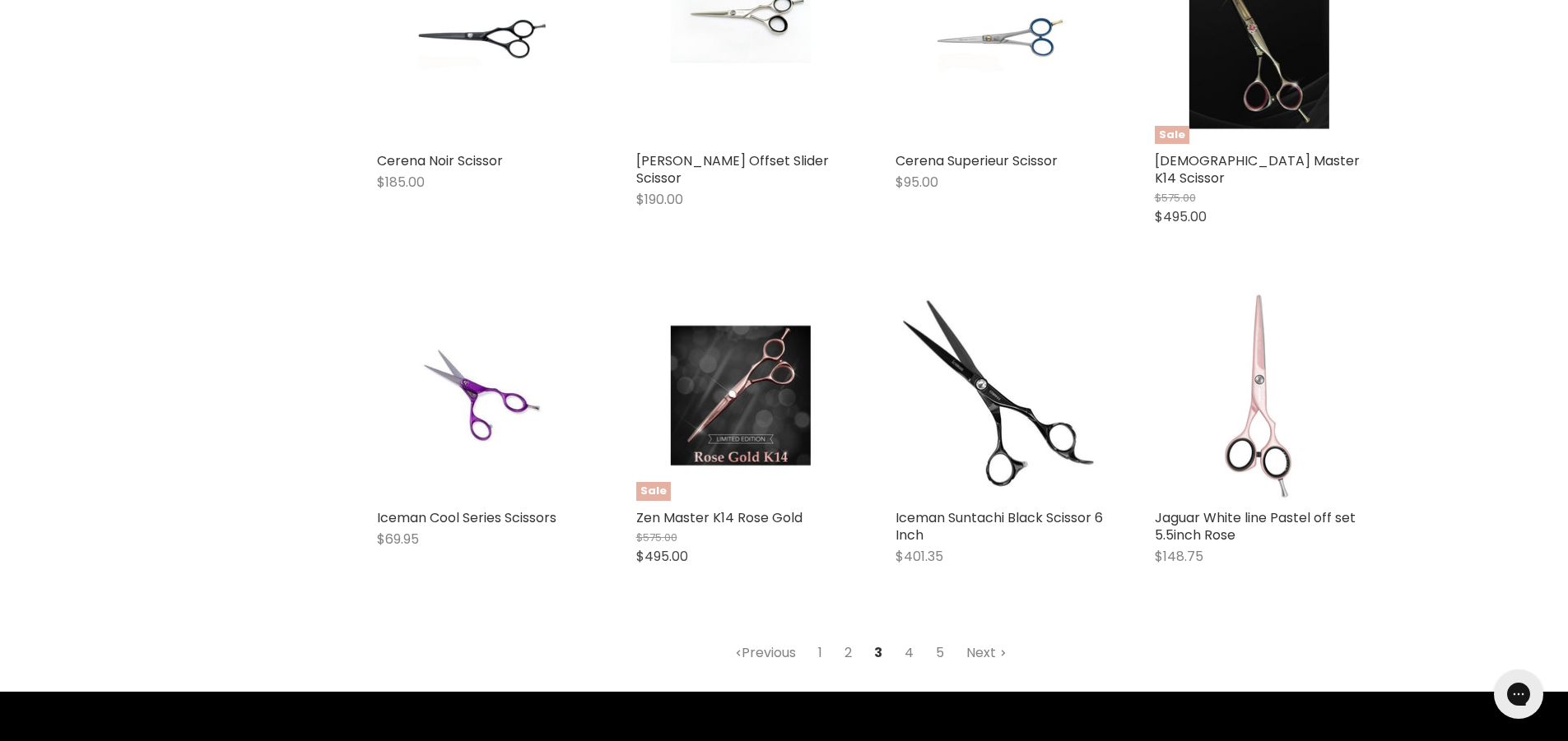
scroll to position [1871, 0]
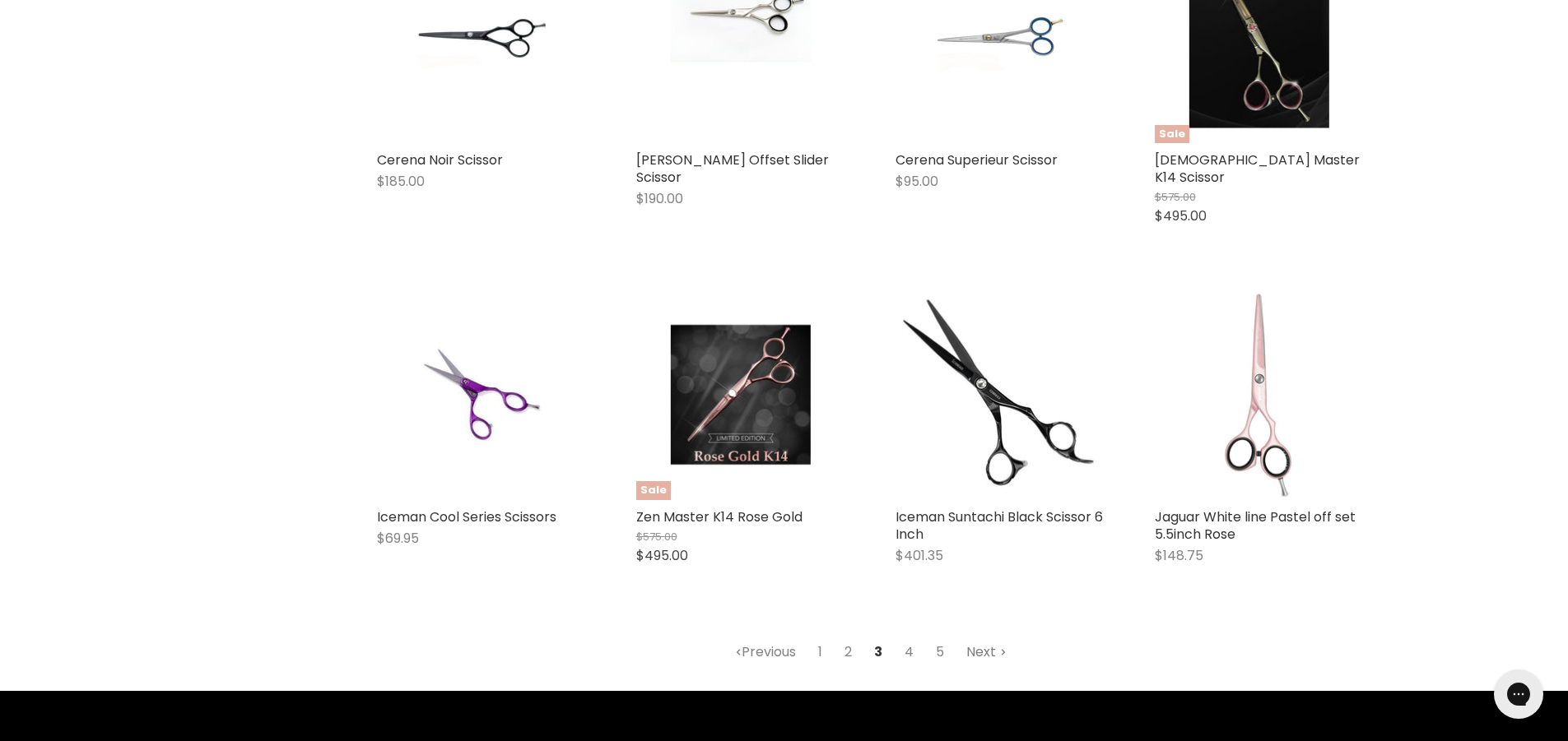
click at [987, 638] on link "Next" at bounding box center [987, 652] width 59 height 29
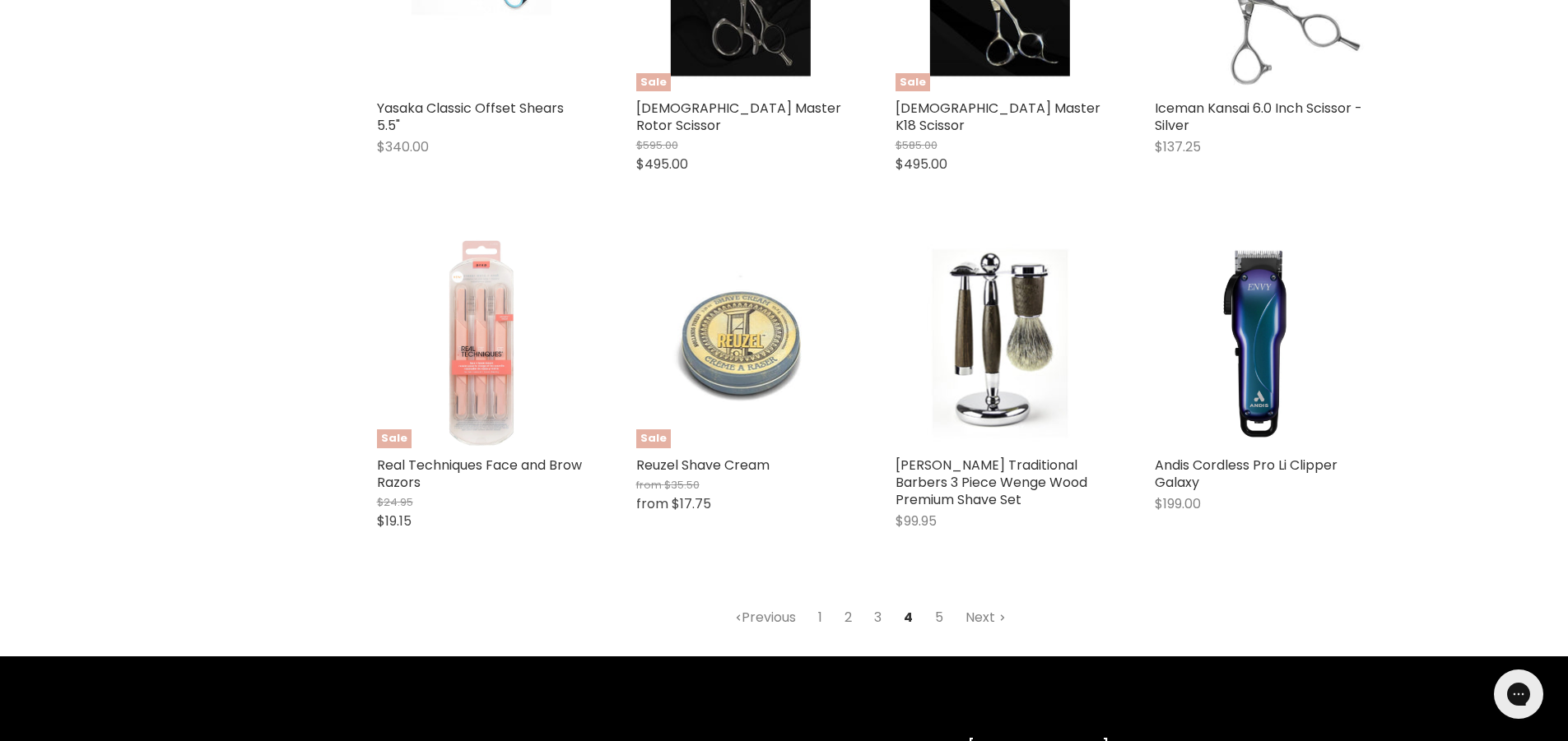
scroll to position [2035, 0]
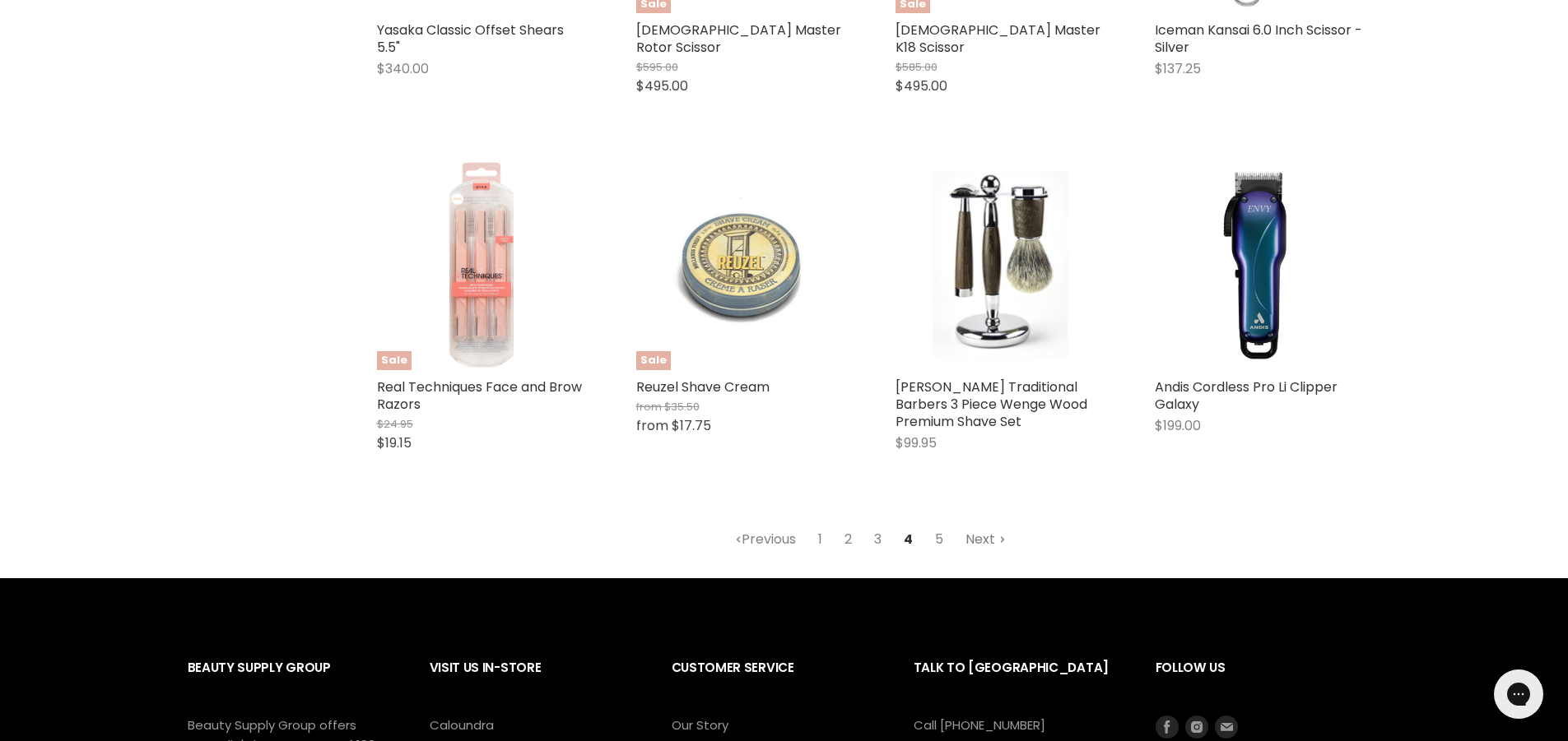
click at [984, 541] on link "Next" at bounding box center [986, 539] width 59 height 29
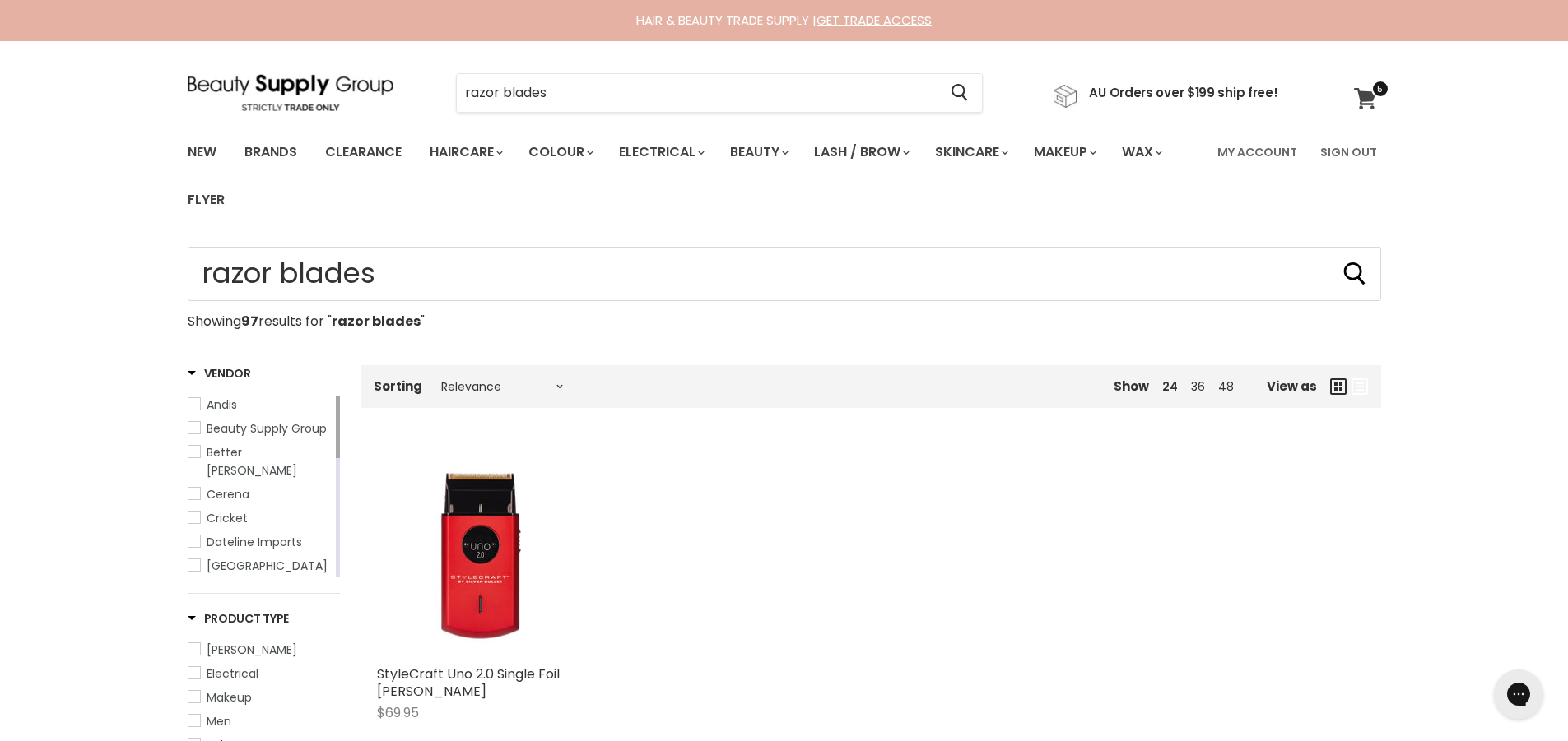
click at [1377, 101] on link "View cart" at bounding box center [1367, 99] width 44 height 38
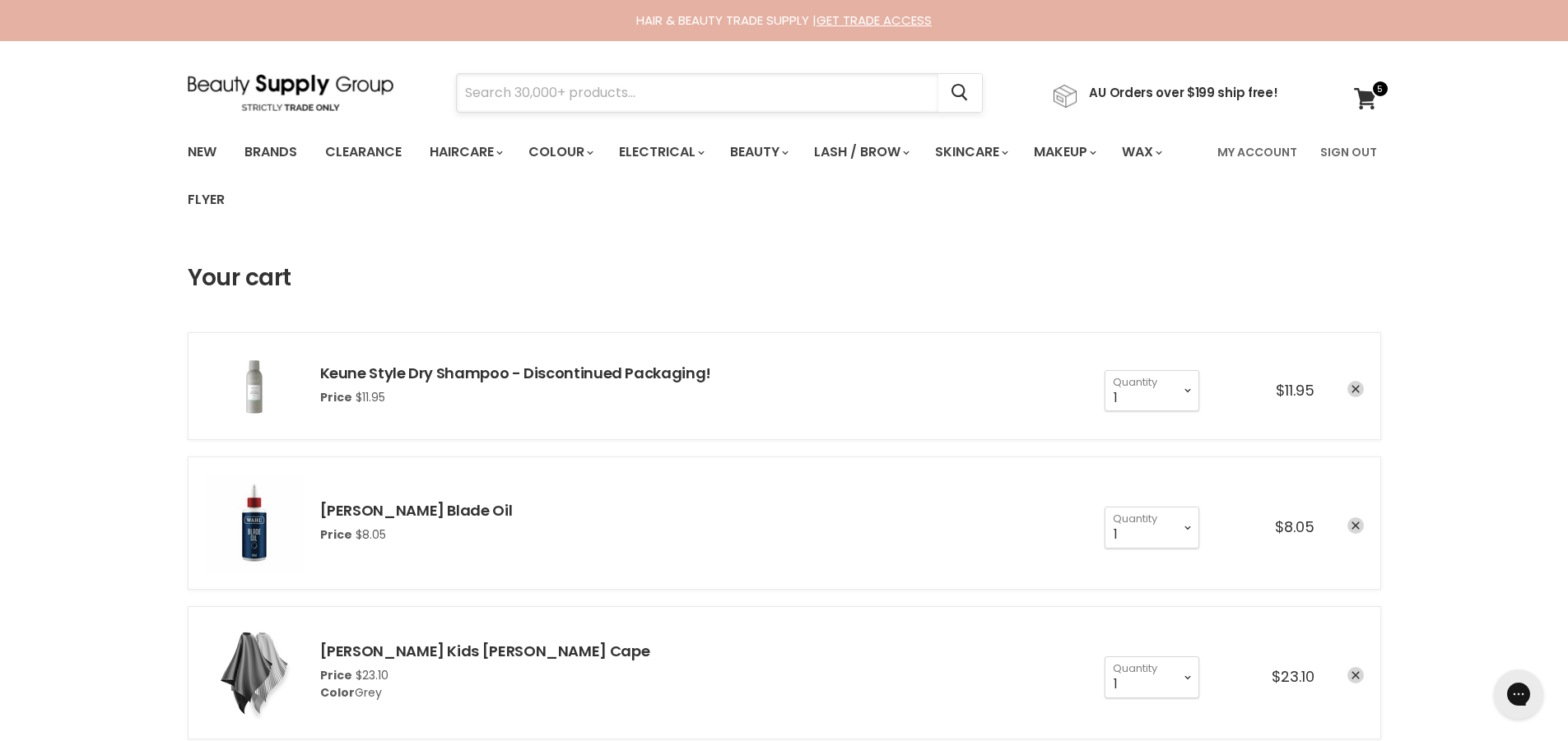
click at [740, 101] on input "Search" at bounding box center [697, 93] width 482 height 38
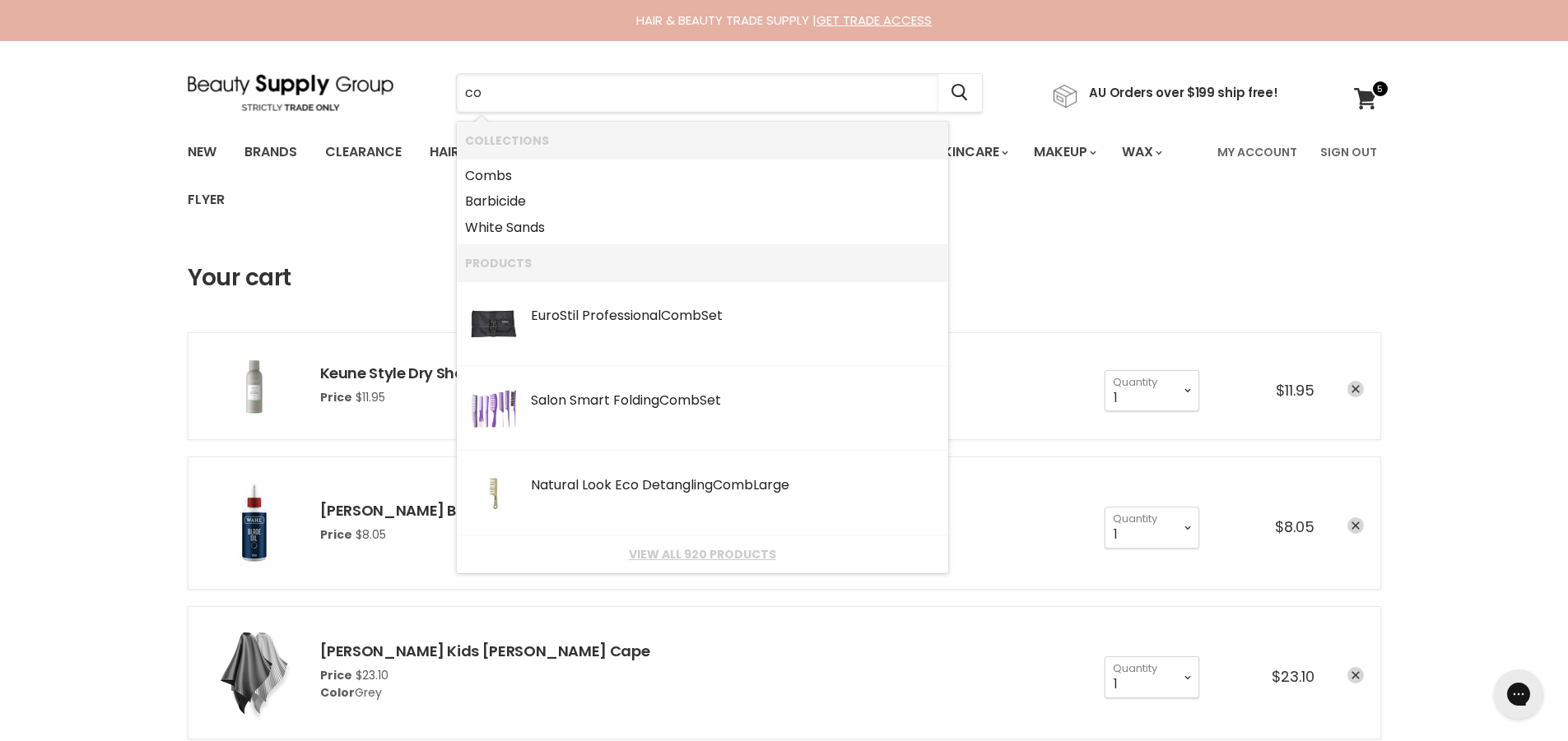
type input "c"
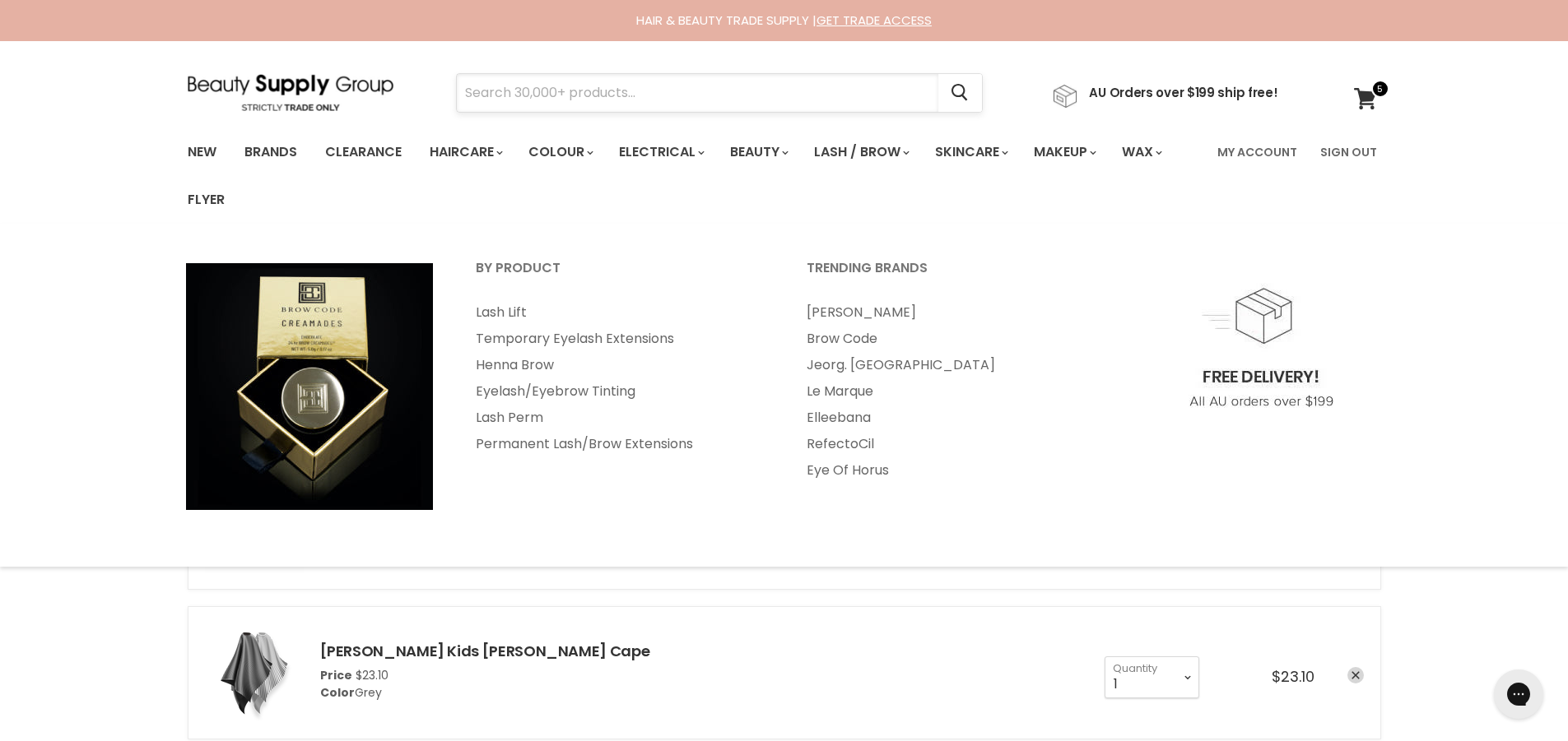
click at [653, 96] on input "Search" at bounding box center [697, 93] width 482 height 38
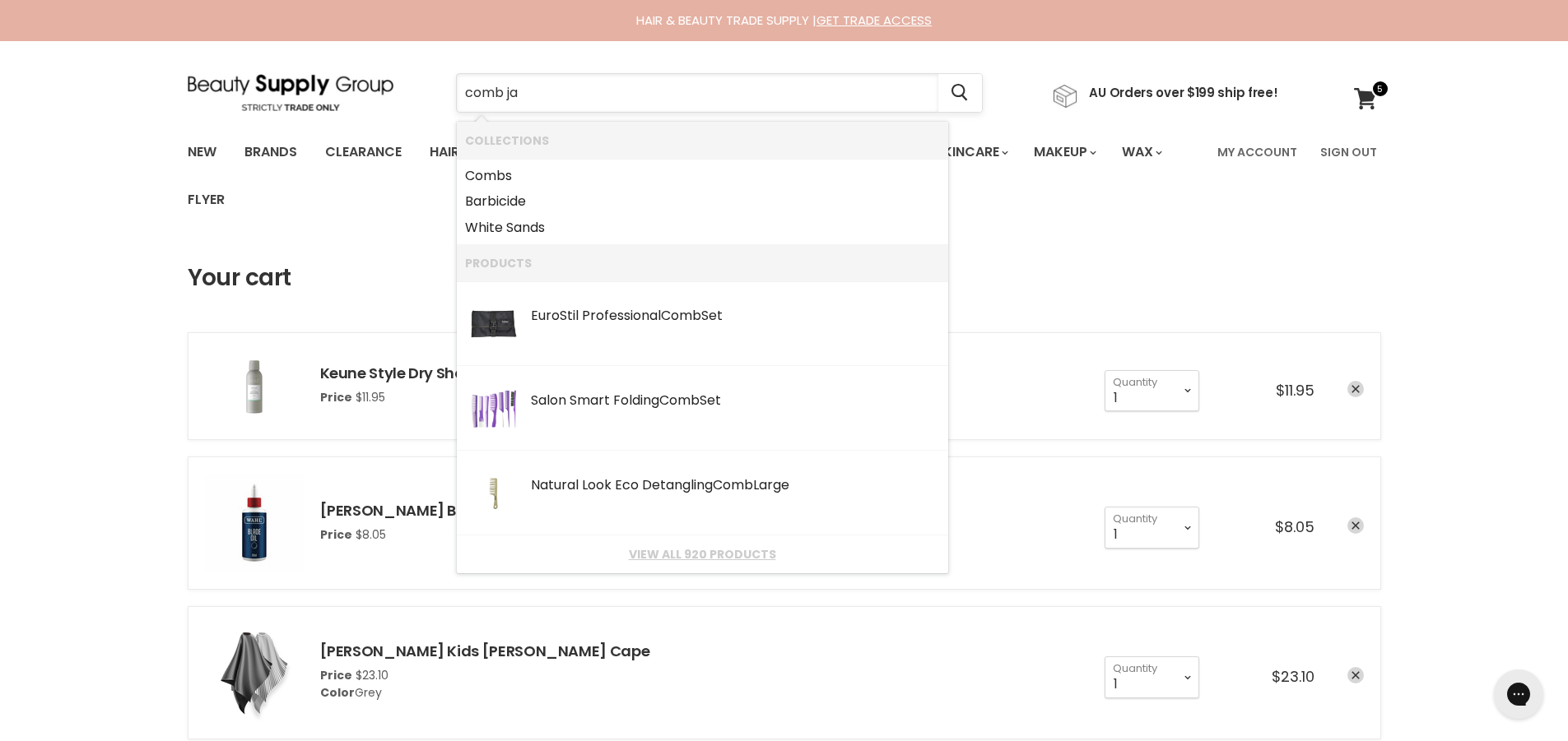
type input "comb jar"
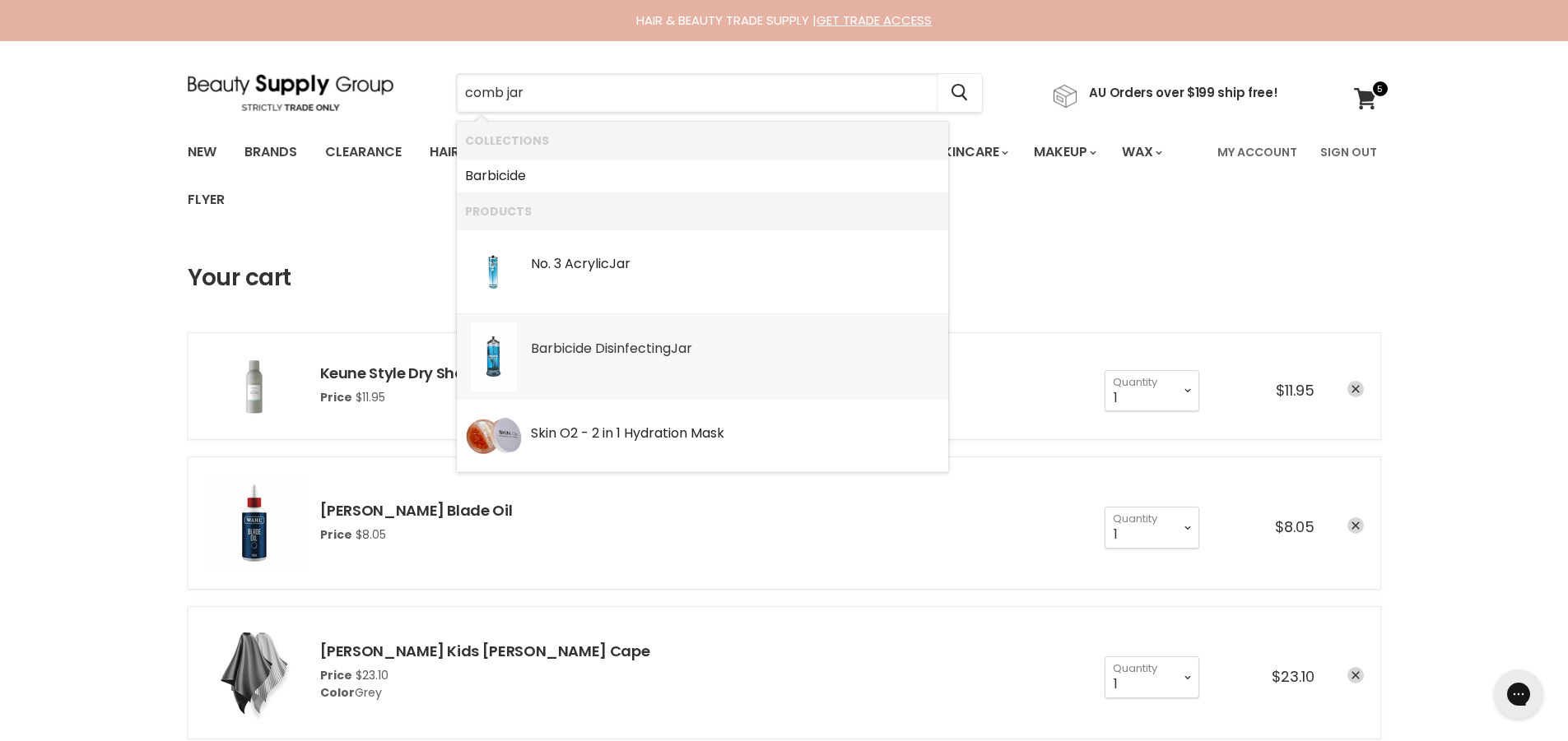
click at [613, 354] on div "Barbicide Disinfecting Jar" at bounding box center [735, 350] width 409 height 17
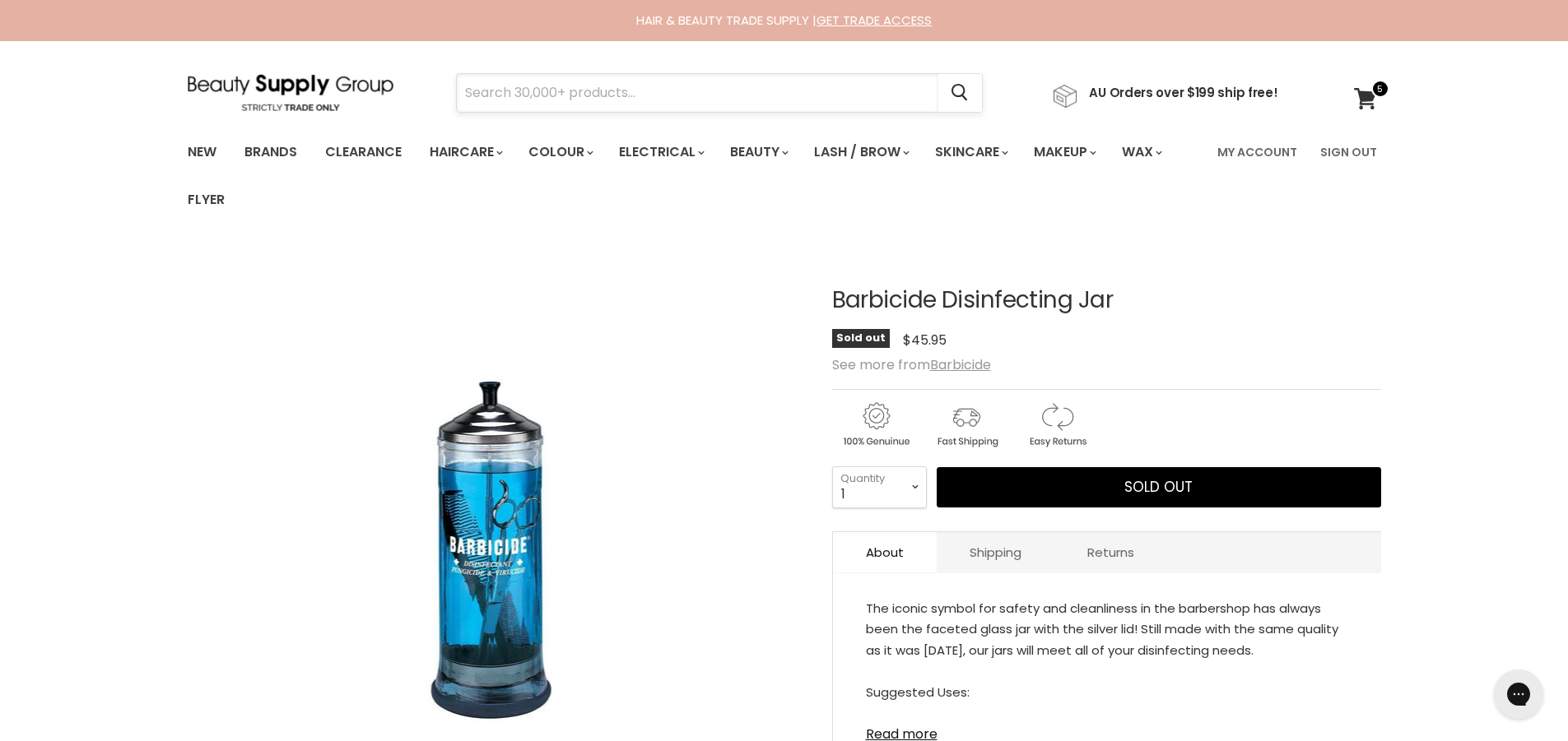
click at [611, 101] on input "Search" at bounding box center [697, 93] width 482 height 38
type input "comb jar"
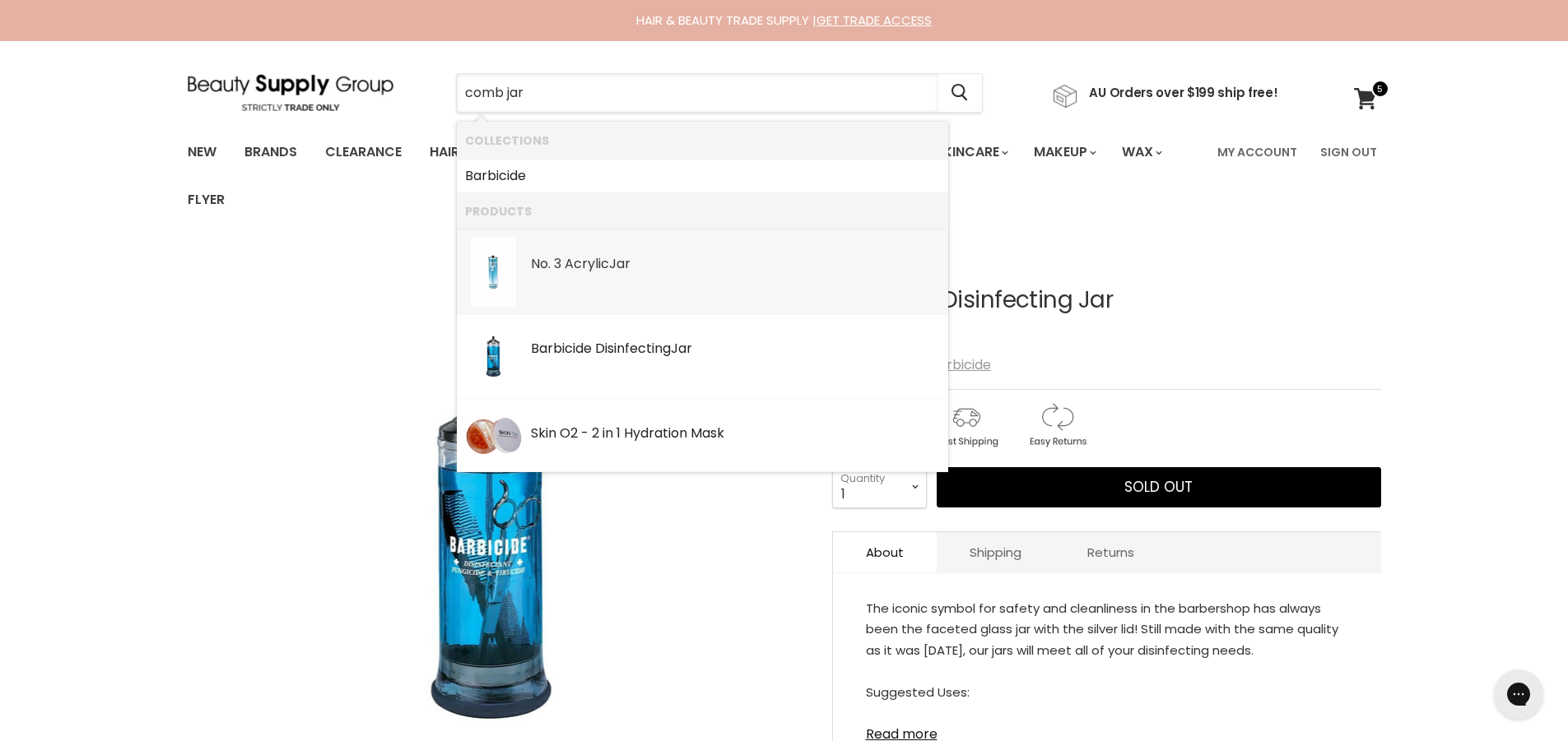
click at [593, 271] on div "No. 3 Acrylic Jar" at bounding box center [735, 265] width 409 height 17
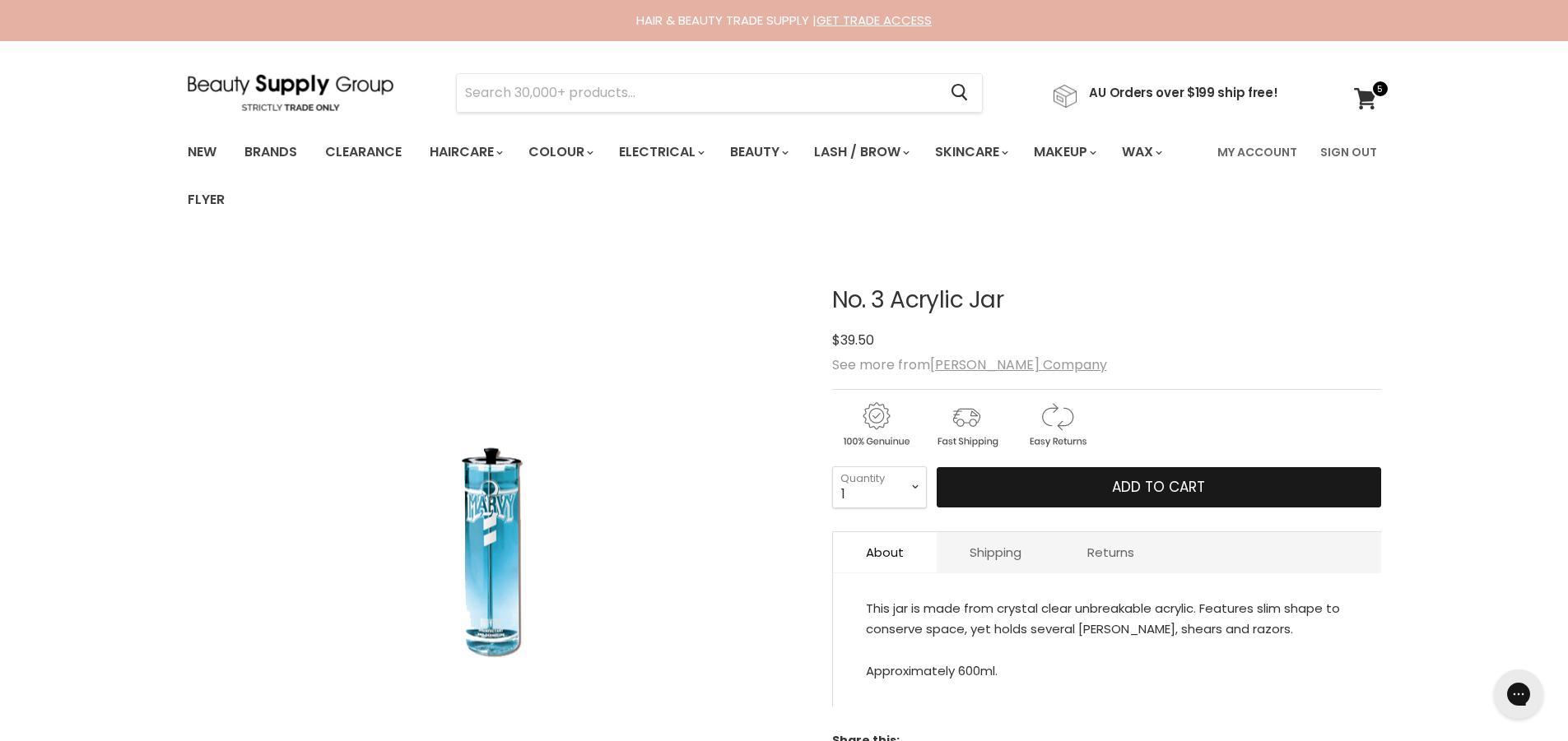
click at [1154, 495] on span "Add to cart" at bounding box center [1159, 487] width 93 height 20
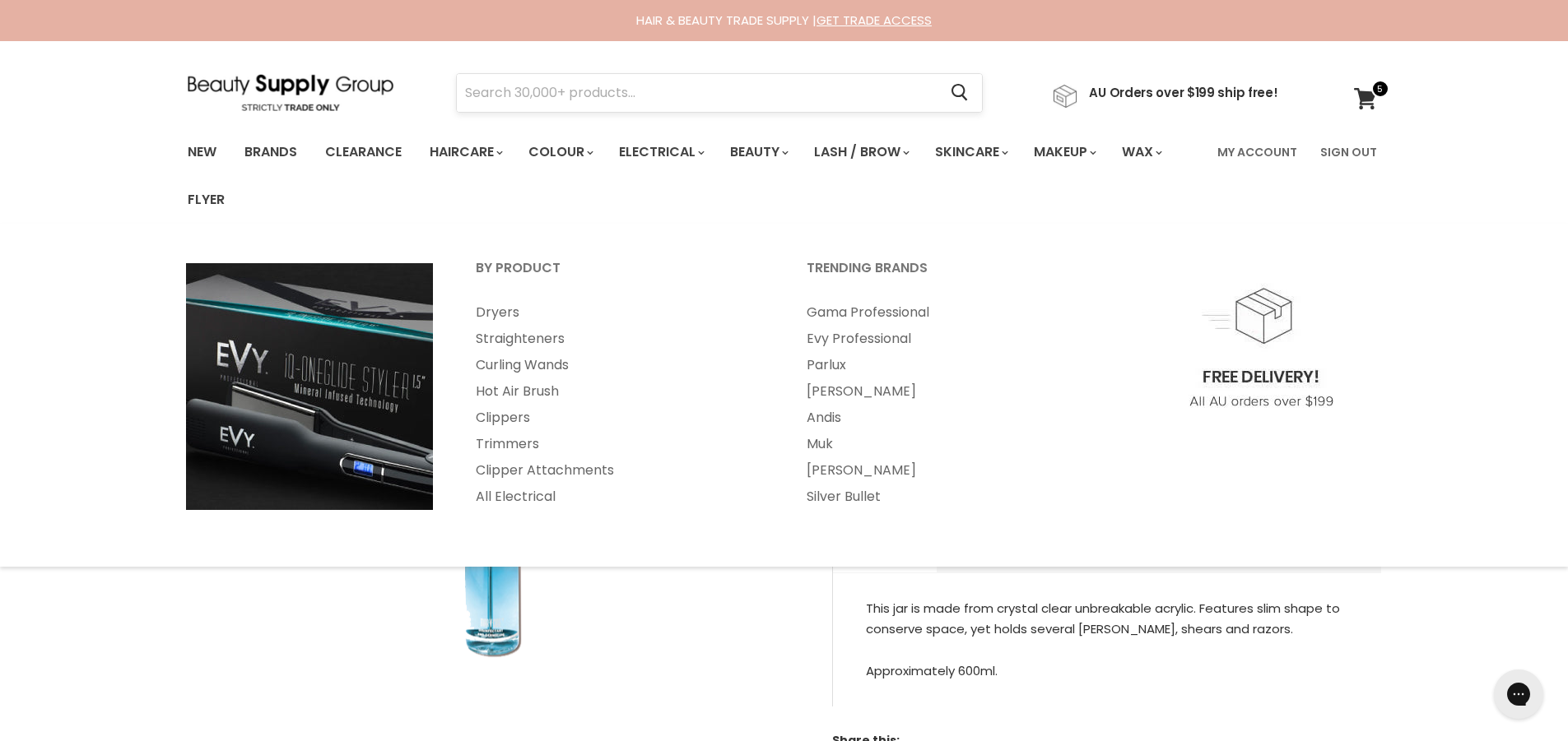
click at [711, 93] on input "Search" at bounding box center [697, 93] width 482 height 38
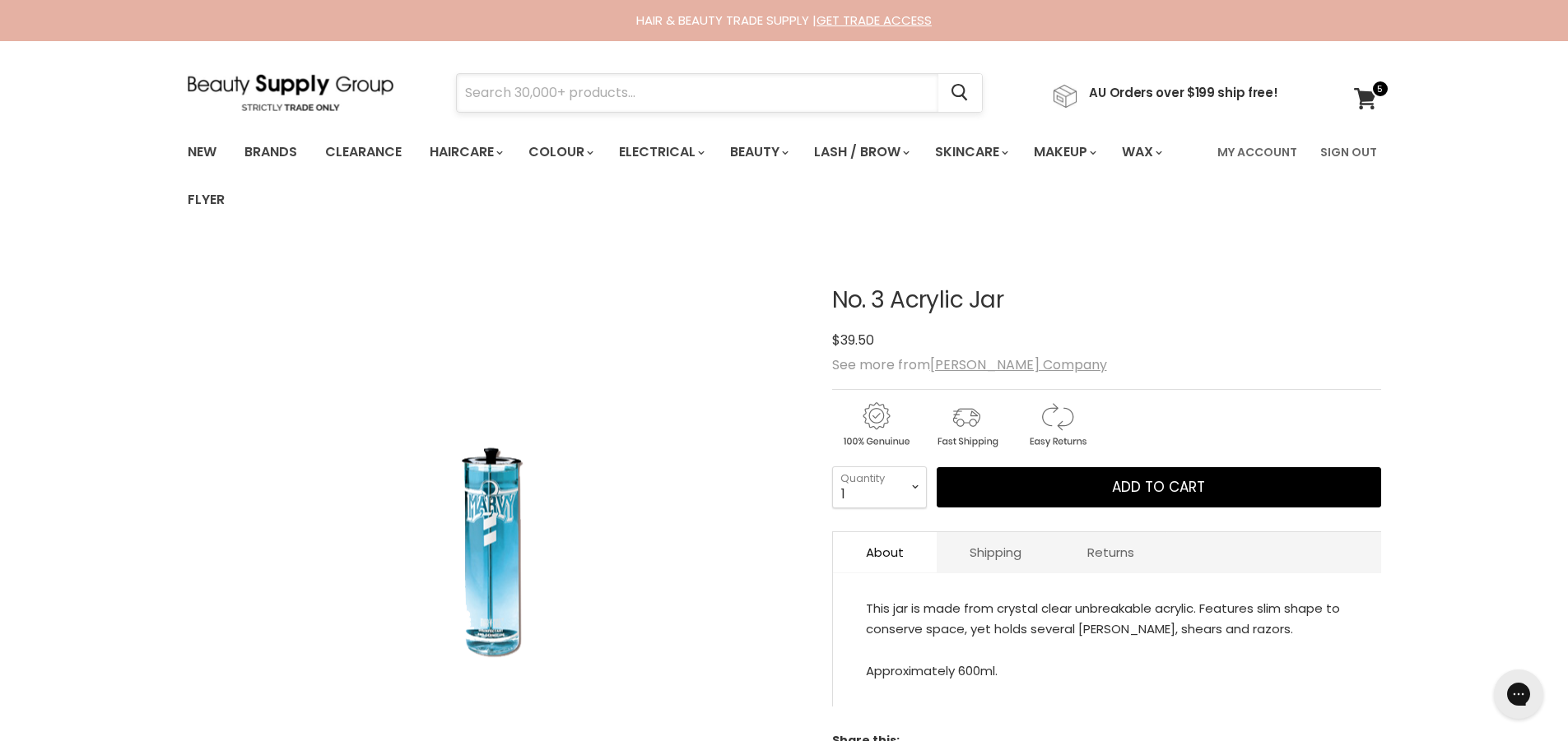
click at [707, 99] on input "Search" at bounding box center [697, 93] width 482 height 38
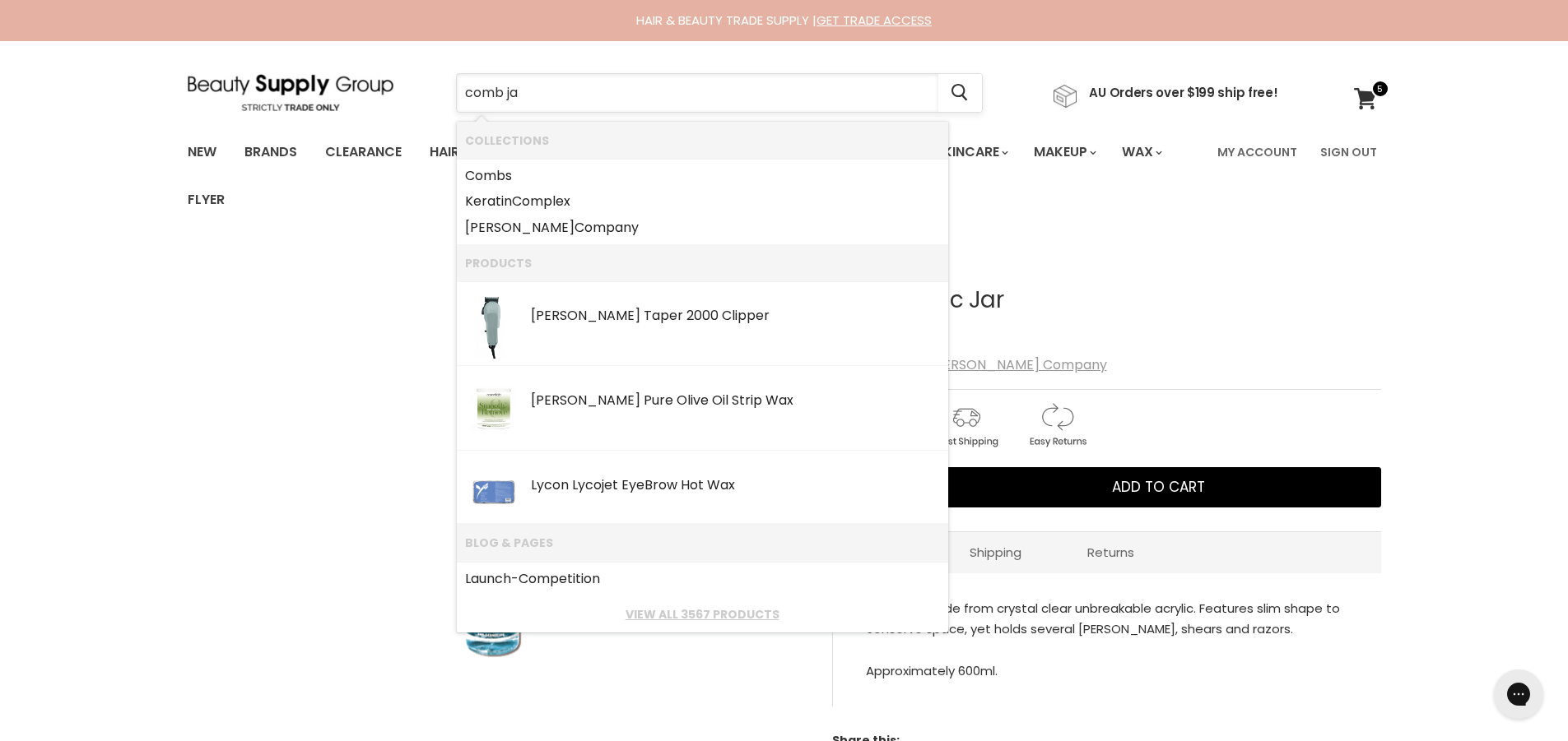
type input "comb jar"
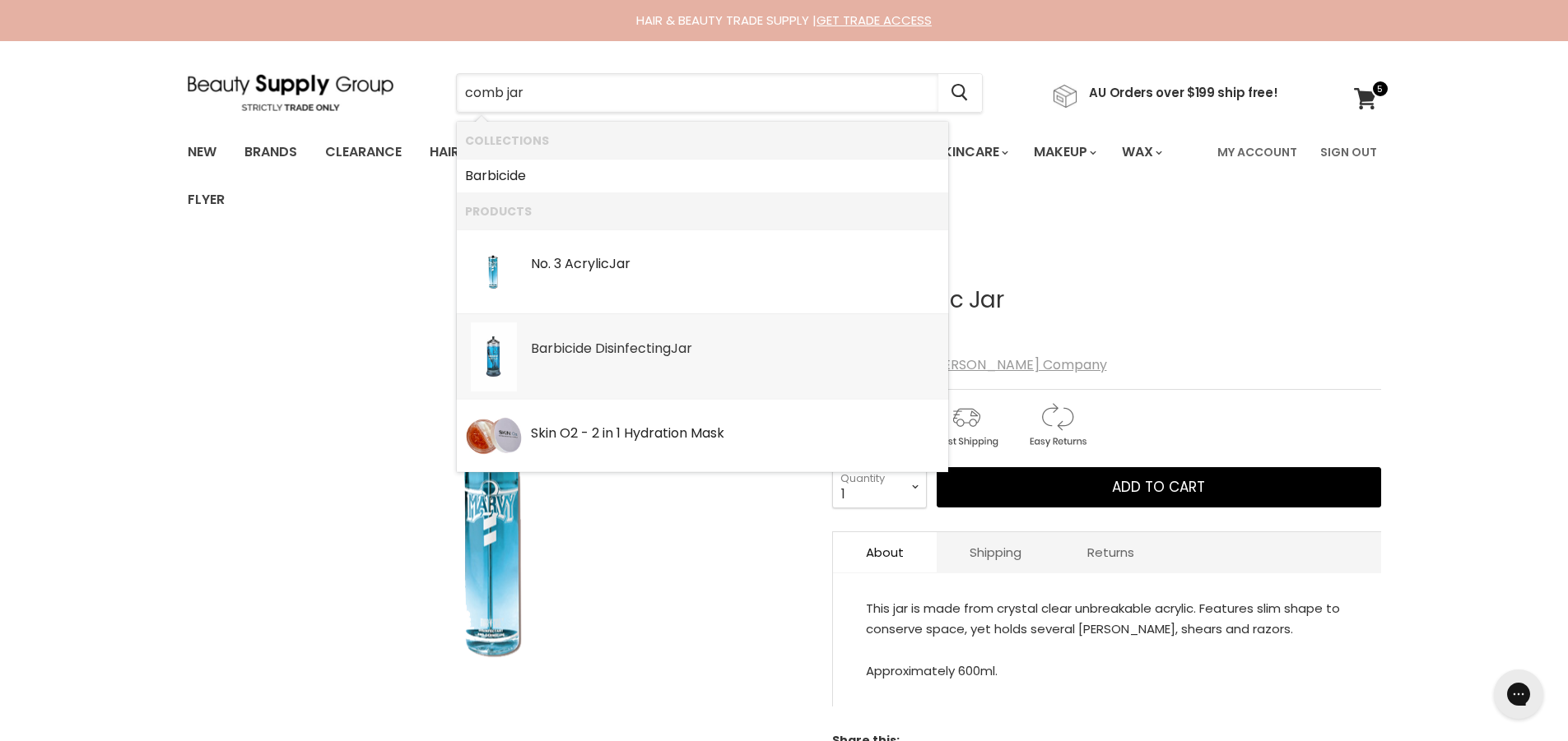
click at [608, 349] on div "Barbicide Disinfecting Jar" at bounding box center [735, 350] width 409 height 17
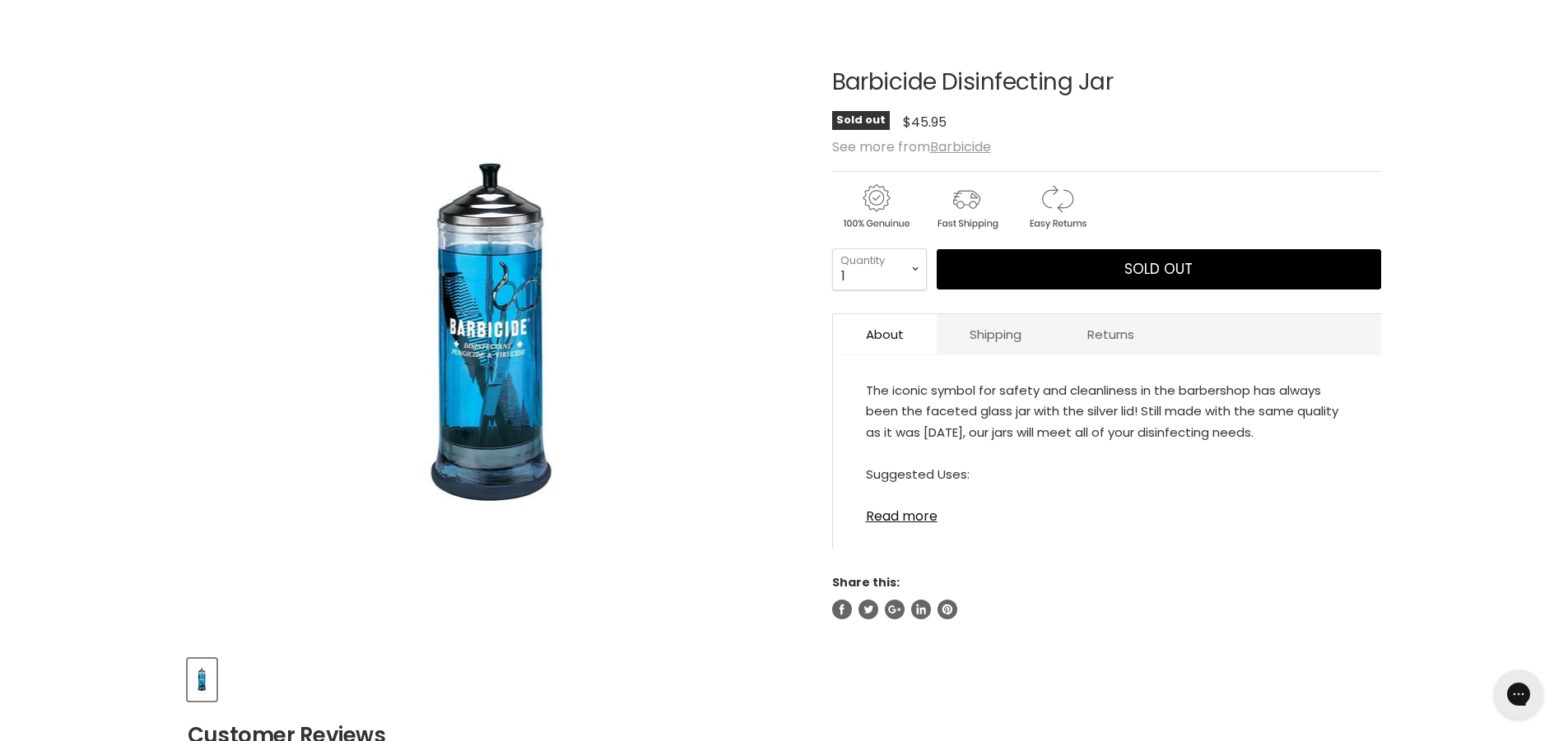
scroll to position [246, 0]
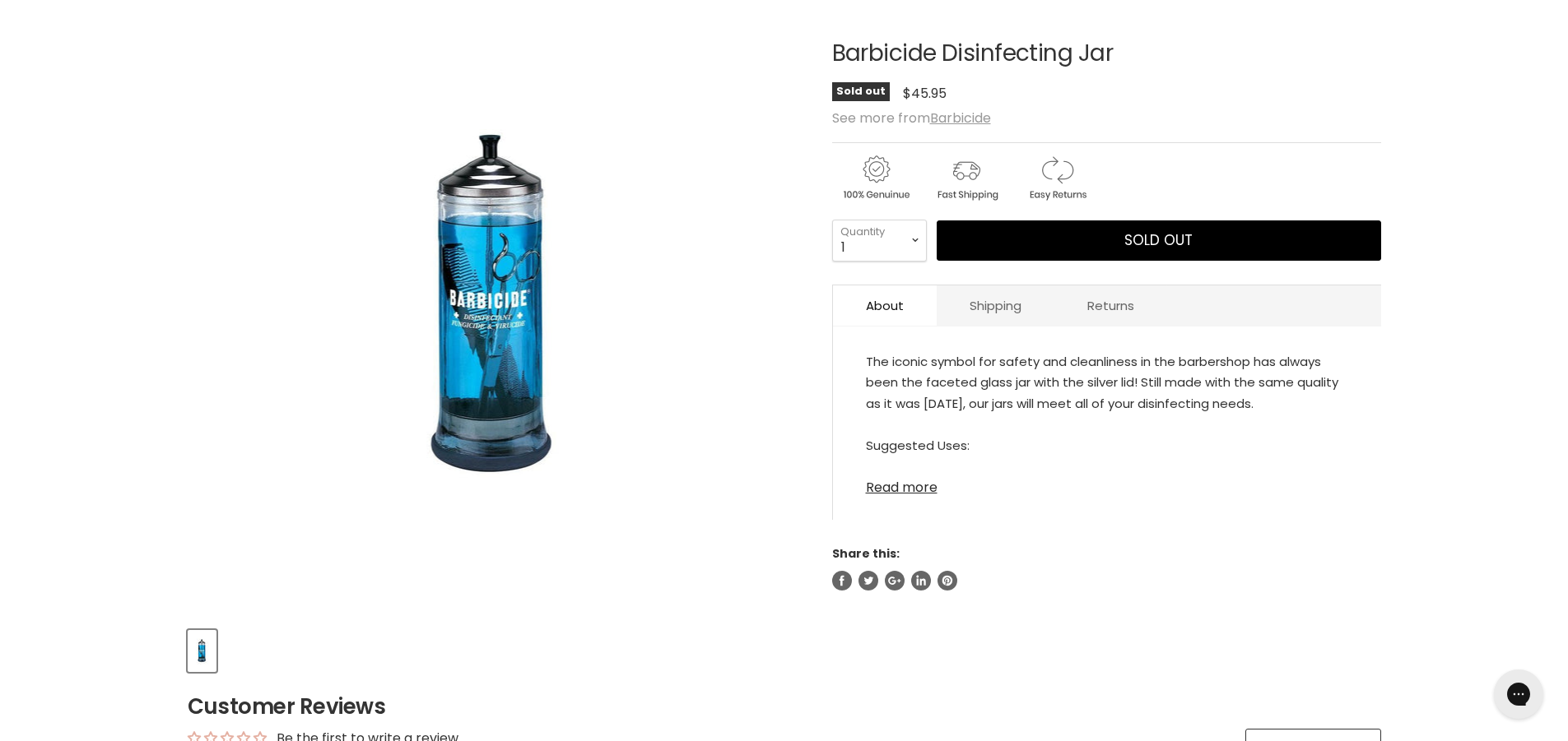
click at [925, 493] on link "Read more" at bounding box center [1108, 483] width 483 height 25
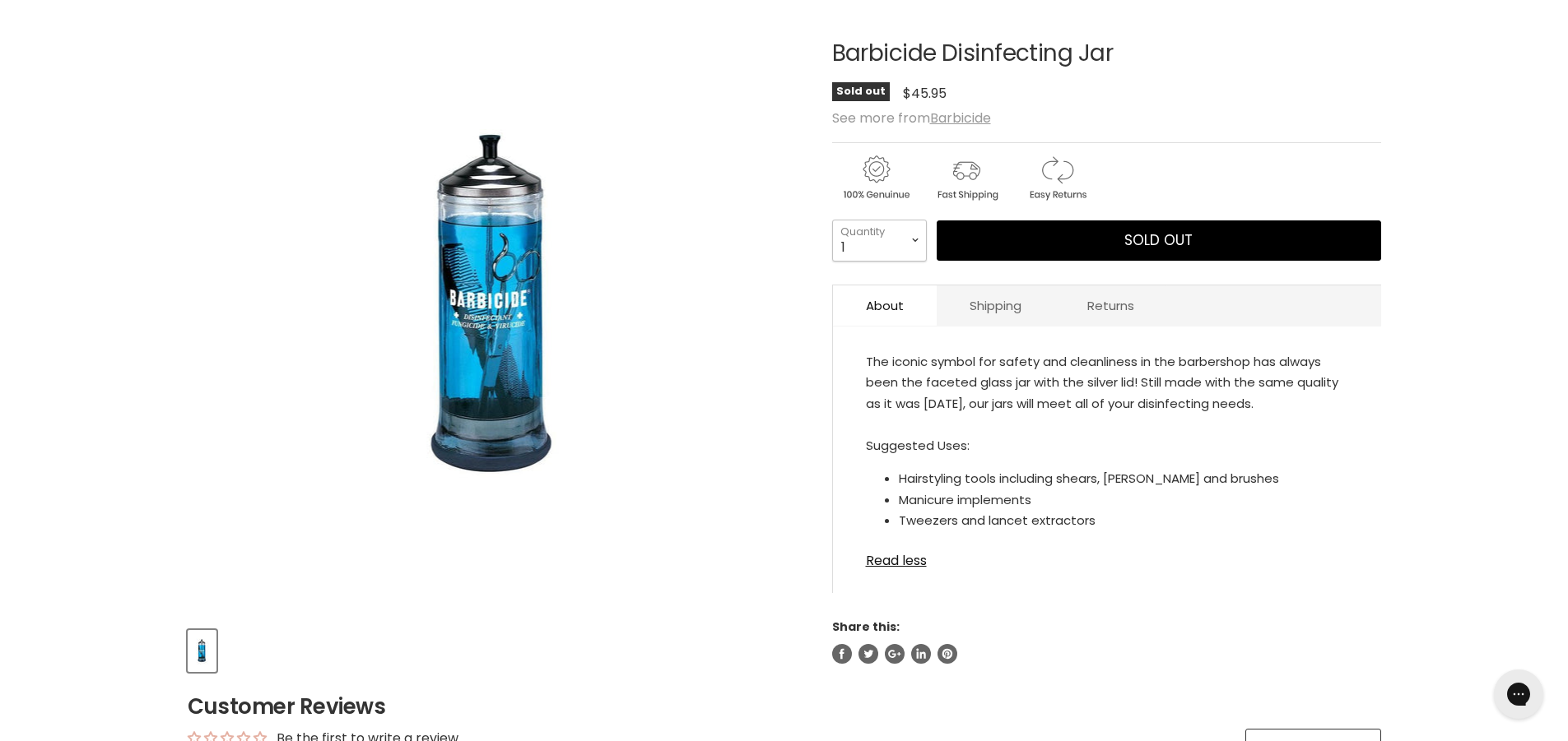
click at [915, 243] on select "1 2 3 4 5 6 7 8 9 10+" at bounding box center [879, 240] width 95 height 41
click at [915, 244] on select "1 2 3 4 5 6 7 8 9 10+" at bounding box center [879, 240] width 95 height 41
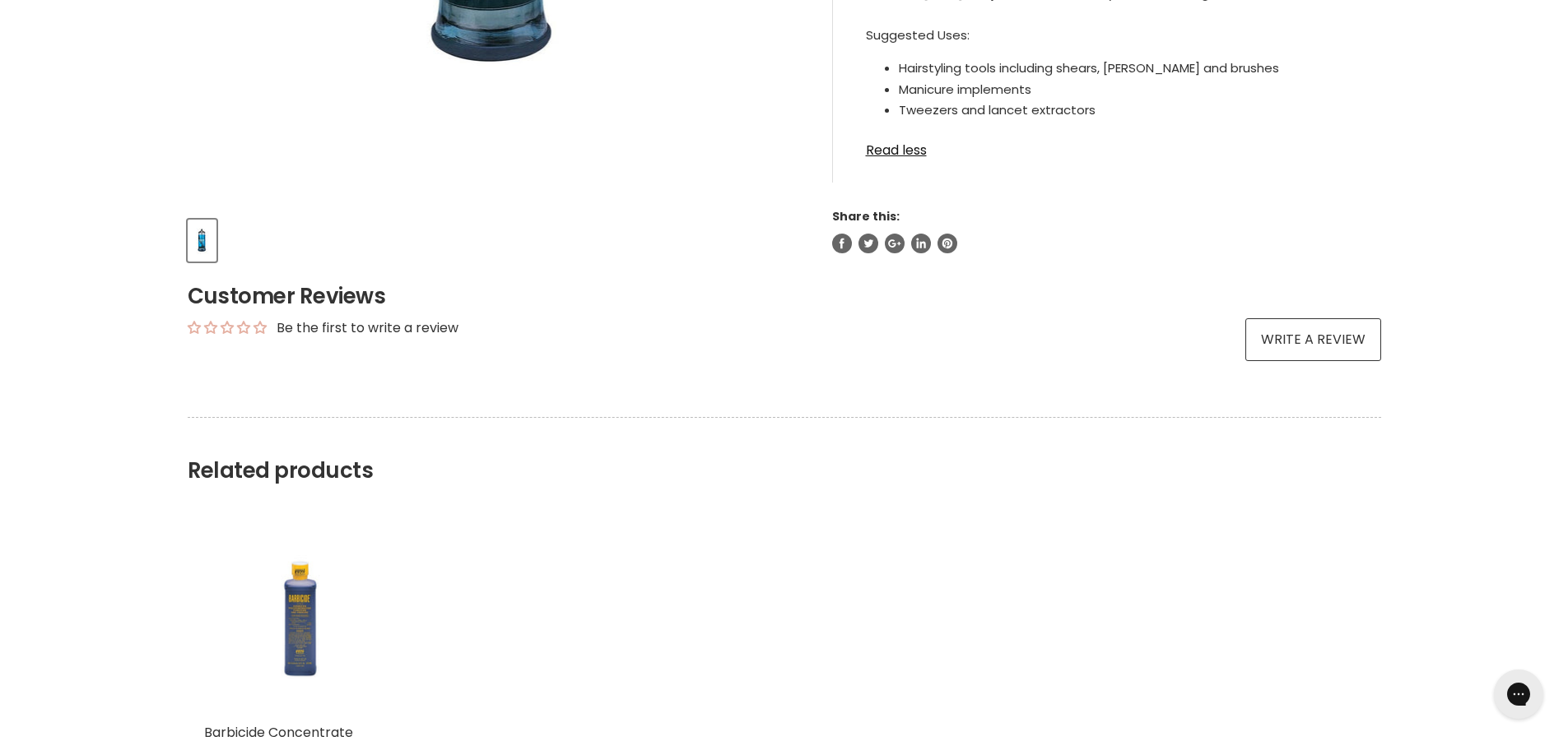
scroll to position [658, 0]
click at [314, 622] on img "Main content" at bounding box center [300, 618] width 128 height 192
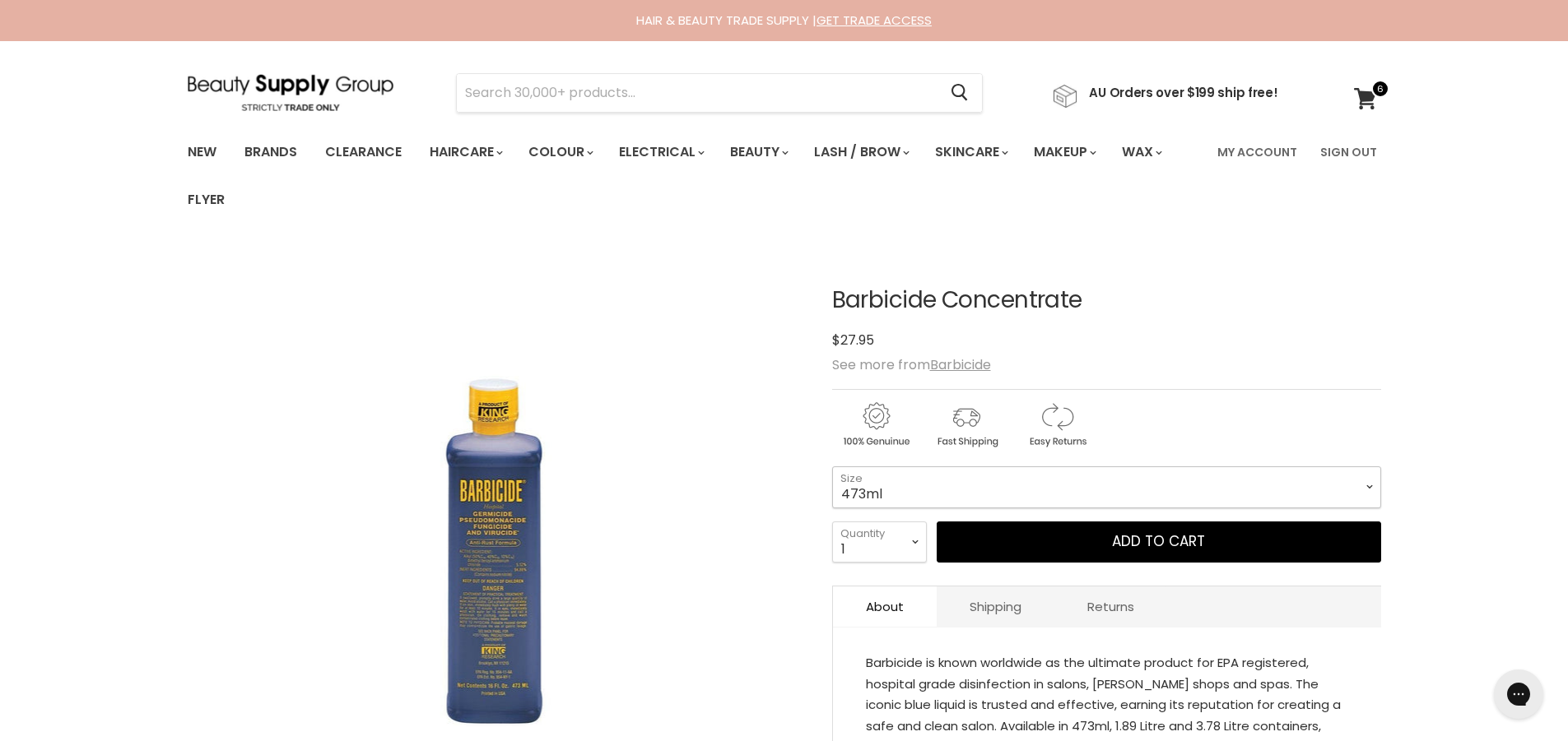
click at [1374, 497] on select "473ml 1.89L" at bounding box center [1106, 487] width 549 height 41
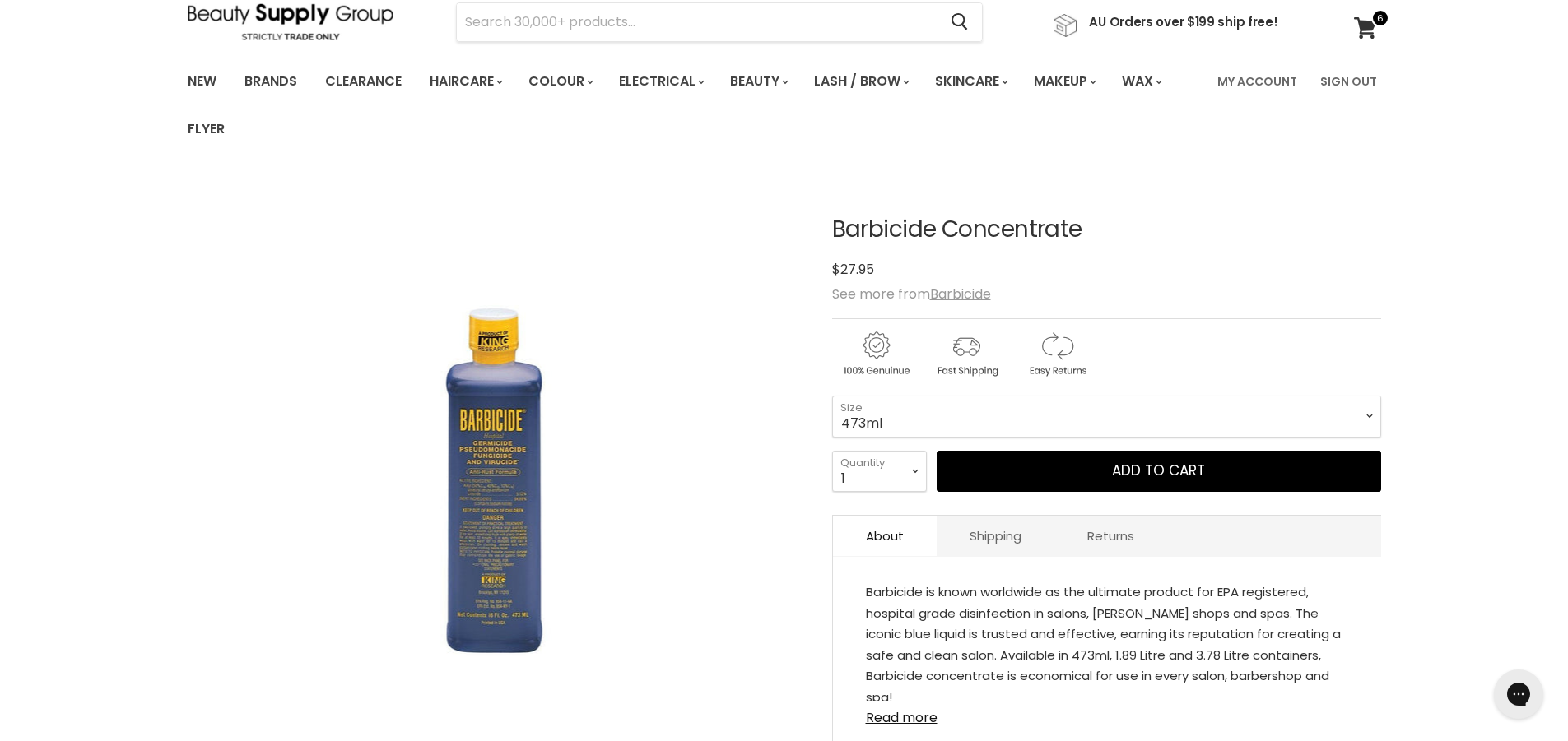
scroll to position [246, 0]
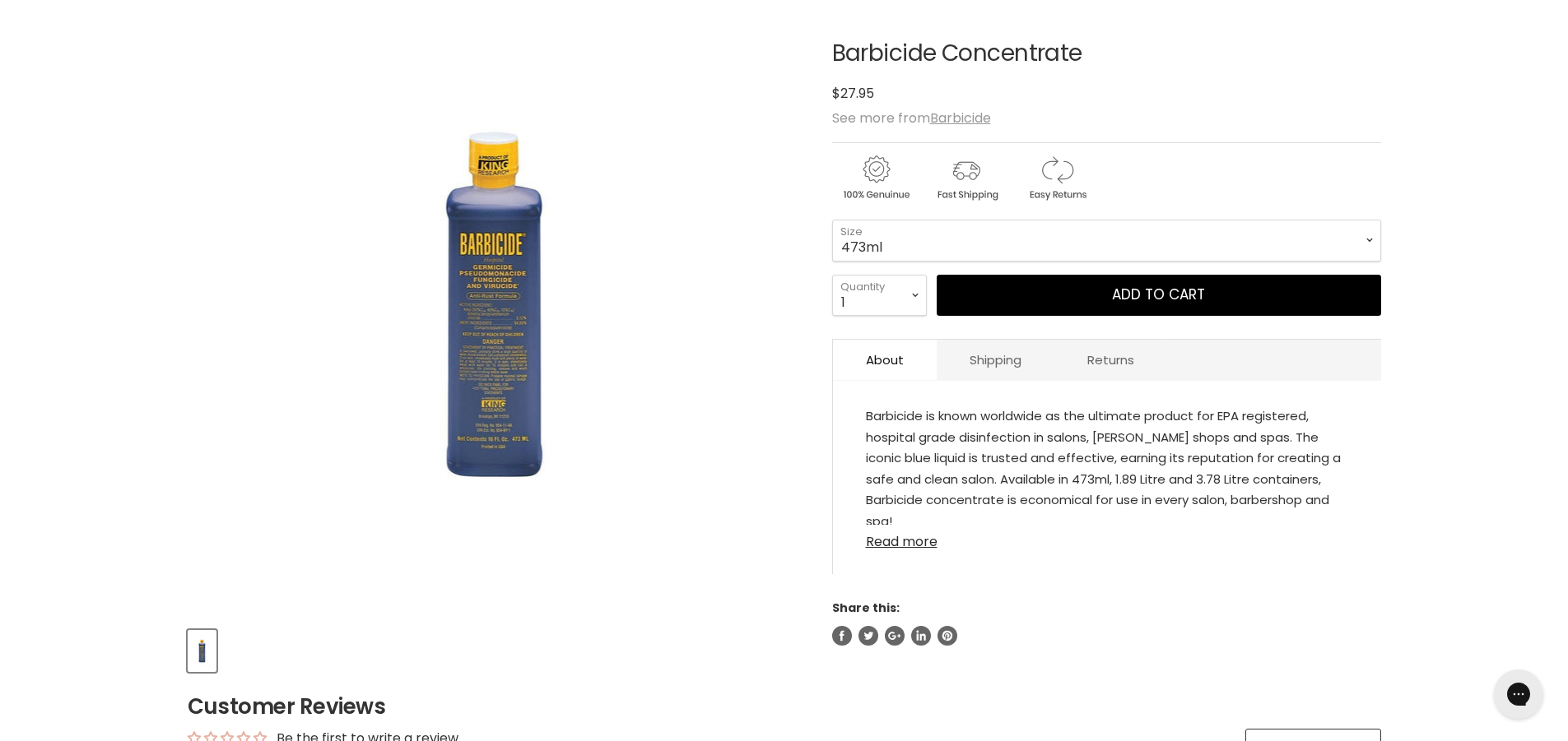
click at [930, 535] on link "Read more" at bounding box center [1108, 537] width 483 height 25
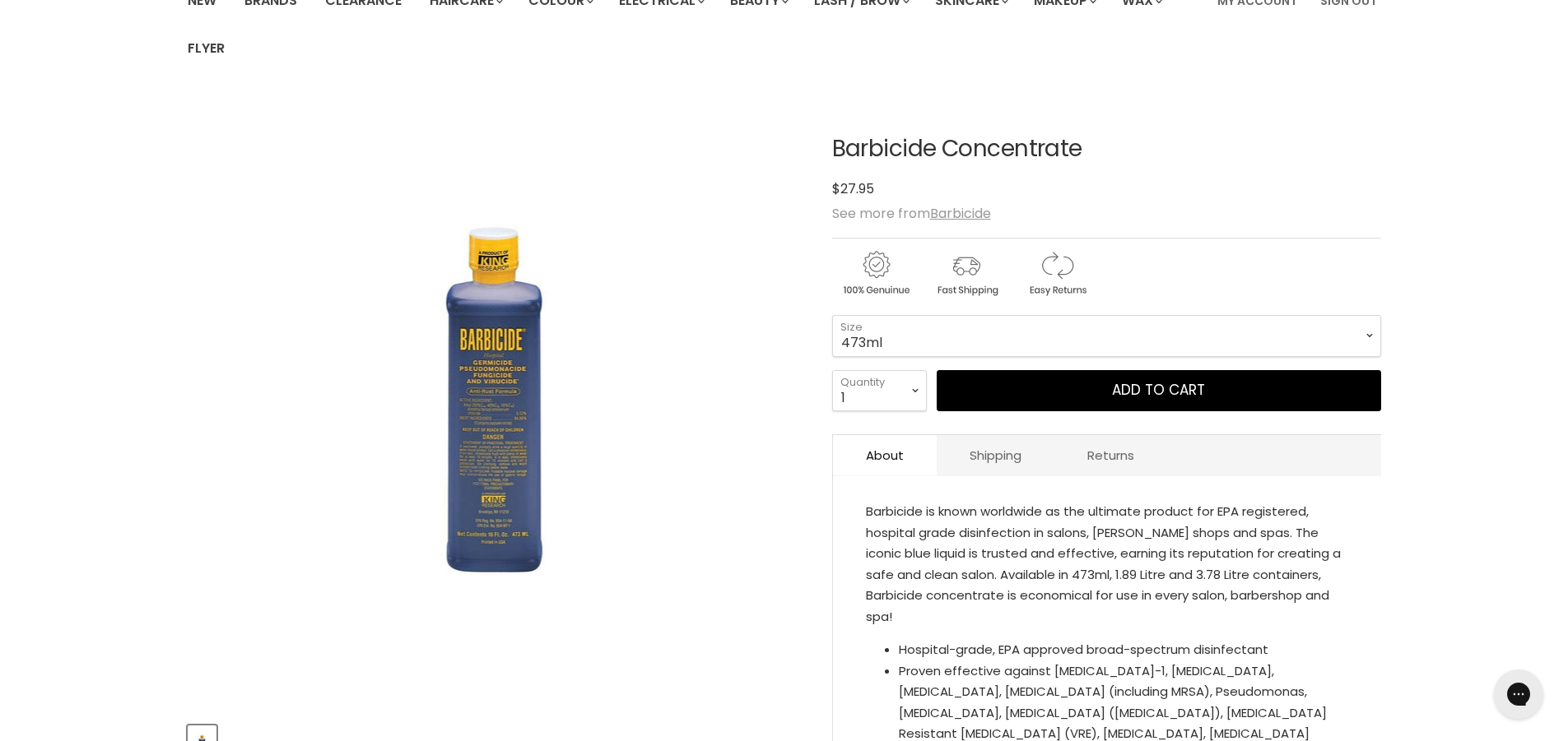
scroll to position [165, 0]
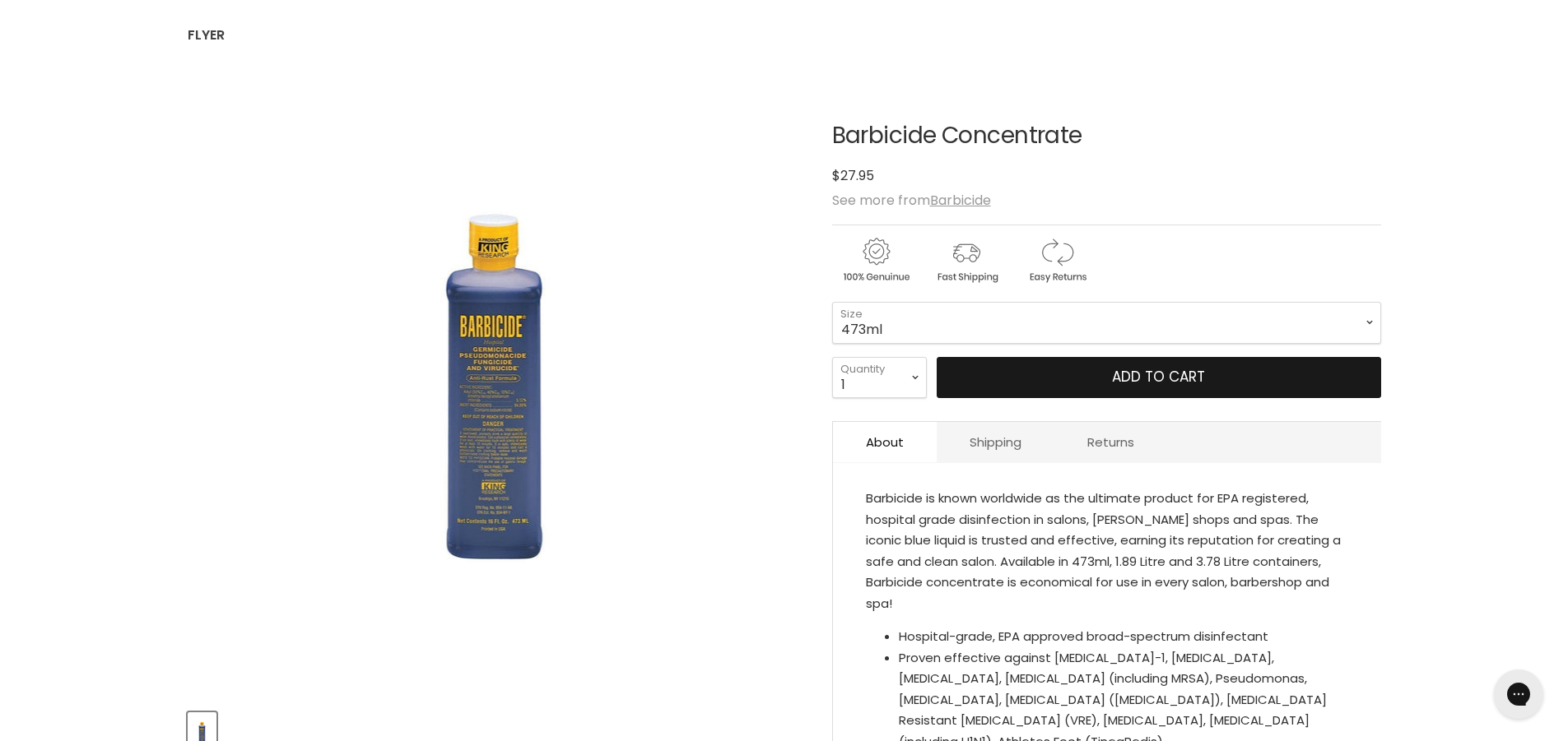
click at [1132, 379] on span "Add to cart" at bounding box center [1159, 377] width 93 height 20
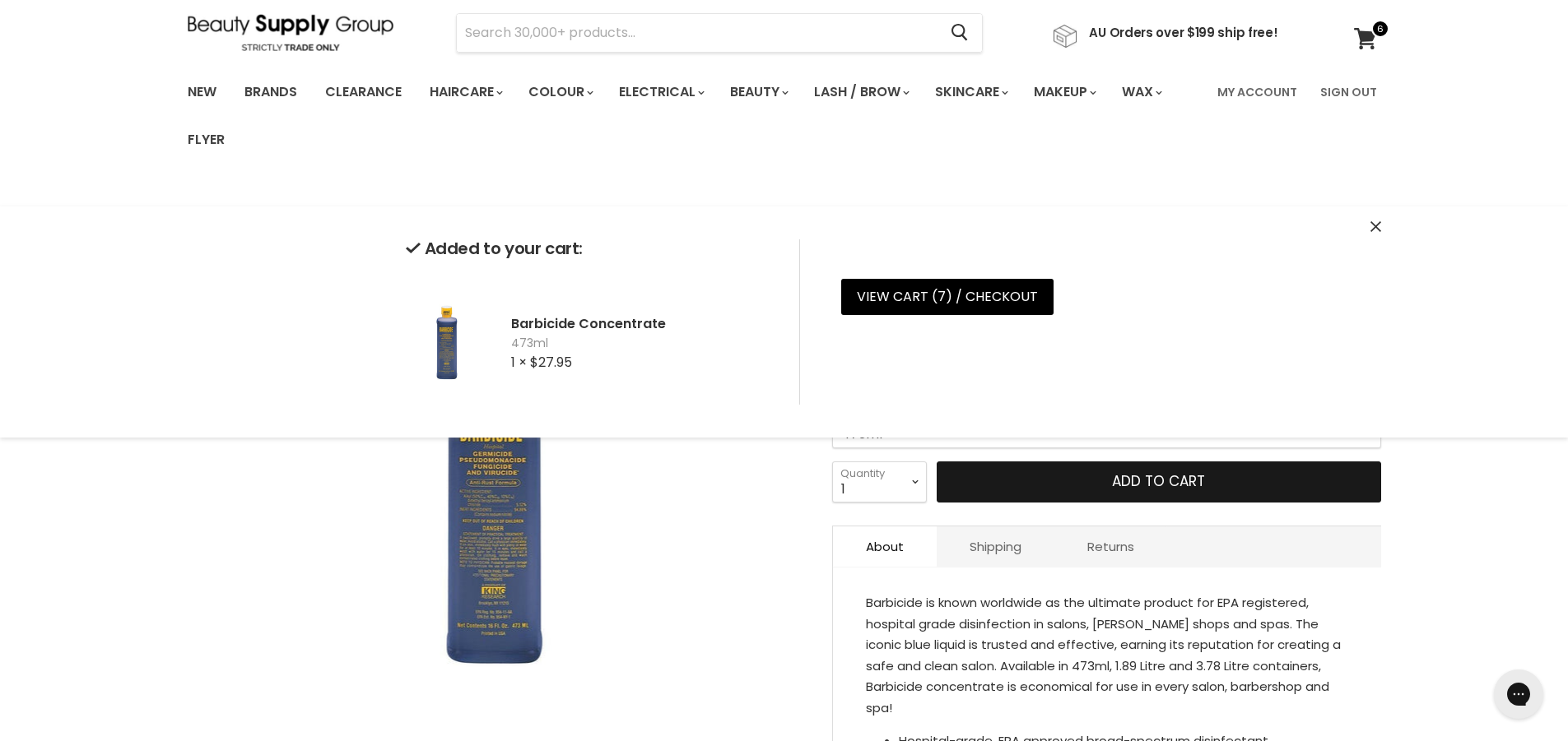
scroll to position [0, 0]
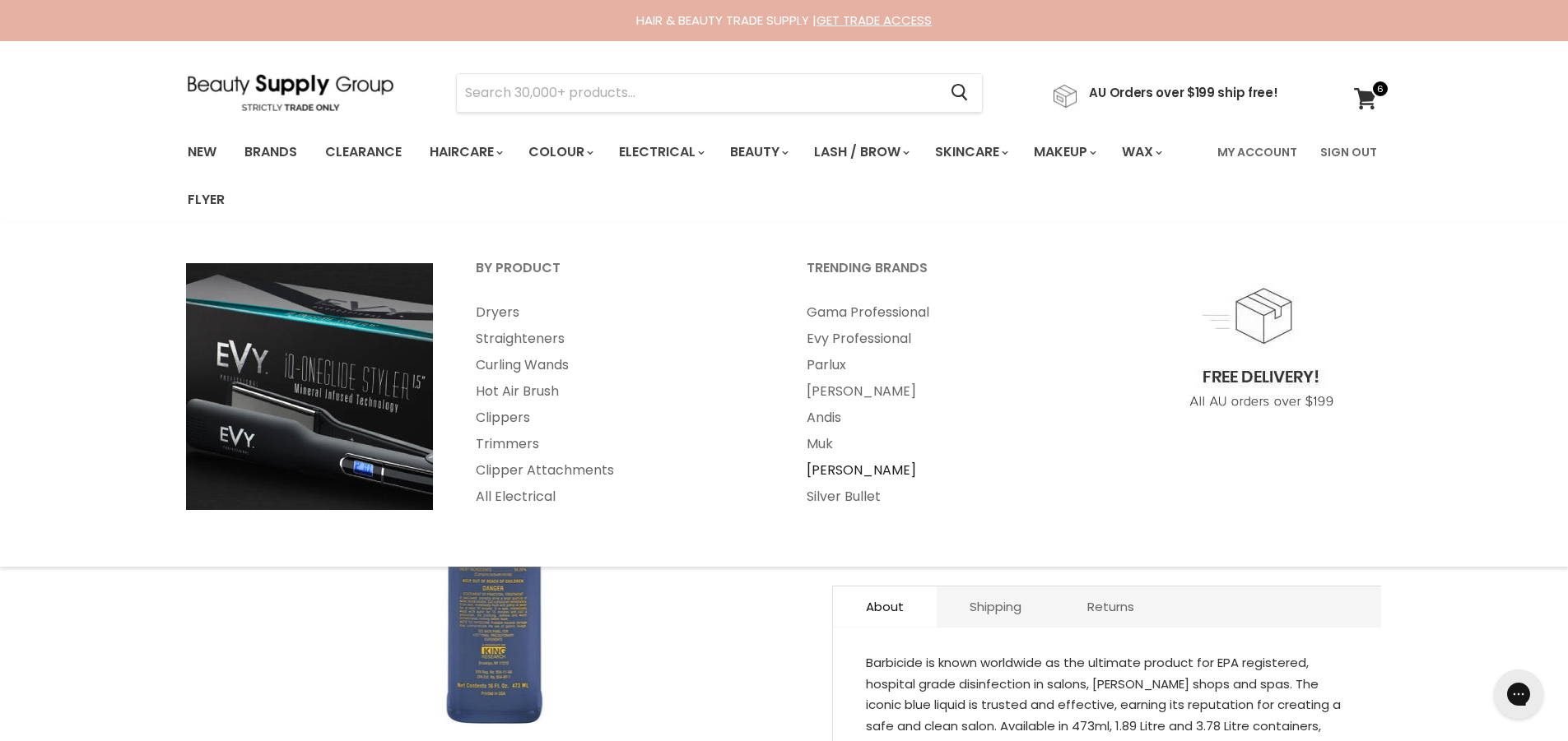
click at [832, 473] on link "[PERSON_NAME]" at bounding box center [950, 470] width 328 height 27
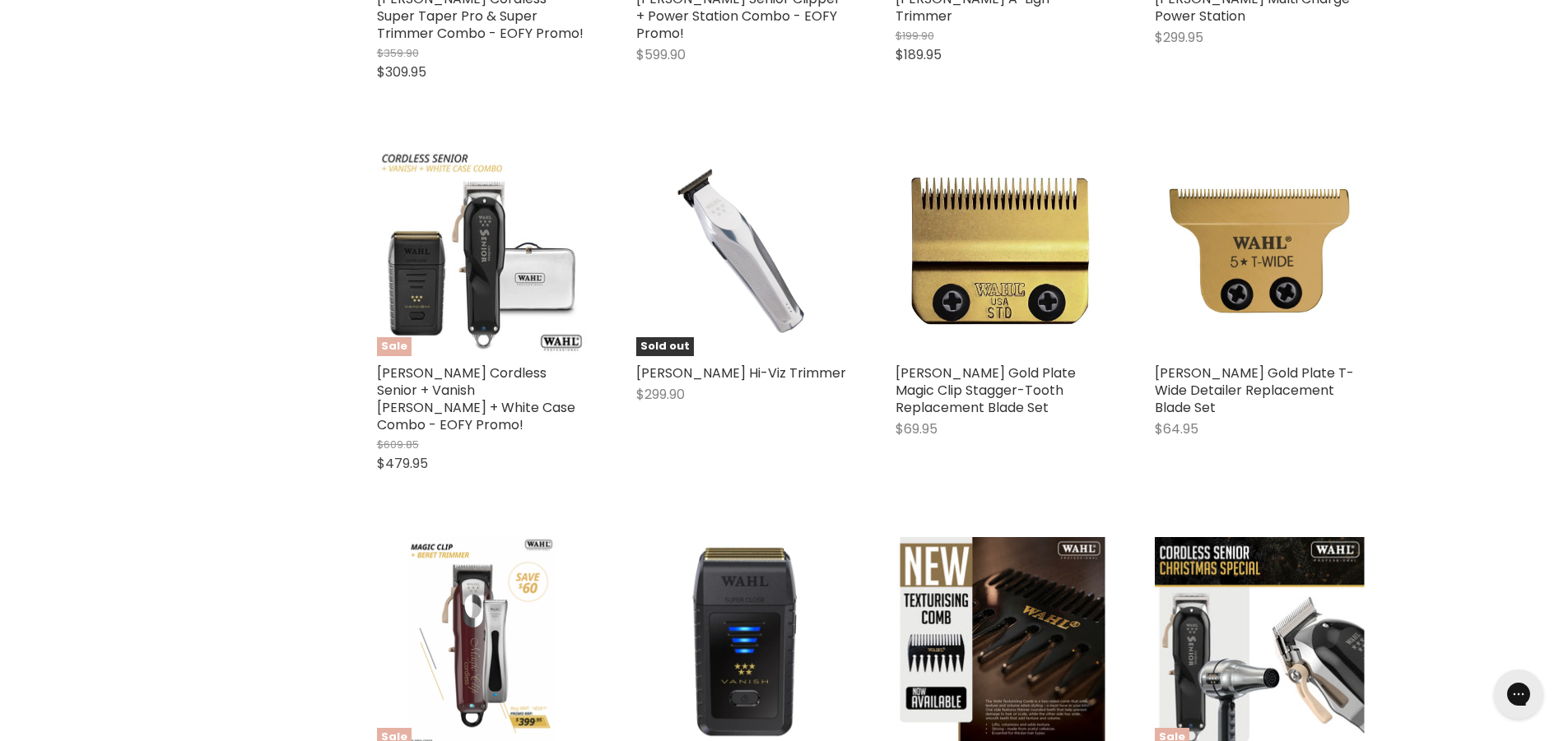
scroll to position [2880, 0]
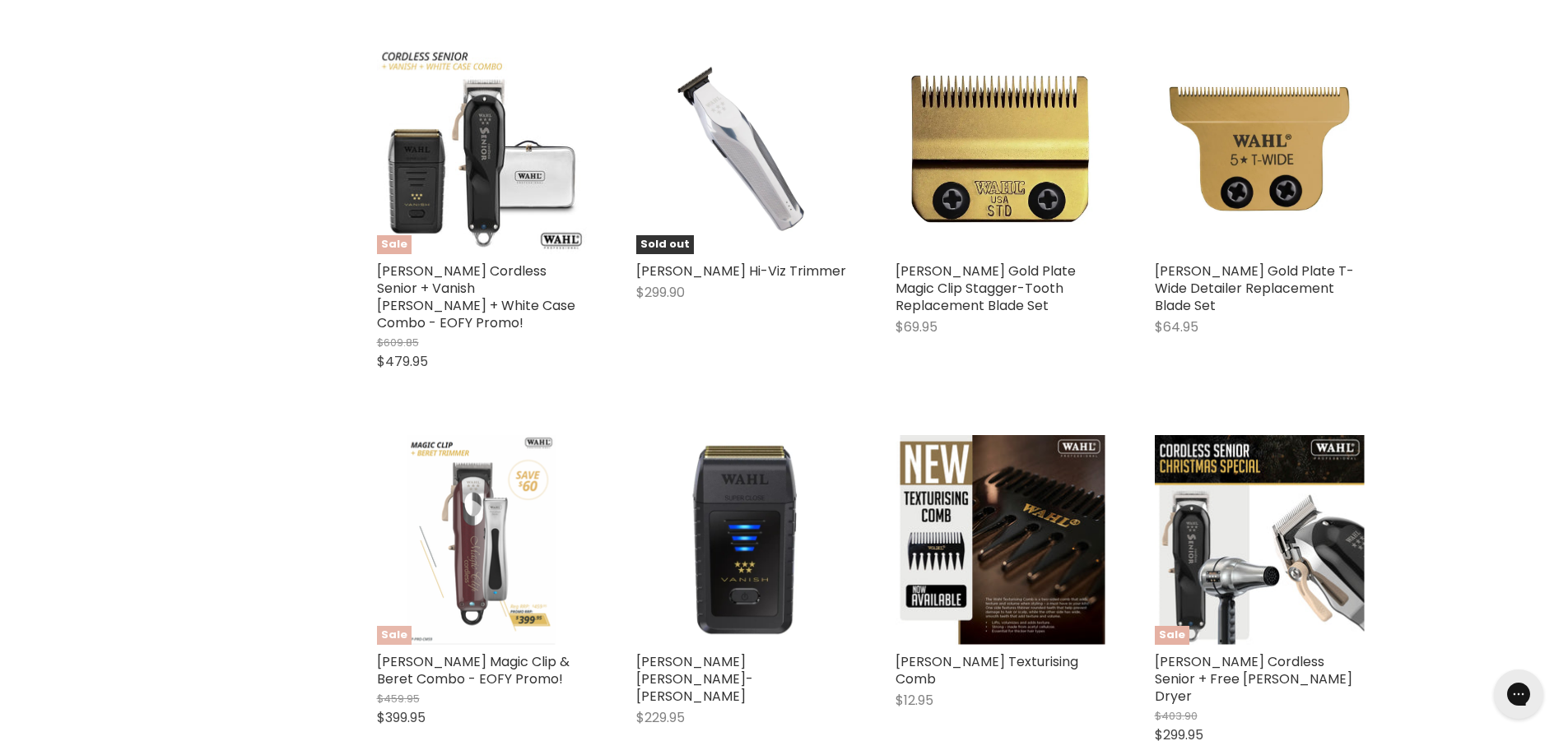
click at [465, 463] on img "Main content" at bounding box center [481, 539] width 147 height 209
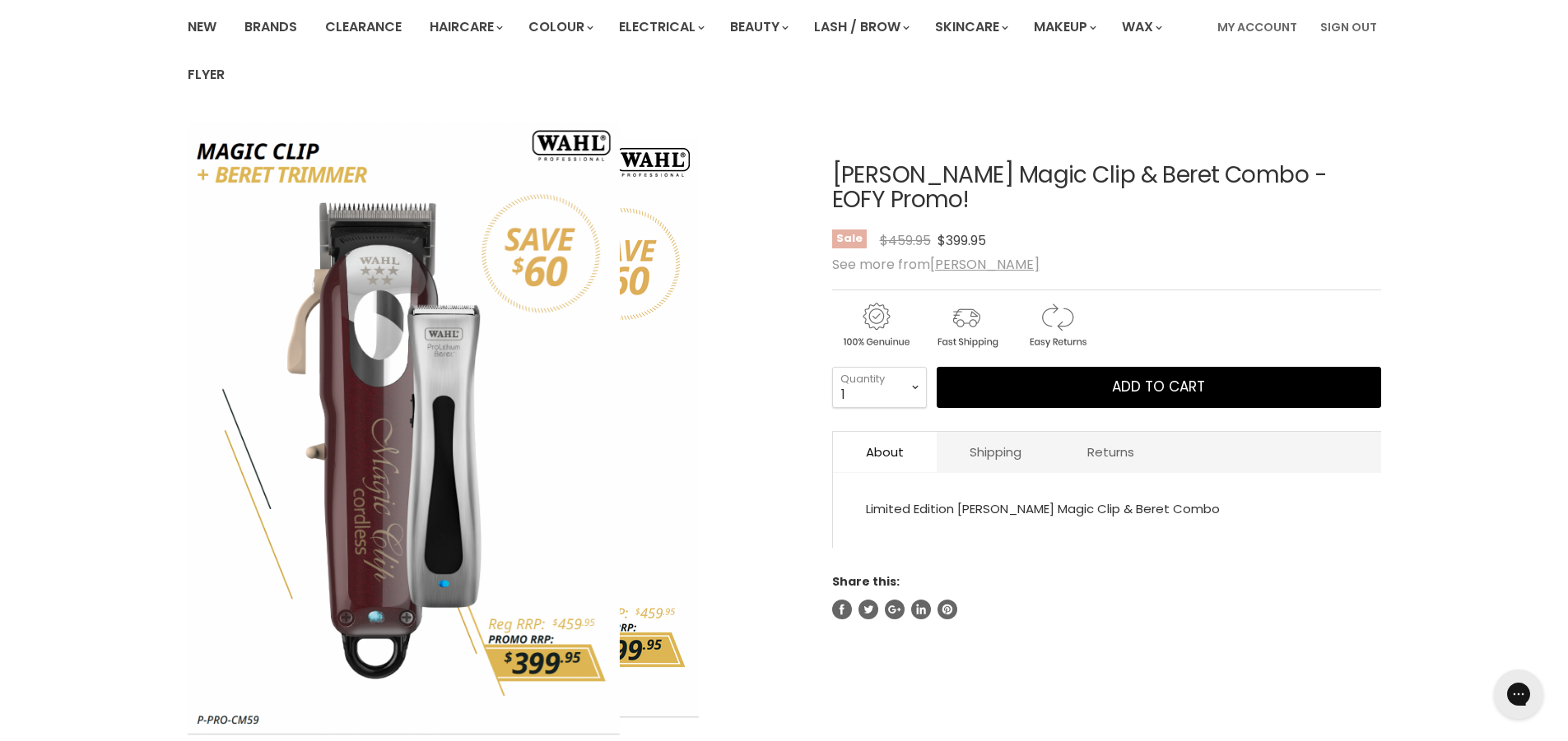
scroll to position [165, 0]
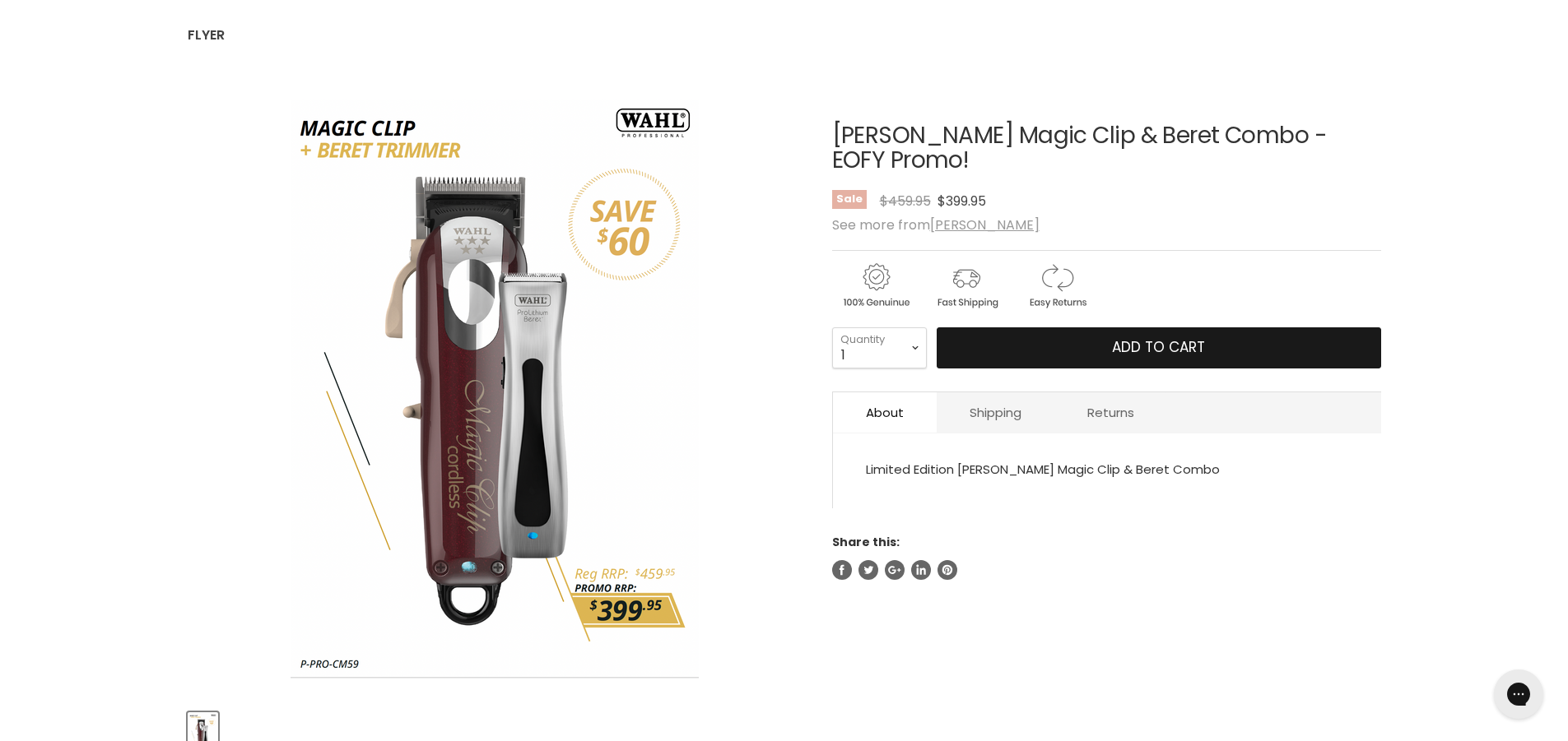
click at [1231, 327] on button "Add to cart" at bounding box center [1159, 348] width 445 height 41
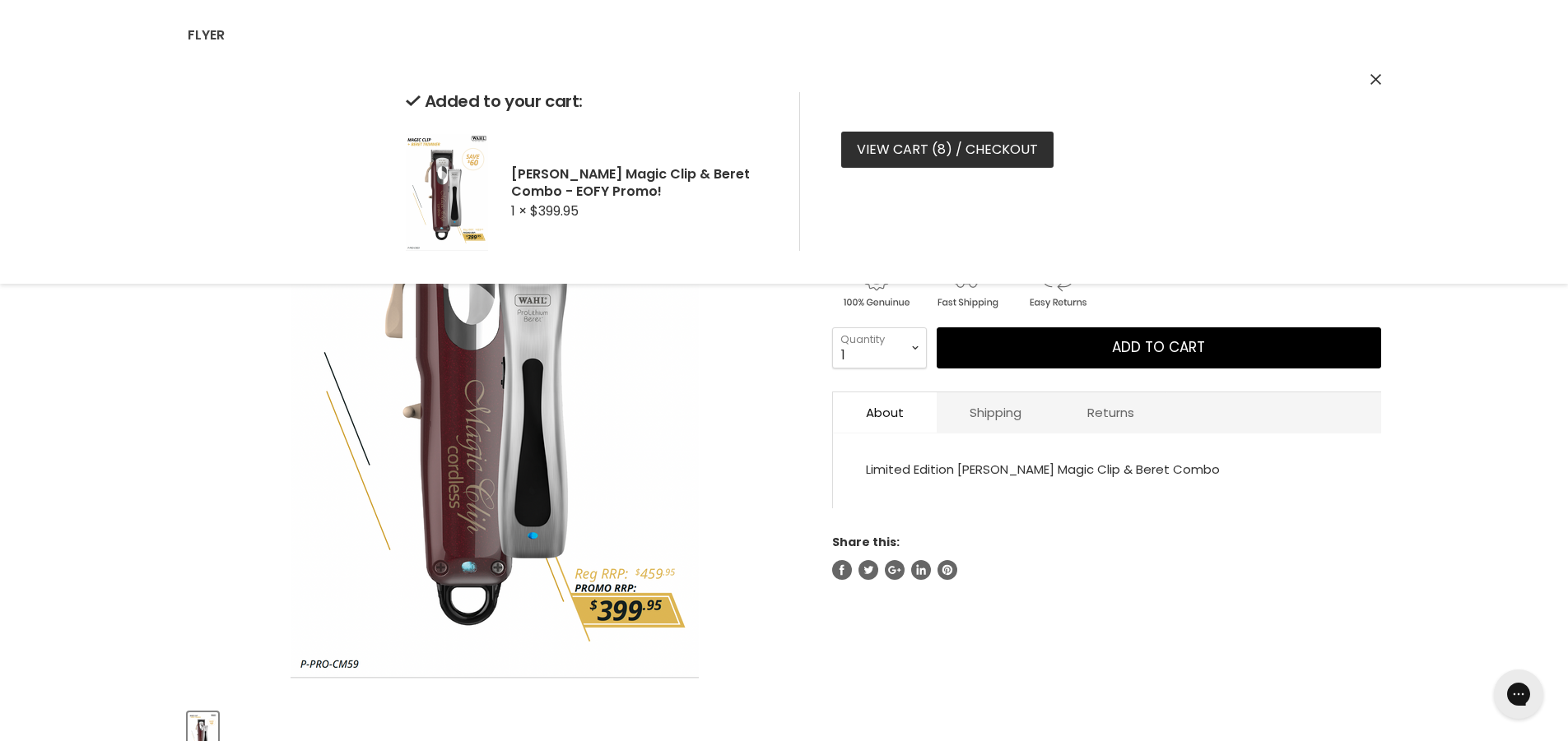
click at [1000, 148] on link "View cart ( 8 ) / Checkout" at bounding box center [947, 150] width 212 height 36
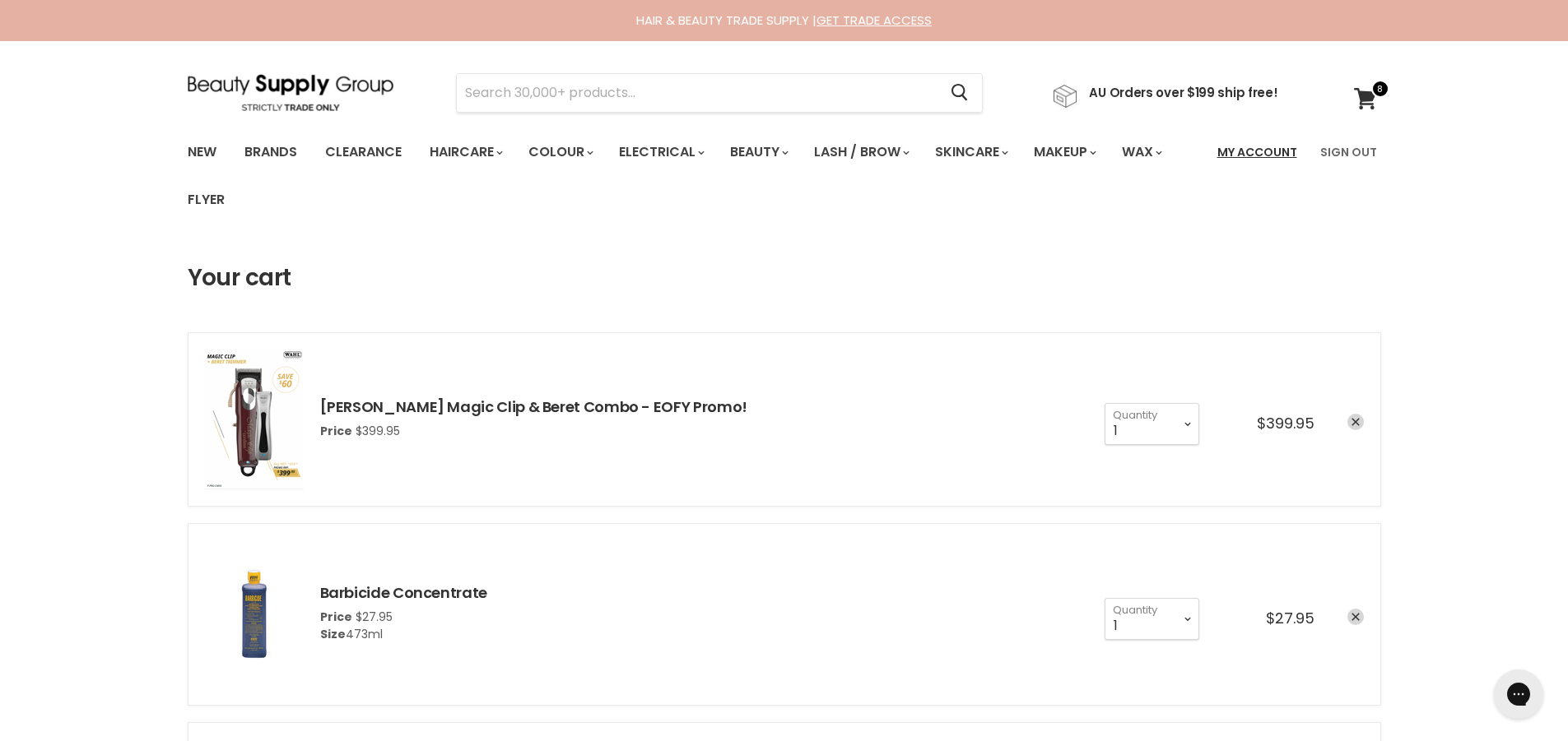
click at [1275, 148] on link "My Account" at bounding box center [1258, 153] width 100 height 34
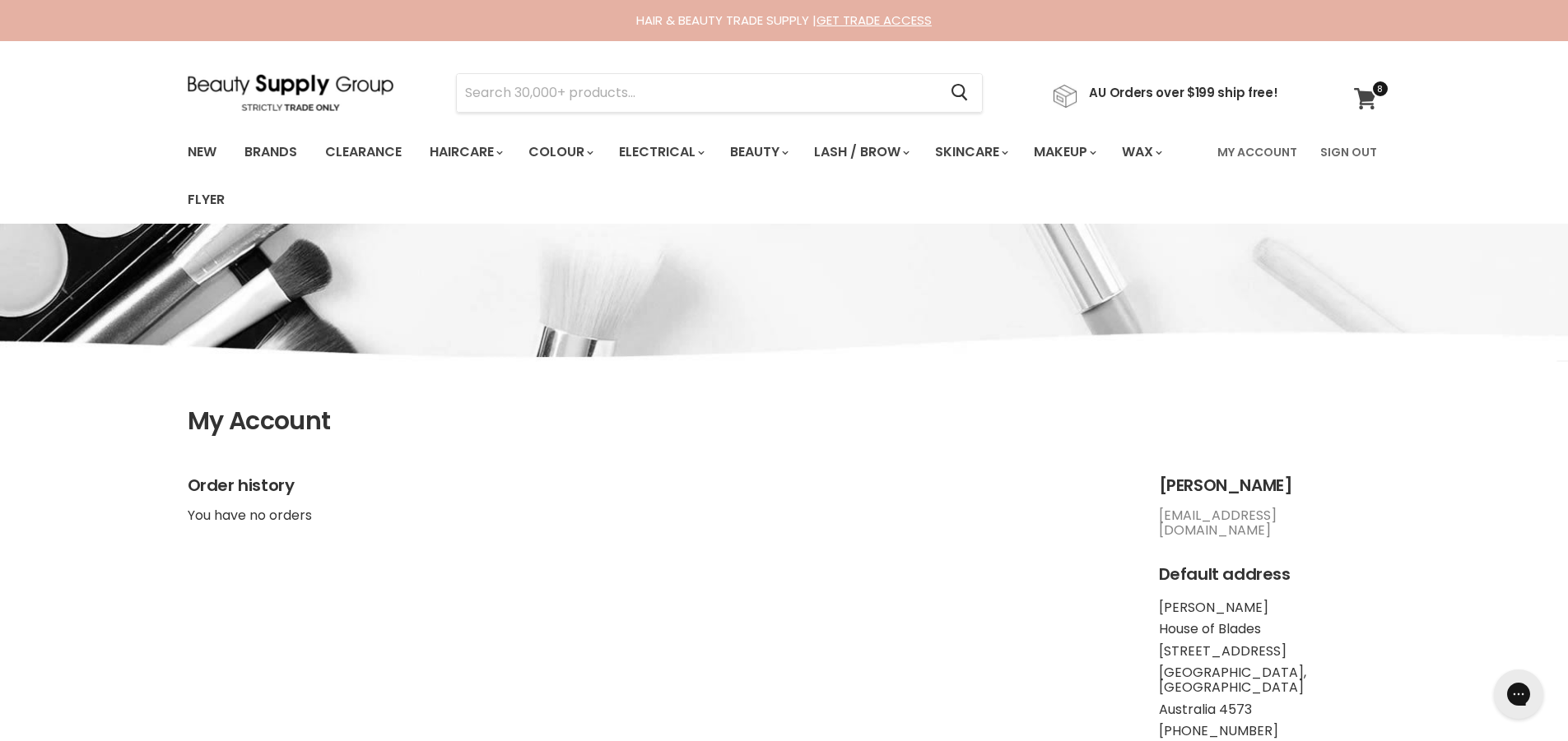
click at [1375, 93] on span at bounding box center [1380, 89] width 18 height 18
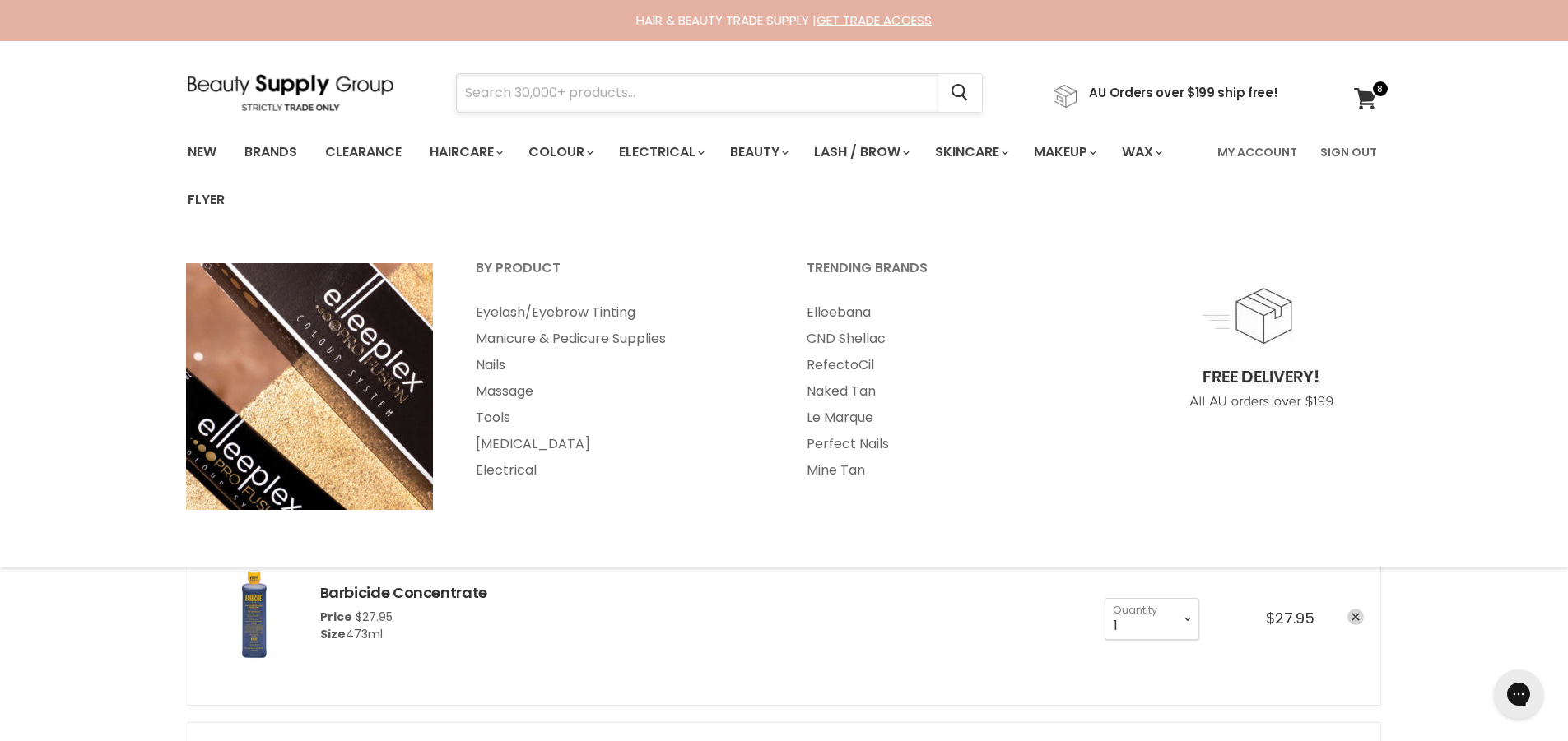
click at [734, 99] on input "Search" at bounding box center [697, 93] width 482 height 38
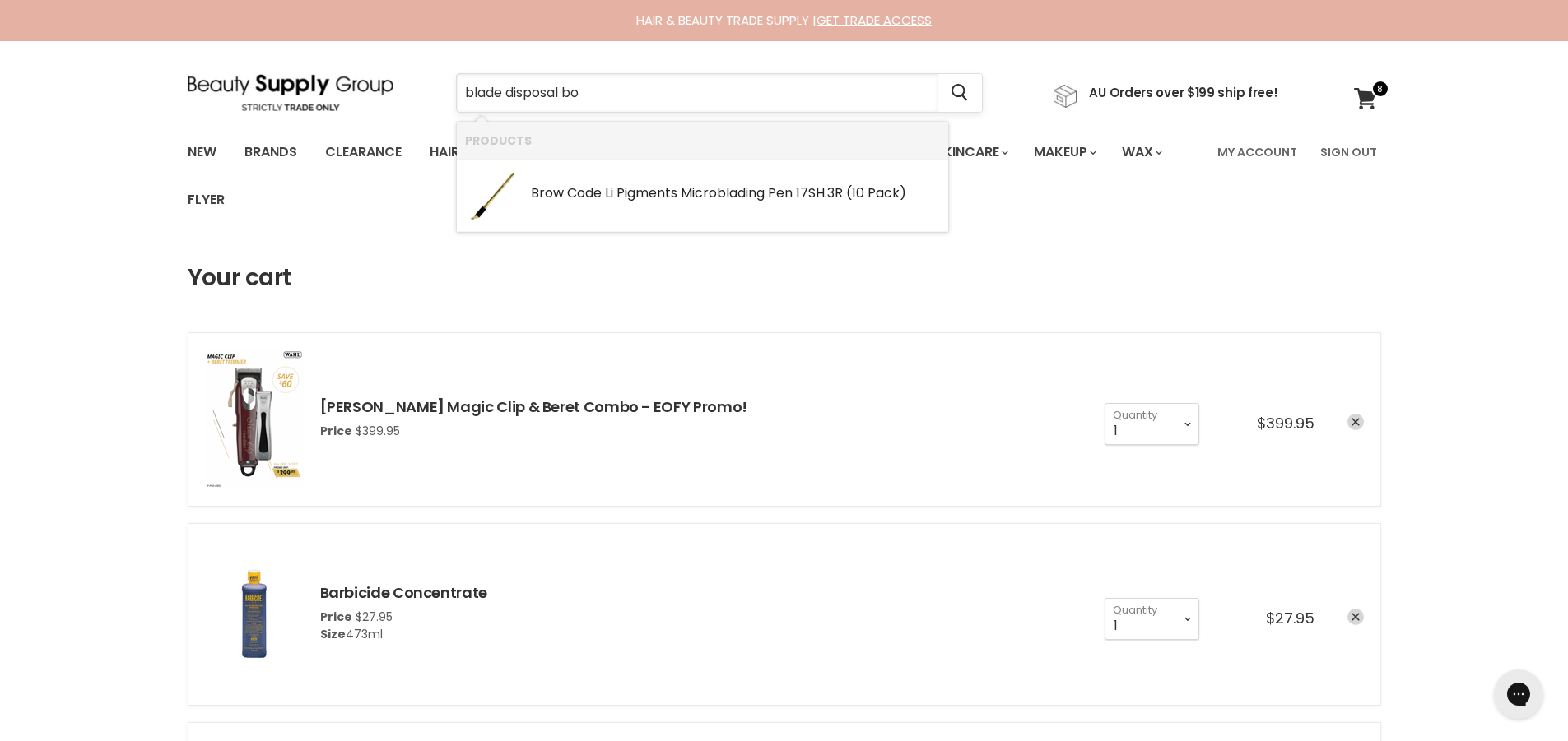
type input "blade disposal box"
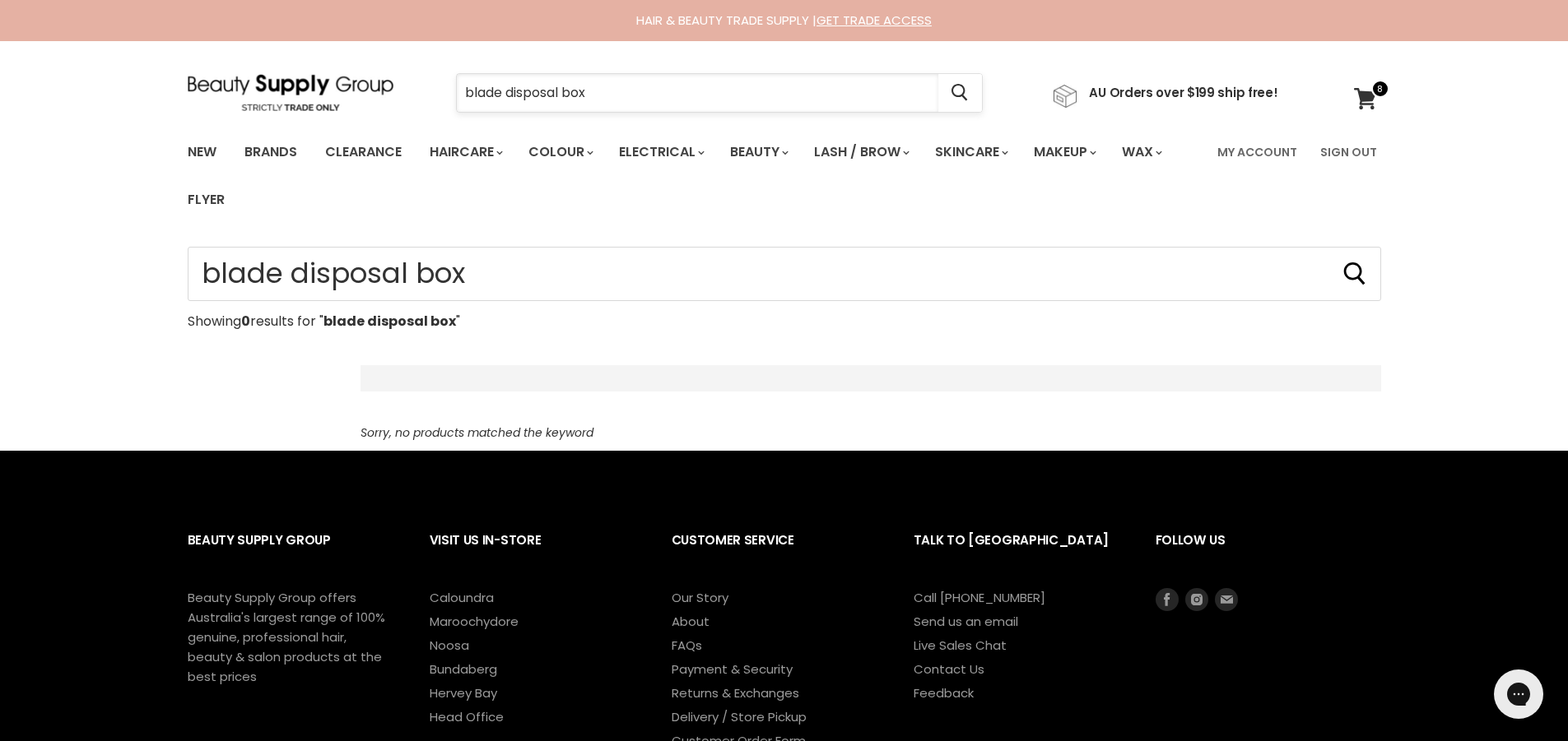
click at [722, 97] on input "blade disposal box" at bounding box center [697, 93] width 482 height 38
drag, startPoint x: 747, startPoint y: 91, endPoint x: 372, endPoint y: 97, distance: 375.0
click at [375, 99] on div "blade disposal box Cancel AU Orders over $199 ship free!" at bounding box center [733, 93] width 1090 height 38
click at [1369, 99] on icon at bounding box center [1365, 98] width 22 height 22
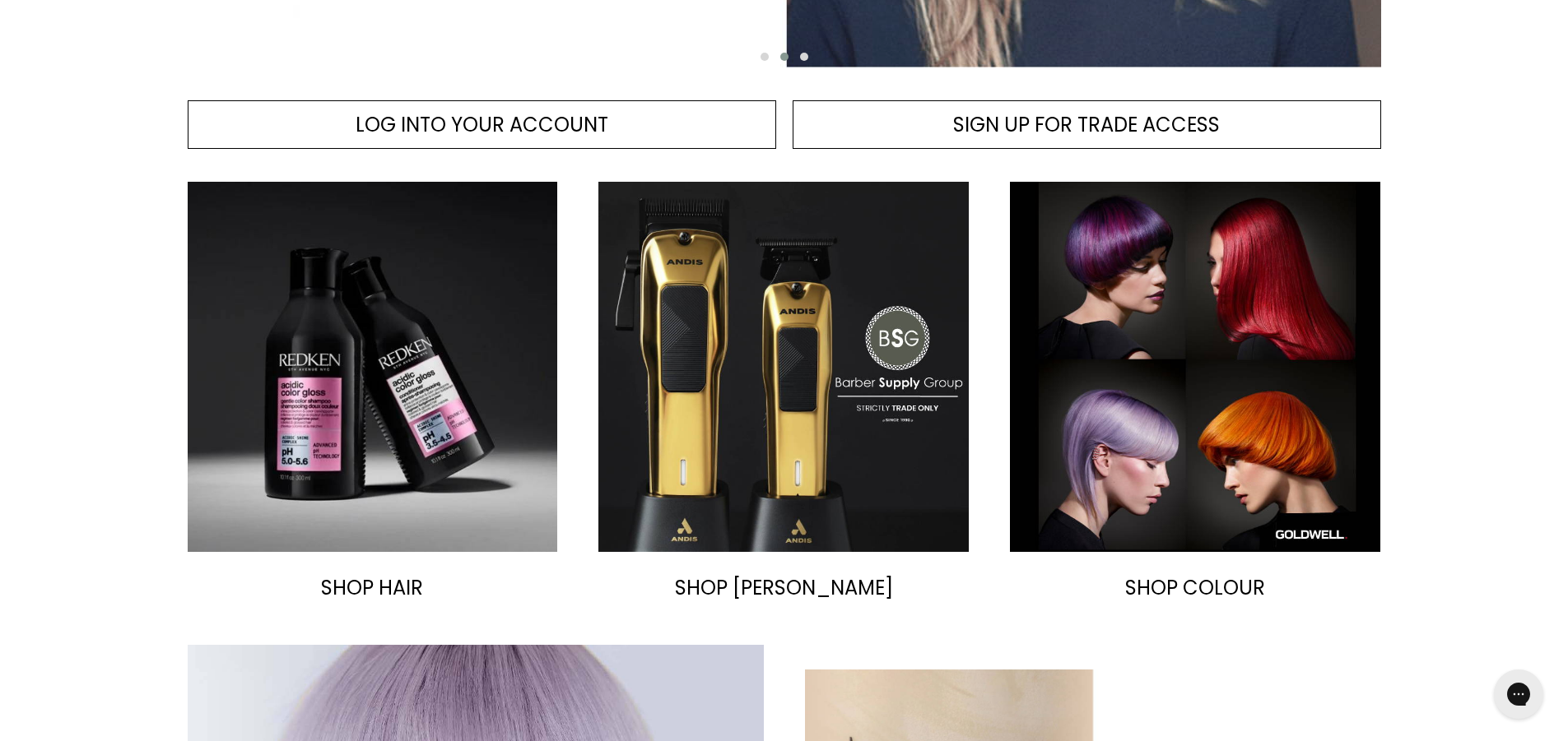
scroll to position [740, 0]
